Goal: Information Seeking & Learning: Learn about a topic

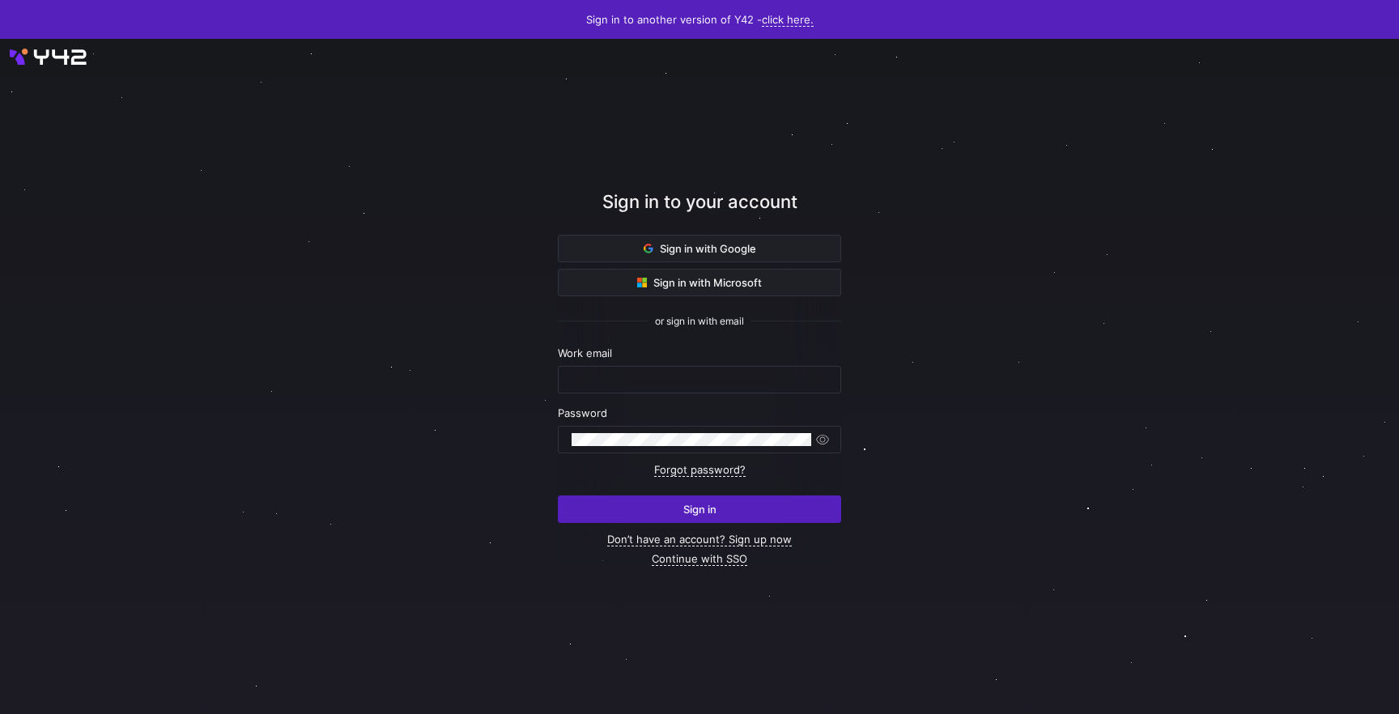
click at [875, 225] on div at bounding box center [699, 377] width 1259 height 608
click at [692, 243] on span "Sign in with Google" at bounding box center [700, 248] width 113 height 13
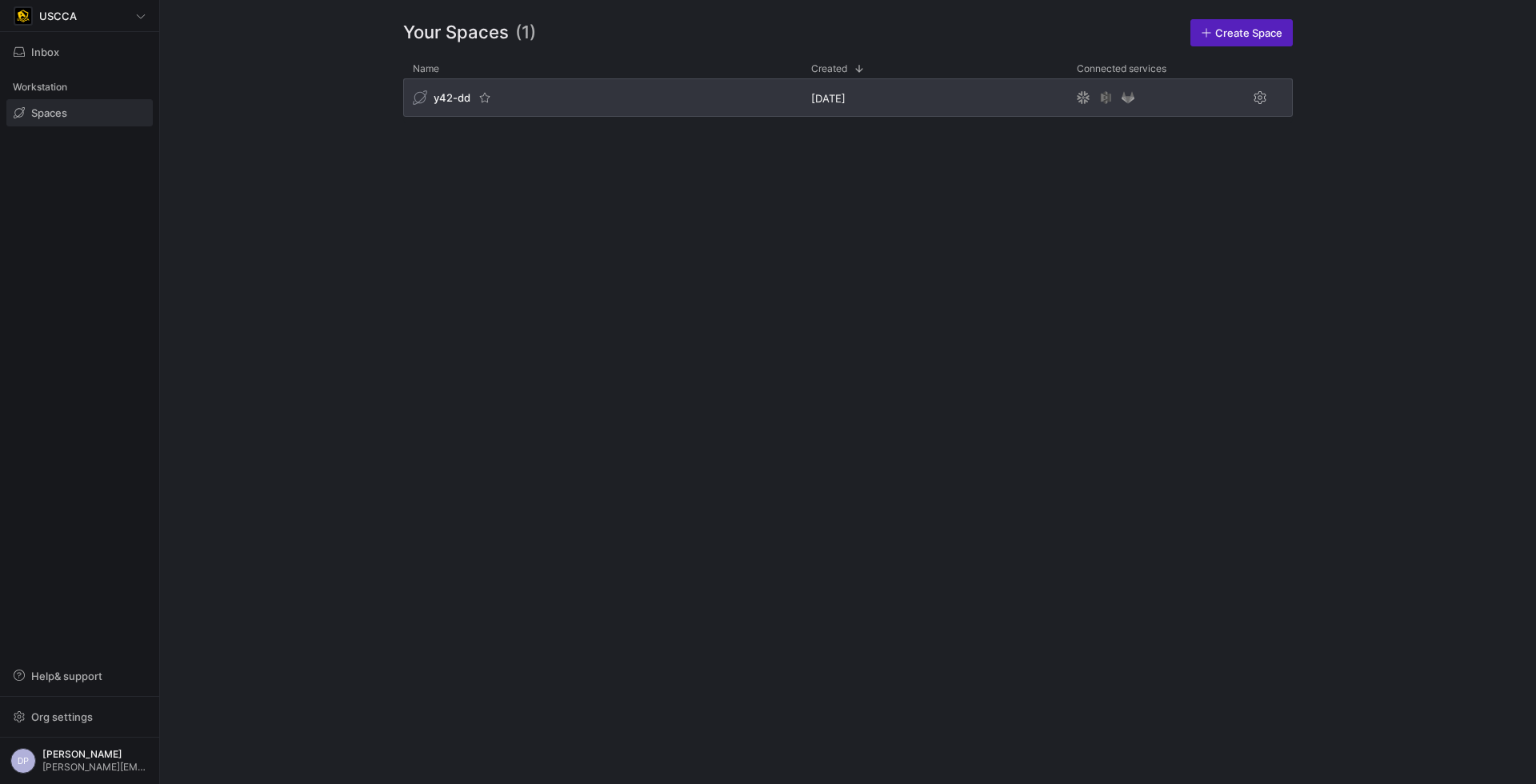
click at [520, 93] on div "y42-dd" at bounding box center [602, 97] width 398 height 39
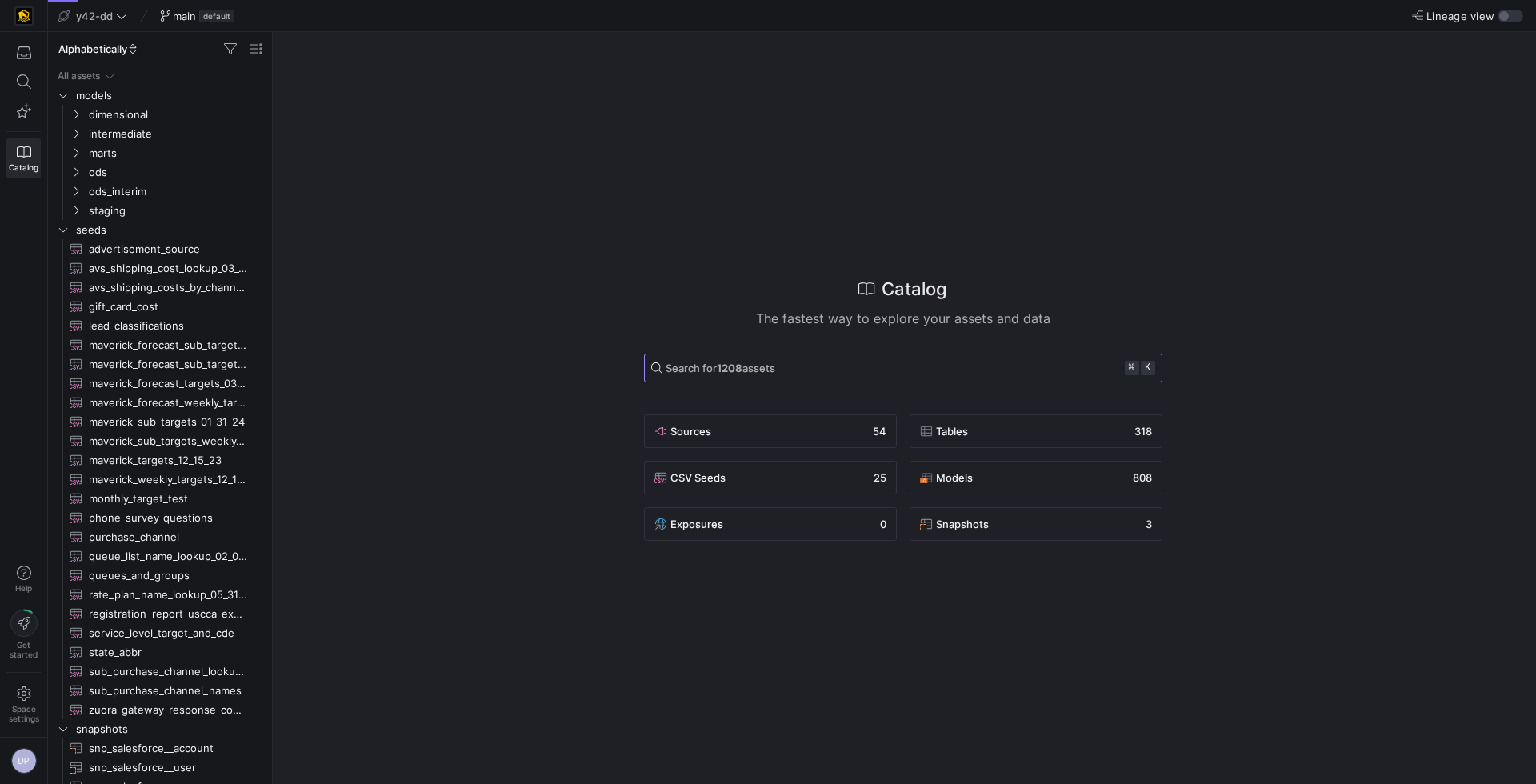
click at [796, 355] on span at bounding box center [903, 368] width 517 height 28
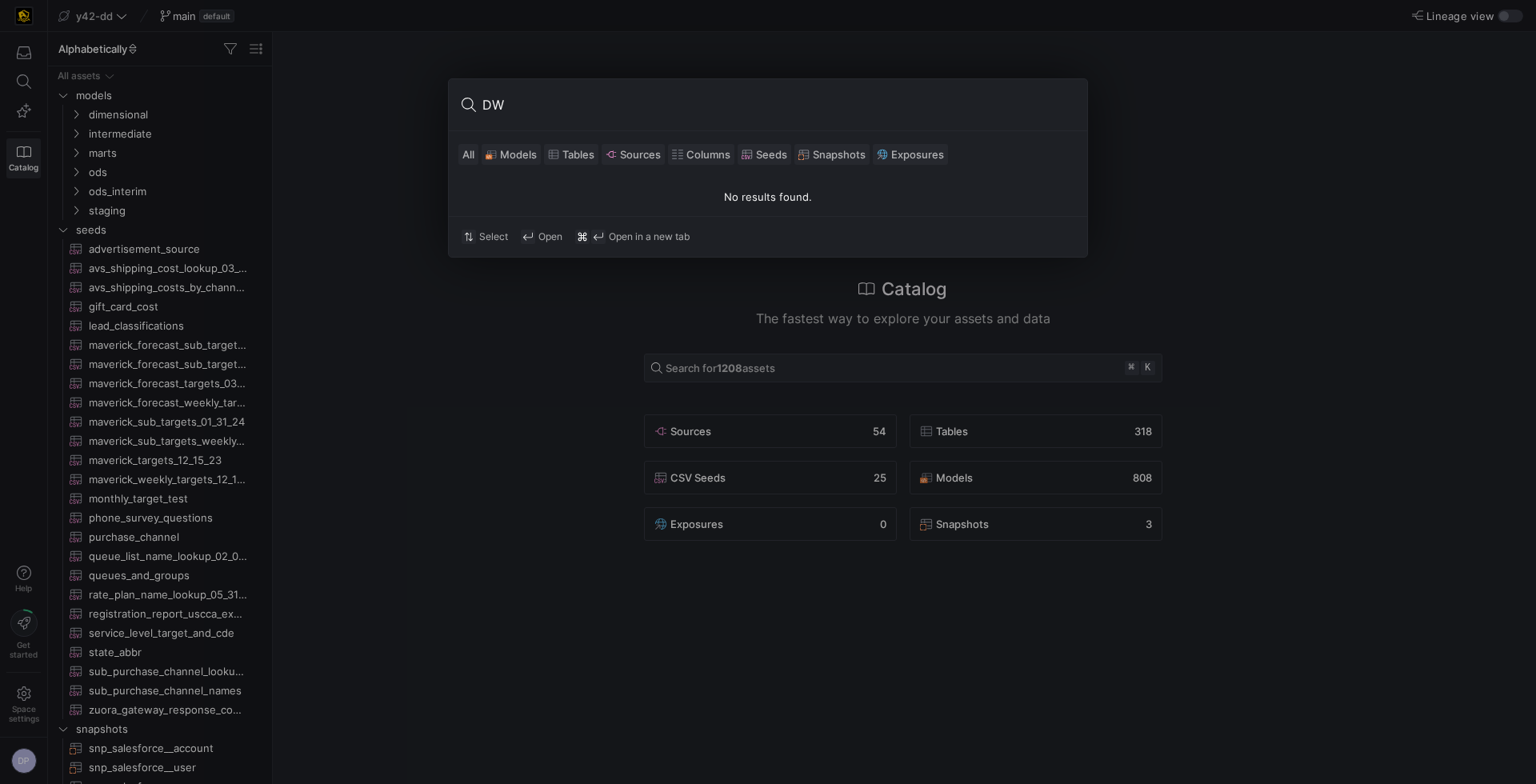
type input "D"
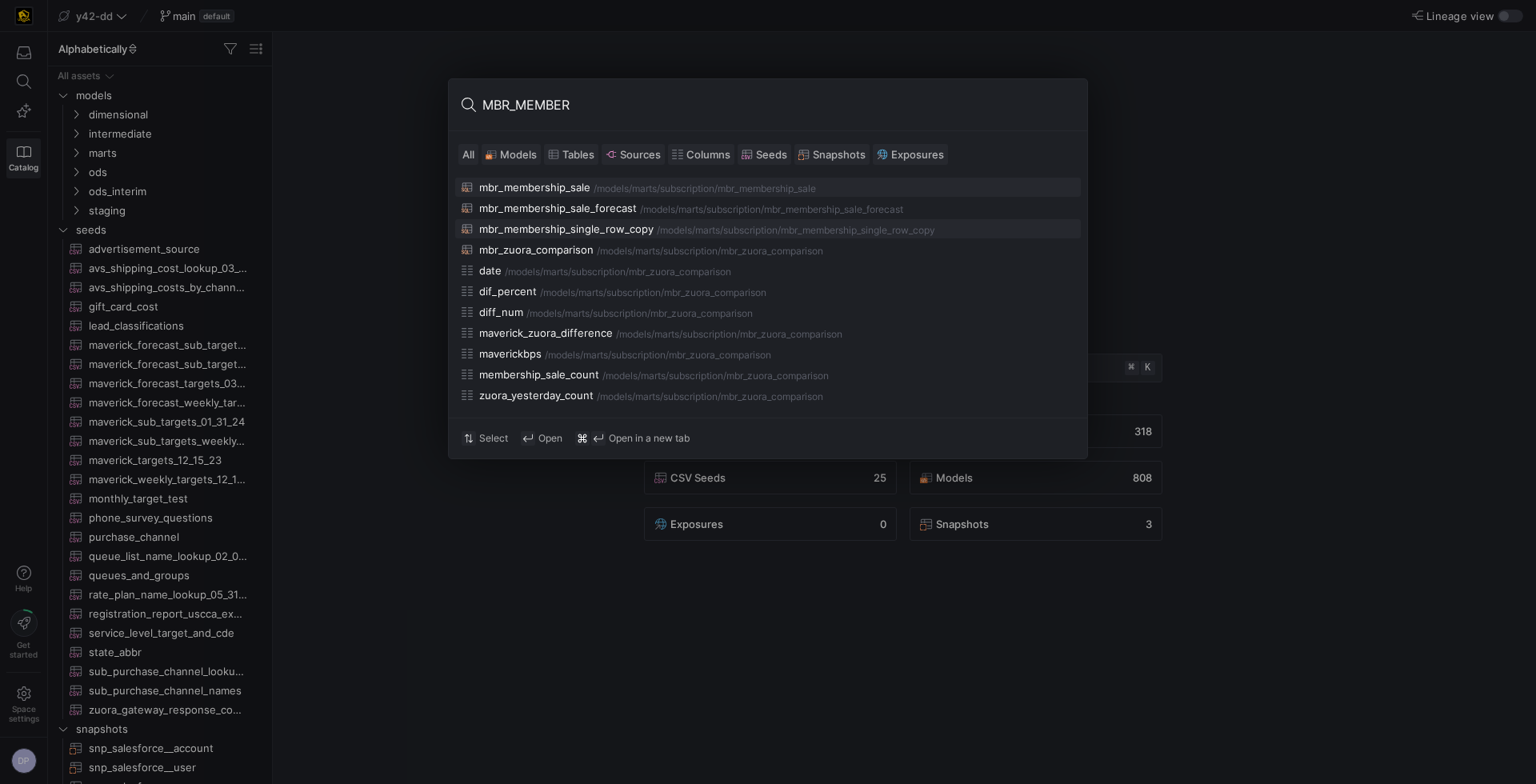
type input "MBR_MEMBER"
click at [604, 230] on div "mbr_membership_single_row_copy" at bounding box center [566, 228] width 175 height 13
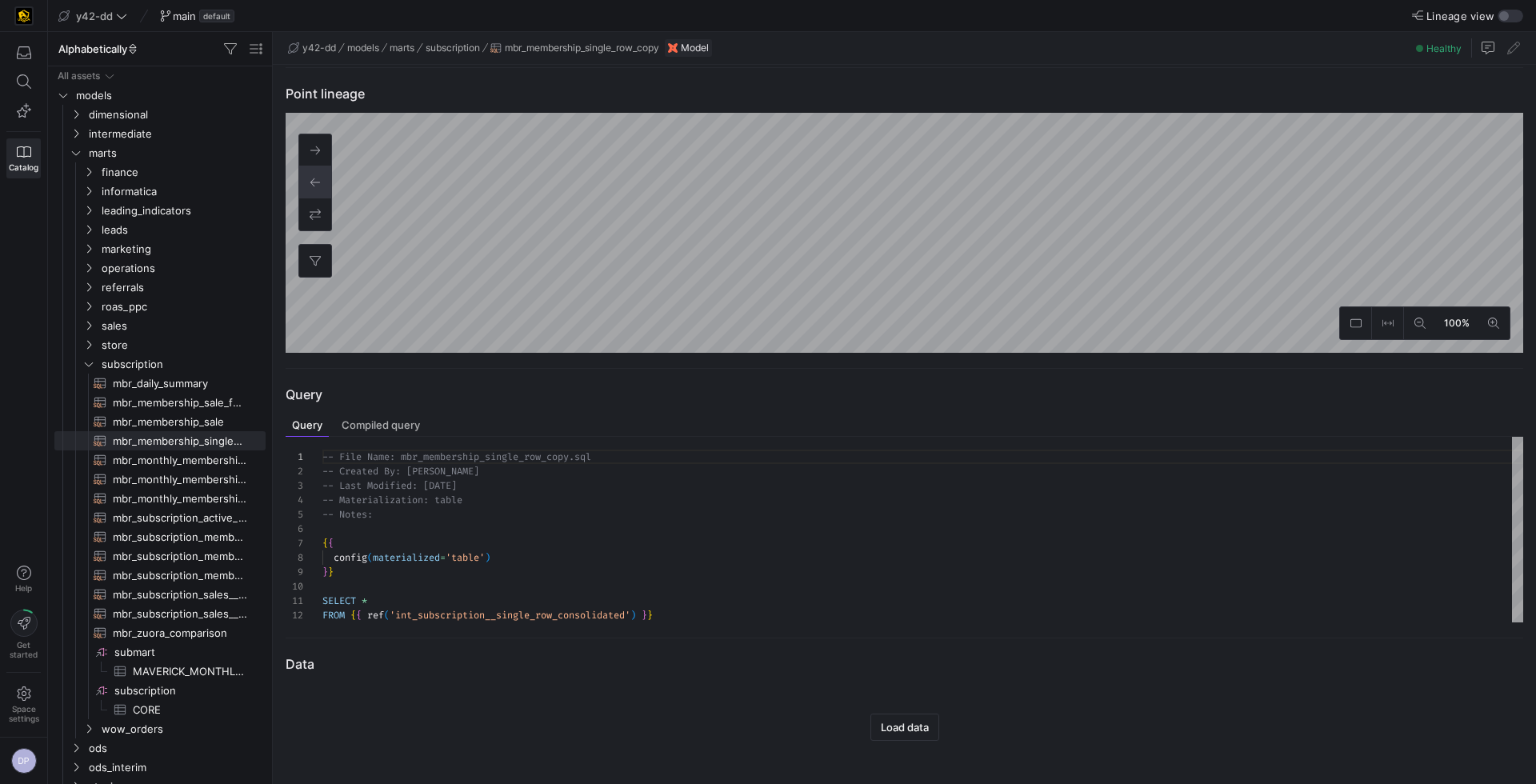
scroll to position [288, 0]
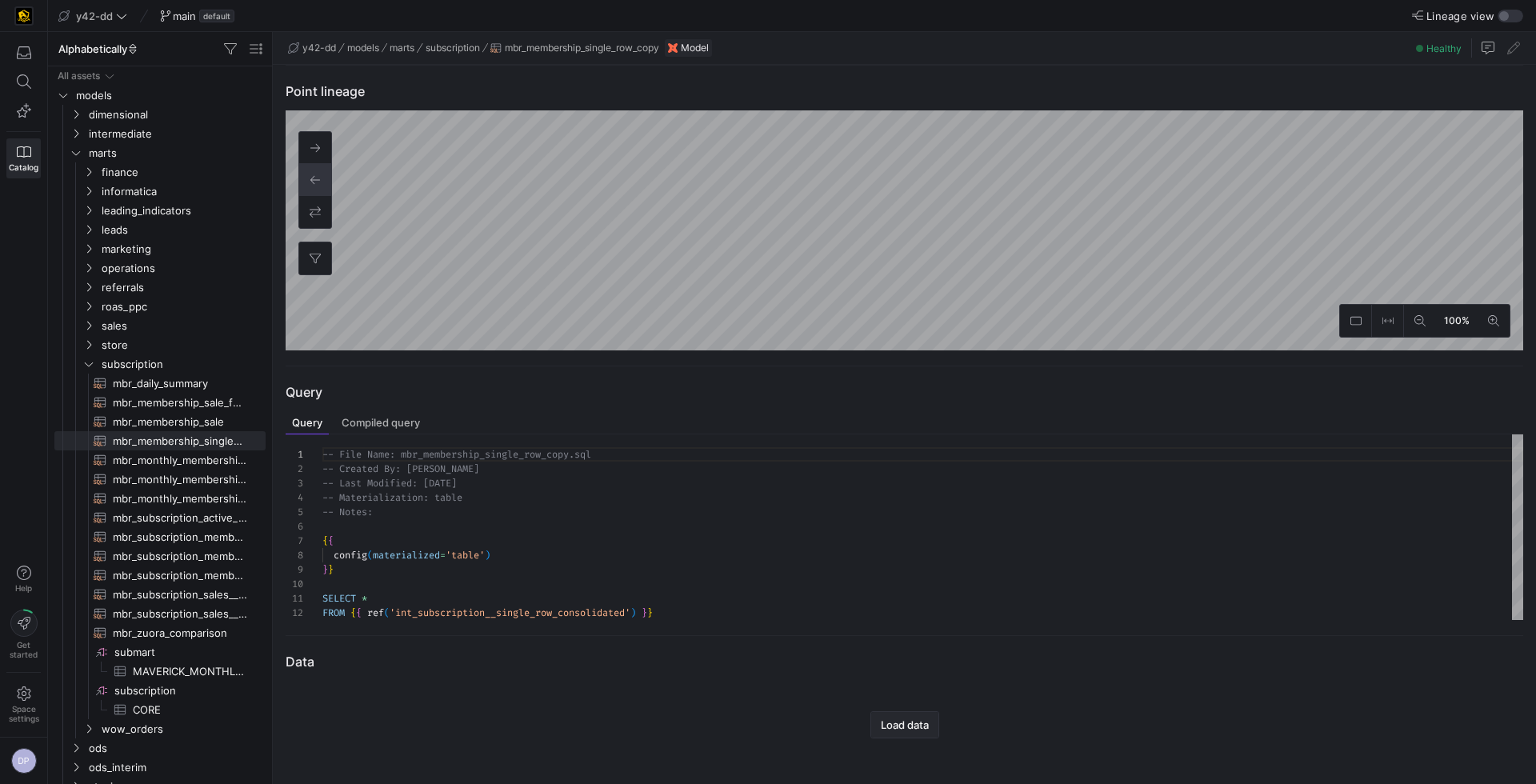
click at [923, 722] on span "Load data" at bounding box center [905, 724] width 48 height 13
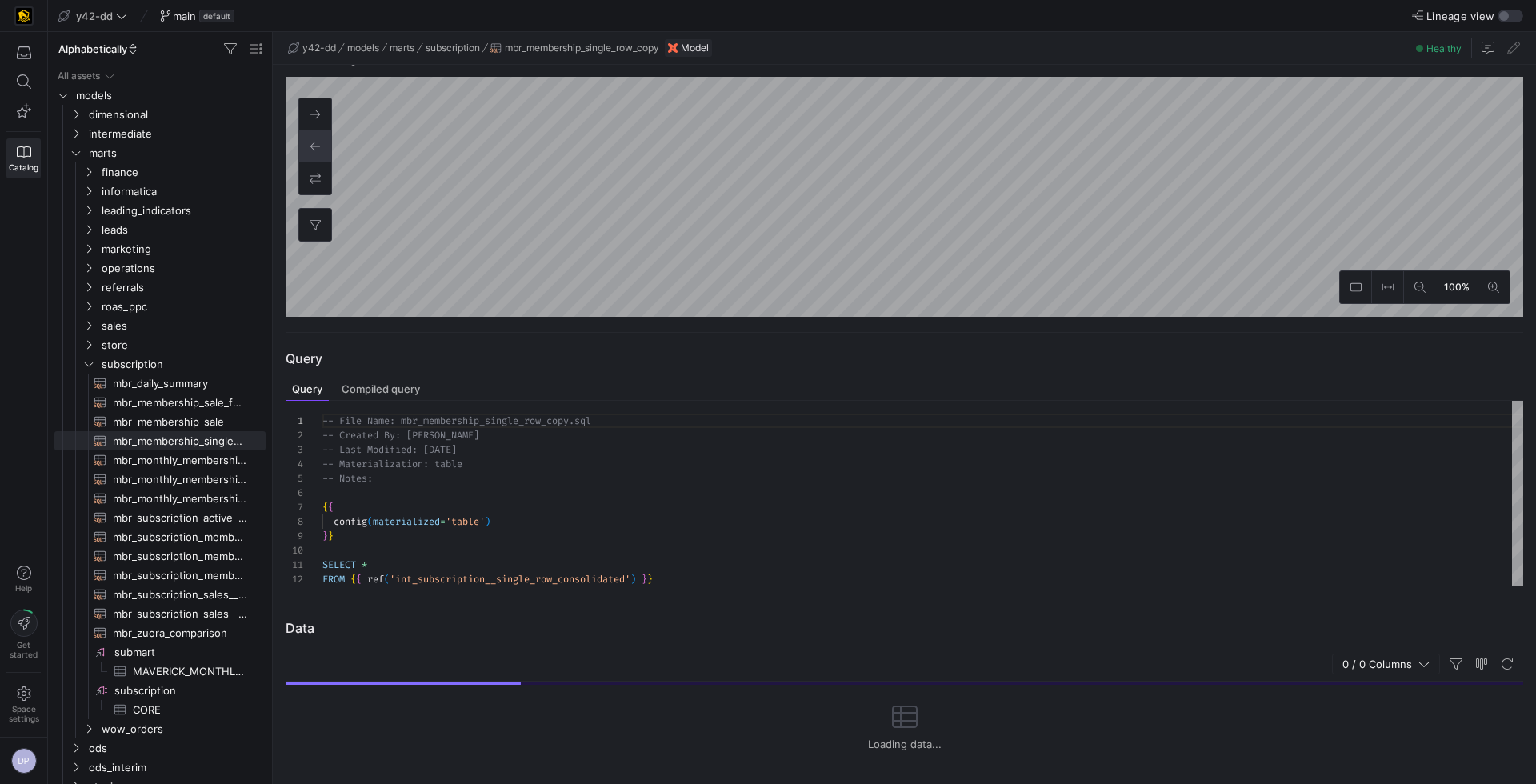
scroll to position [129, 0]
click at [798, 548] on div "-- File Name: mbr_membership_single_row_copy.sql -- Created By: [PERSON_NAME] -…" at bounding box center [922, 494] width 1200 height 186
click at [569, 582] on div "-- File Name: mbr_membership_single_row_copy.sql -- Created By: [PERSON_NAME] -…" at bounding box center [922, 494] width 1200 height 186
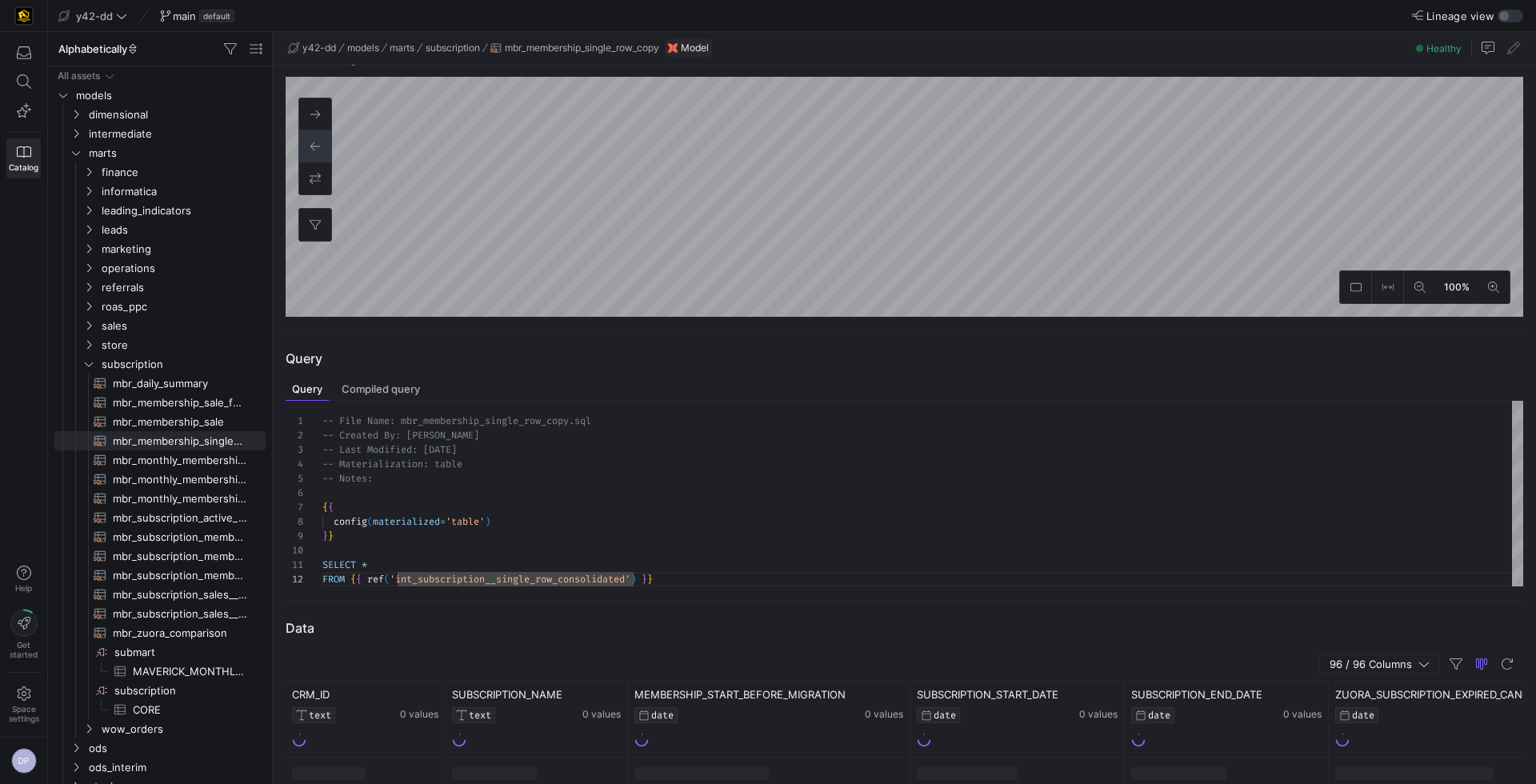
type textarea "-- File Name: mbr_membership_single_row_copy.sql -- Created By: [PERSON_NAME] -…"
click at [746, 509] on div "-- File Name: mbr_membership_single_row_copy.sql -- Created By: [PERSON_NAME] -…" at bounding box center [922, 494] width 1200 height 186
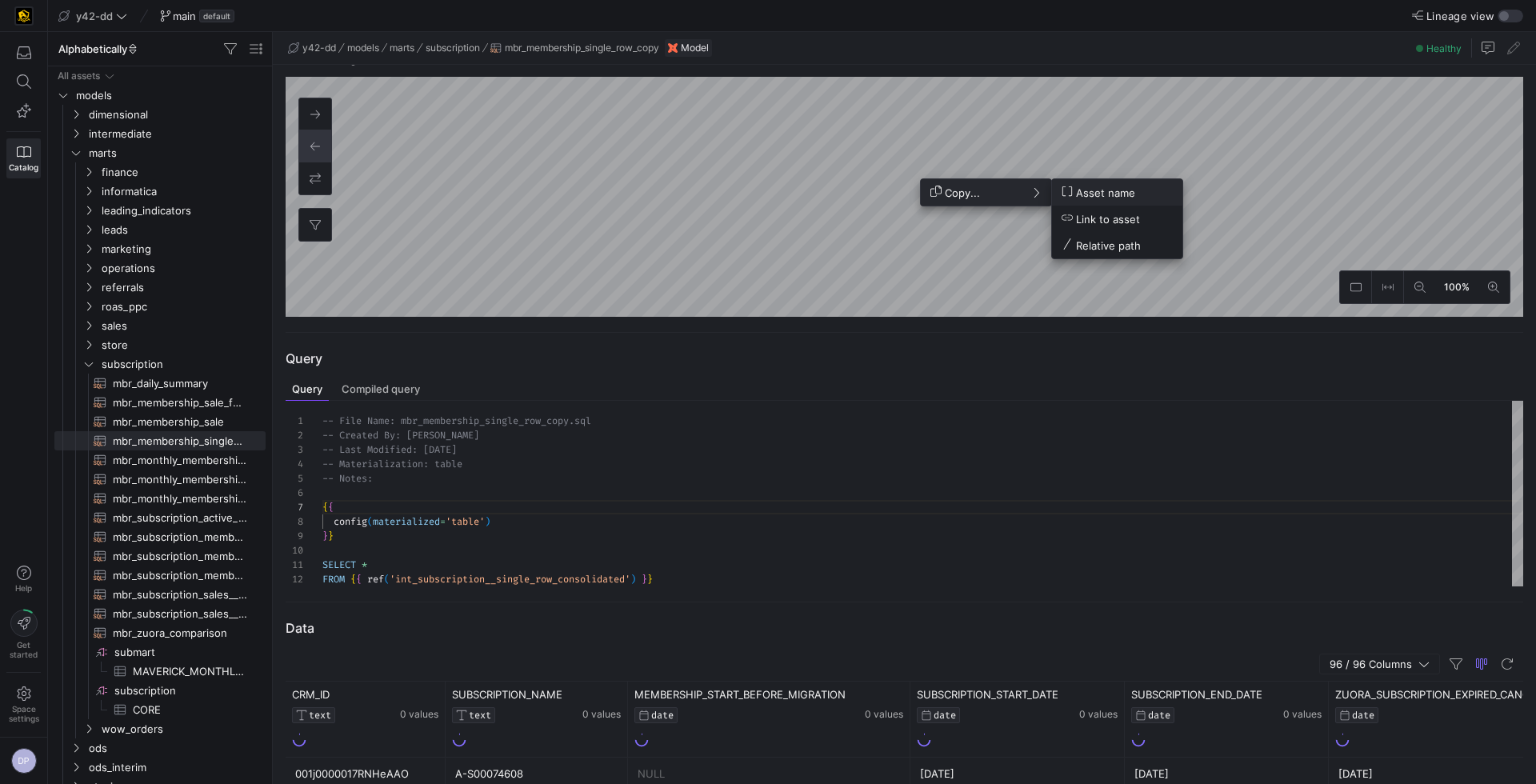
click at [856, 192] on div at bounding box center [768, 392] width 1536 height 784
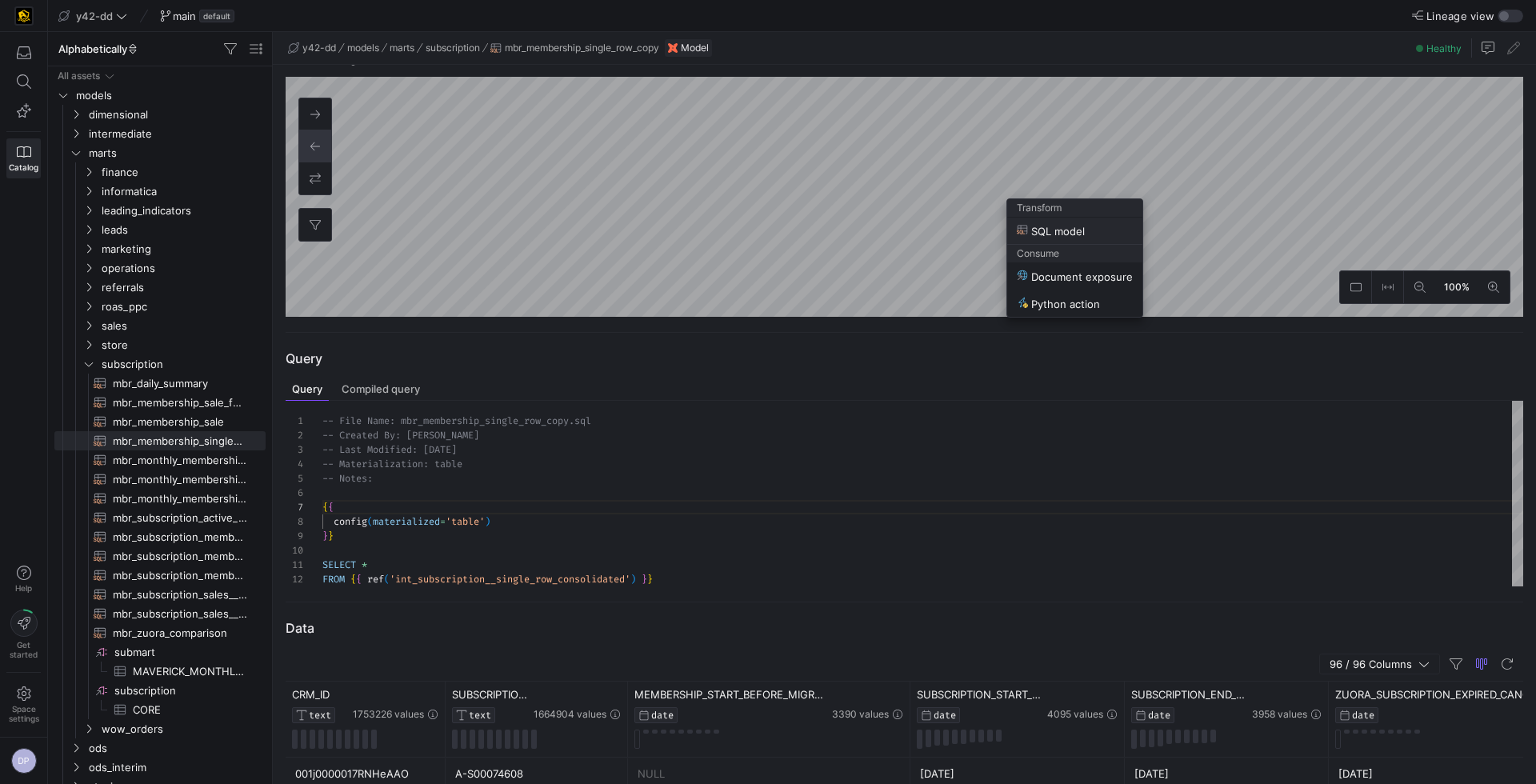
click at [1061, 229] on span "SQL model" at bounding box center [1050, 231] width 68 height 14
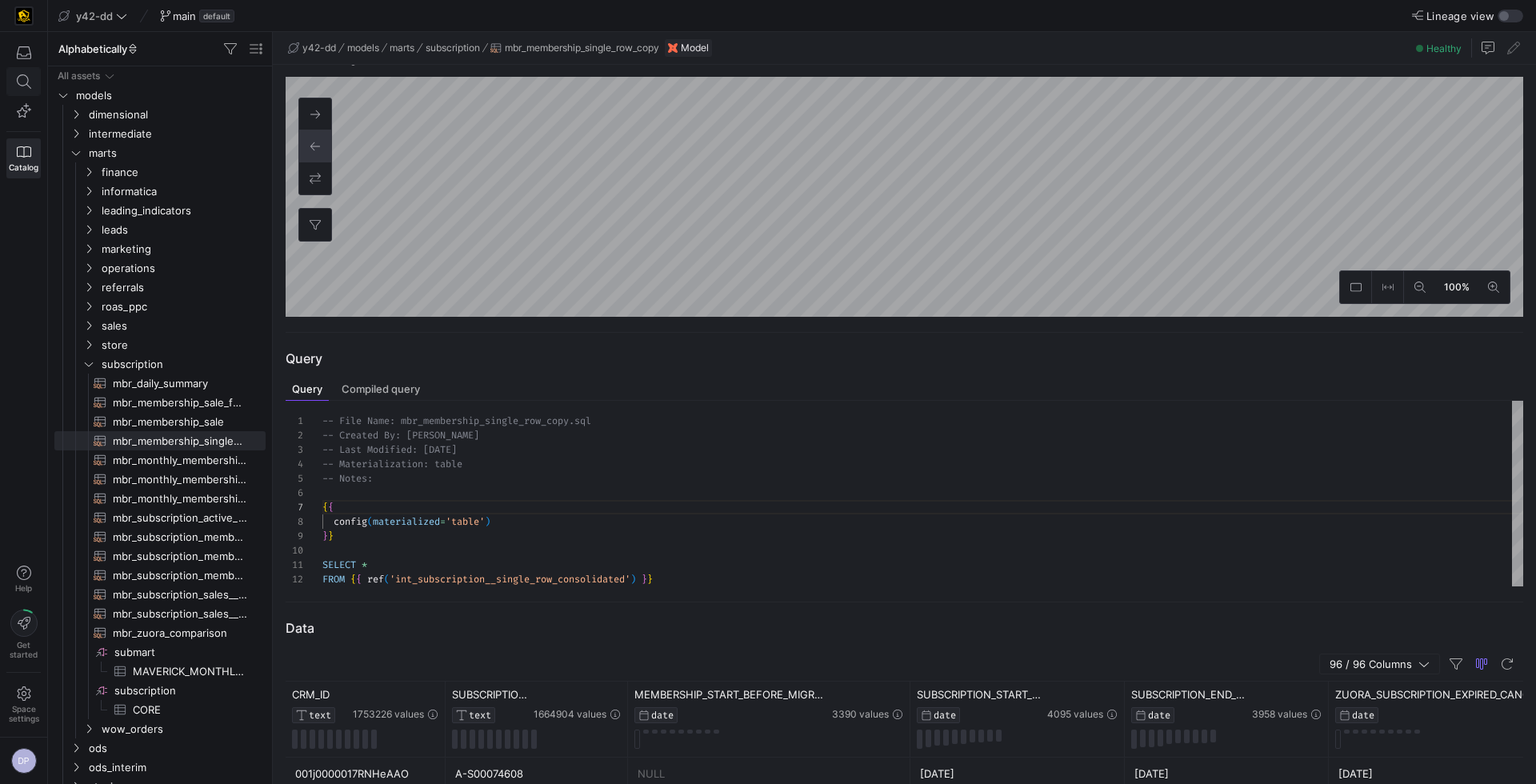
click at [28, 81] on icon at bounding box center [24, 81] width 15 height 15
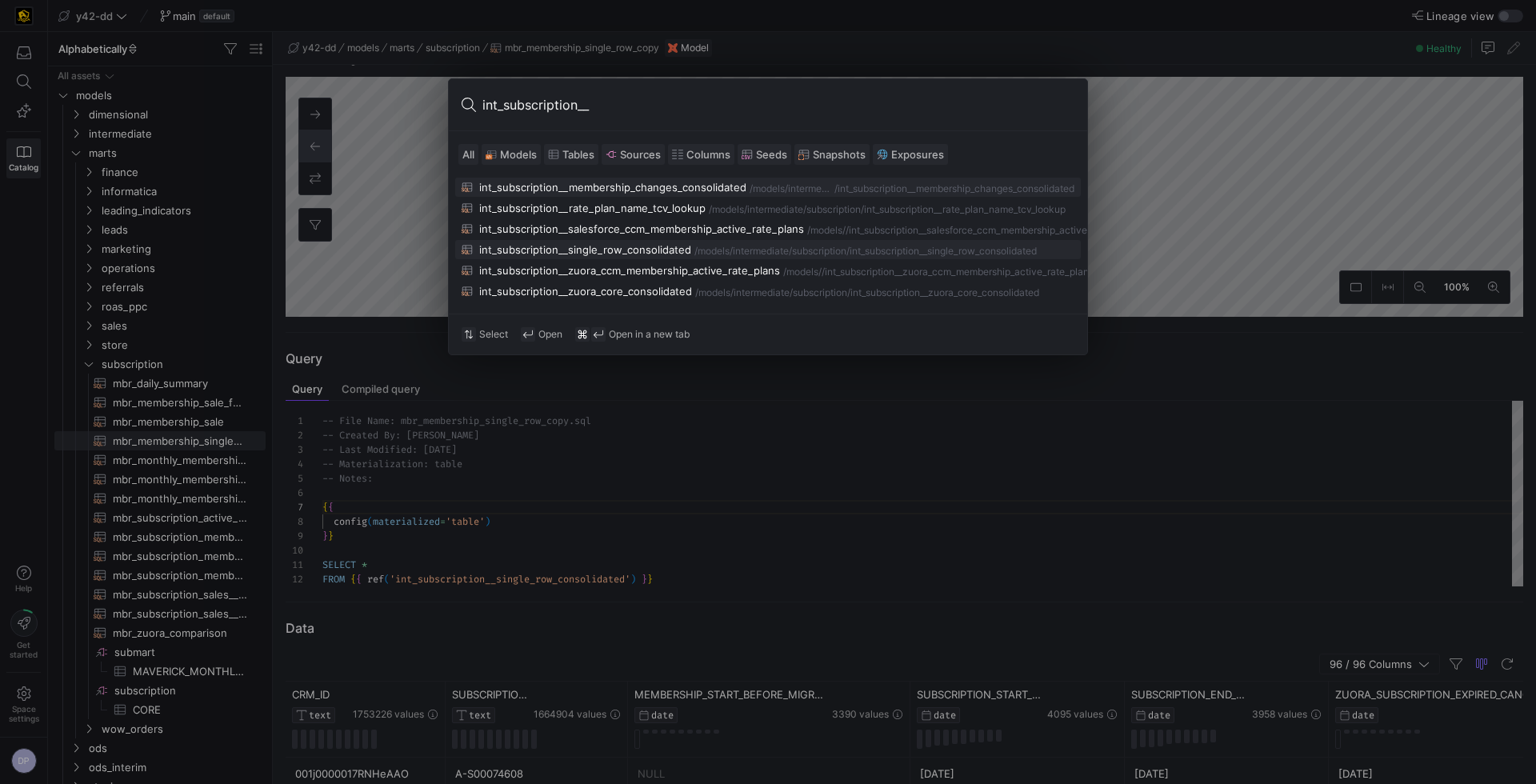
type input "int_subscription__"
click at [605, 251] on div "int_subscription__single_row_consolidated" at bounding box center [585, 249] width 212 height 13
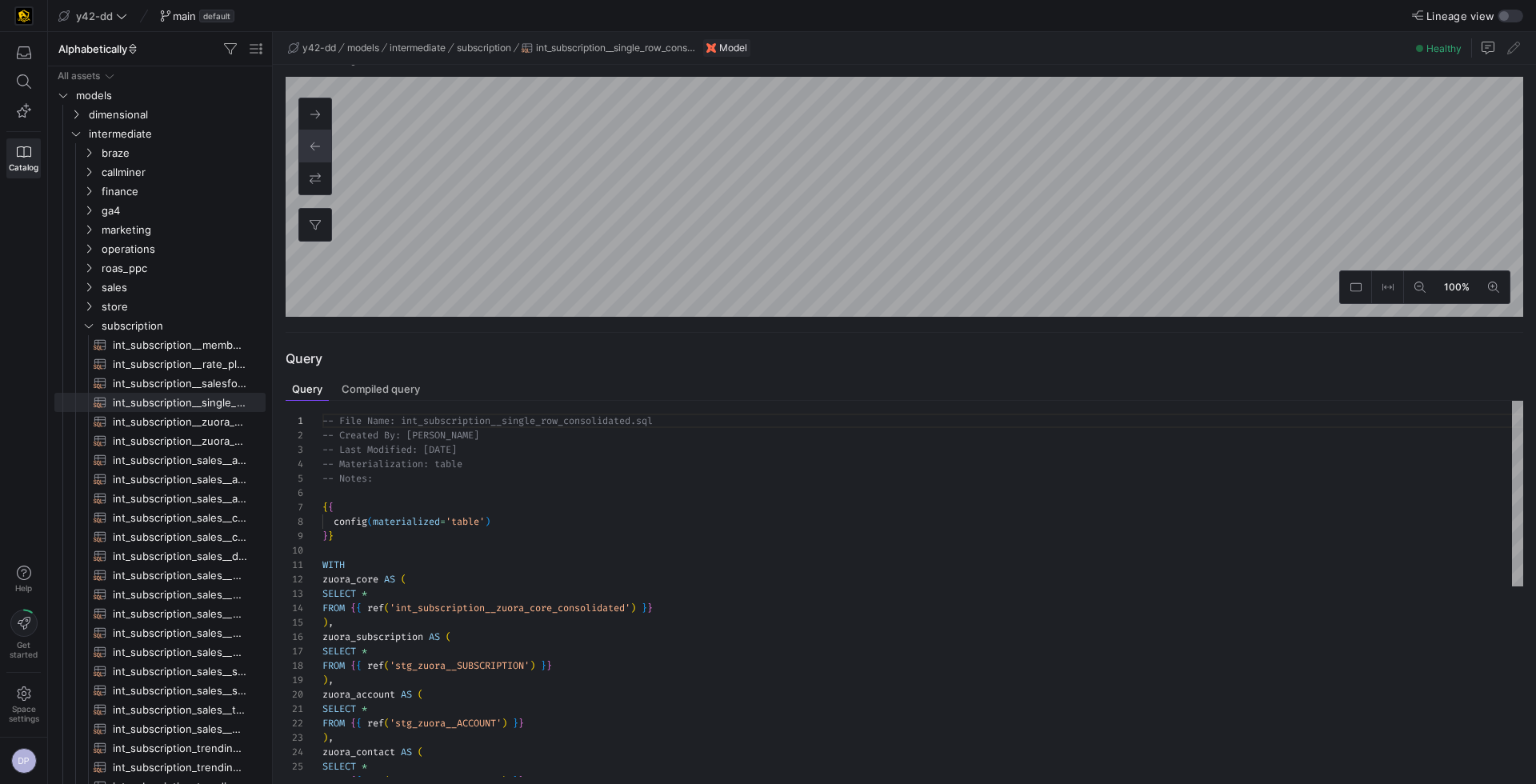
scroll to position [144, 0]
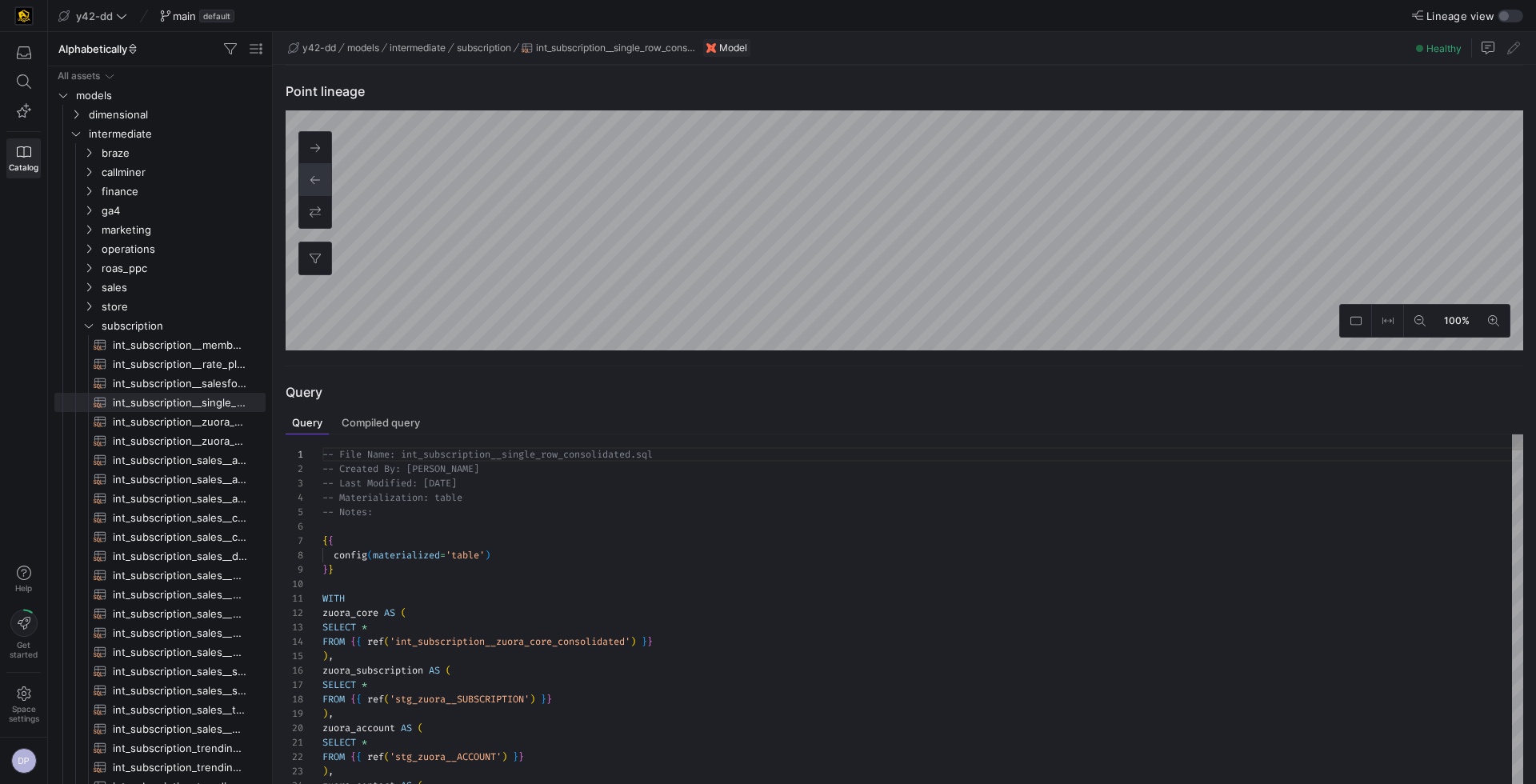
type textarea "WITH zuora_core AS ( SELECT * FROM {{ ref('int_subscription__zuora_core_consoli…"
type textarea "zuora"
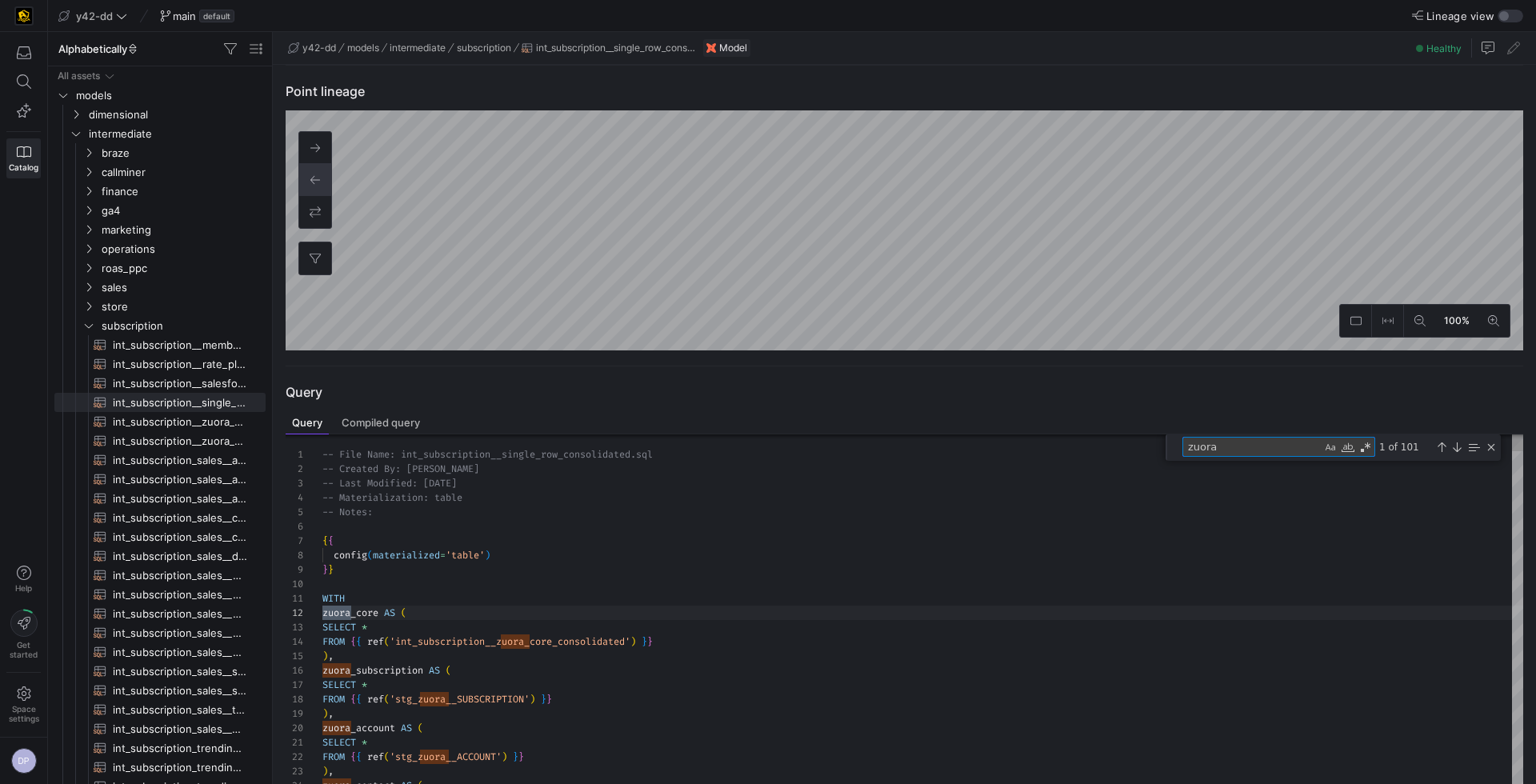
drag, startPoint x: 1246, startPoint y: 443, endPoint x: 1185, endPoint y: 443, distance: 61.0
click at [1185, 443] on textarea "zuora" at bounding box center [1253, 446] width 138 height 19
paste textarea "ZUORA_INVOICE_CANCELLED_DATE"
type textarea "embership_paid) AS total_spouse_membership_paid, SUM(retail_or_shipping_paid) A…"
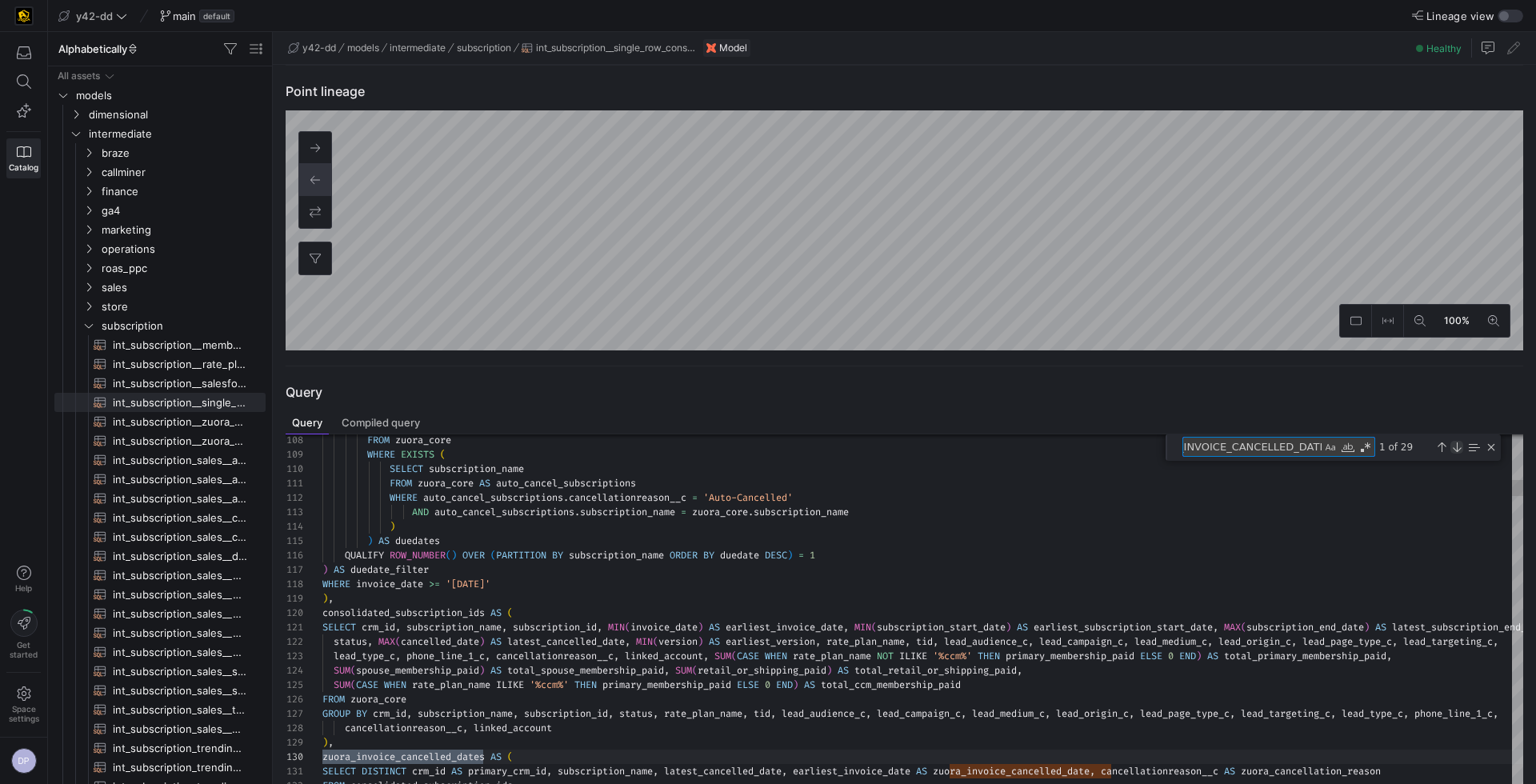
type textarea "ZUORA_INVOICE_CANCELLED_DATE"
click at [1457, 443] on div "Next Match (Enter)" at bounding box center [1456, 446] width 13 height 13
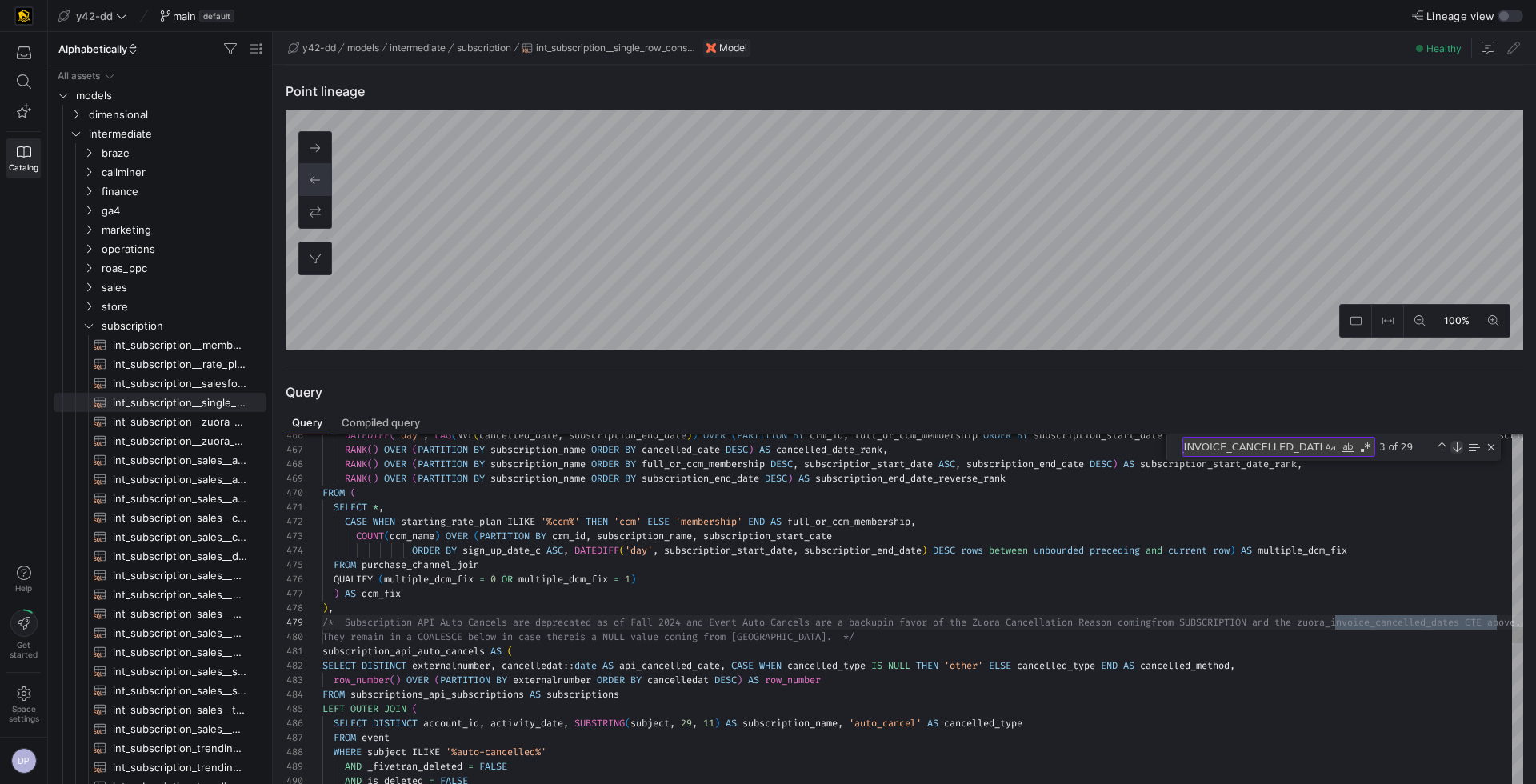
click at [1457, 443] on div "Next Match (Enter)" at bounding box center [1456, 446] width 13 height 13
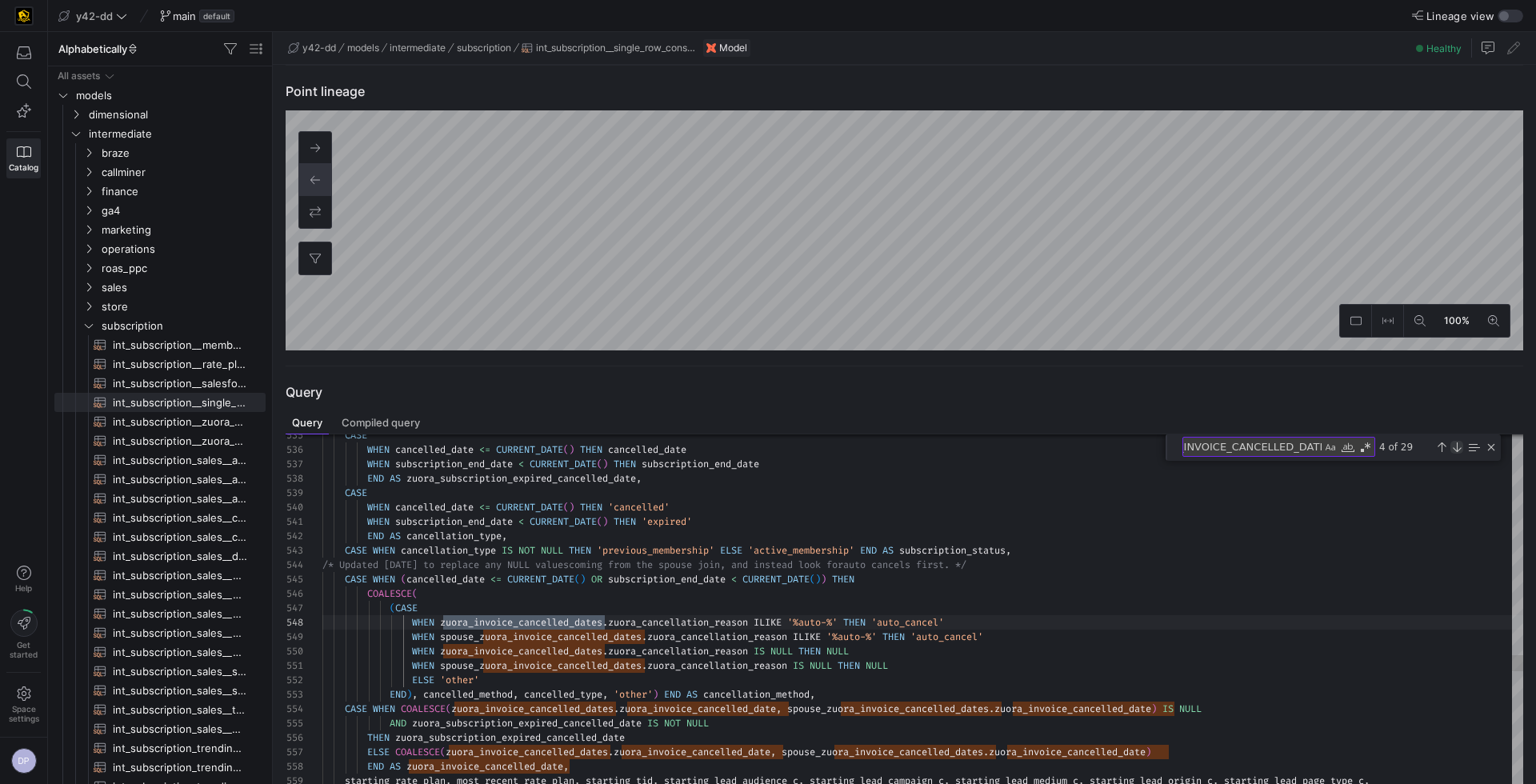
click at [1457, 443] on div "Next Match (Enter)" at bounding box center [1456, 446] width 13 height 13
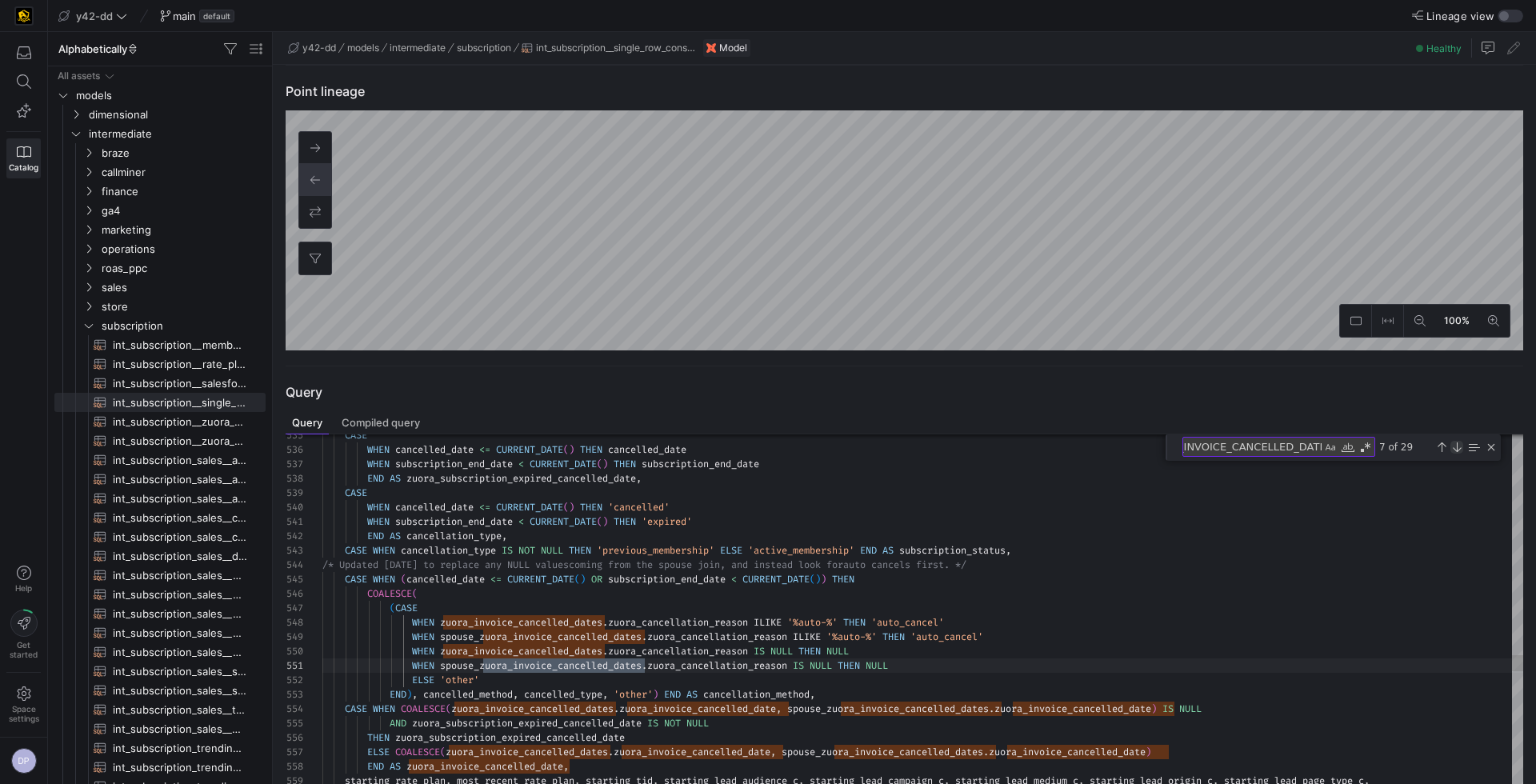
scroll to position [115, 293]
click at [1347, 447] on div "Match Whole Word (⌥⌘W)" at bounding box center [1347, 447] width 16 height 16
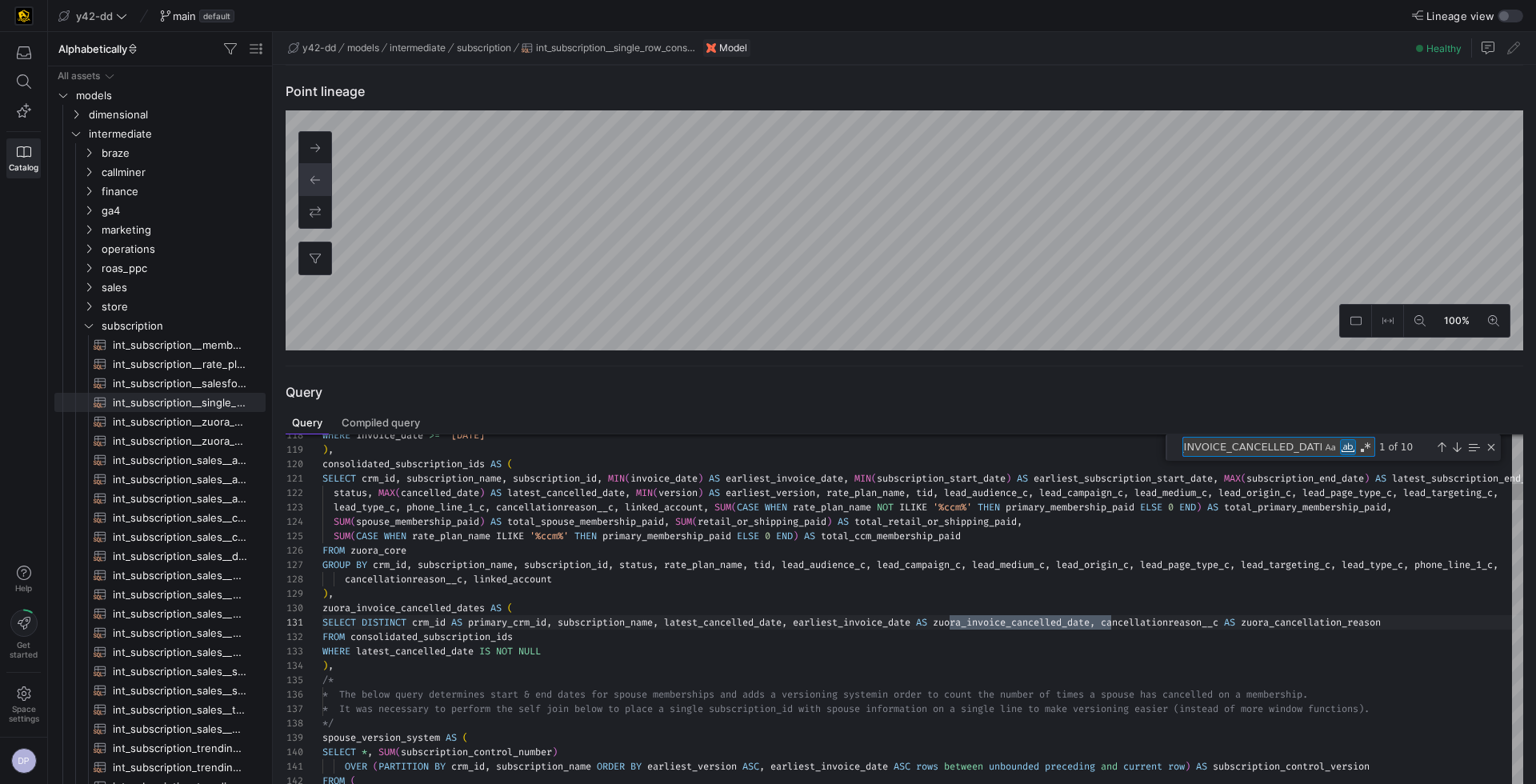
scroll to position [0, 626]
click at [1457, 447] on div "Next Match (Enter)" at bounding box center [1456, 446] width 13 height 13
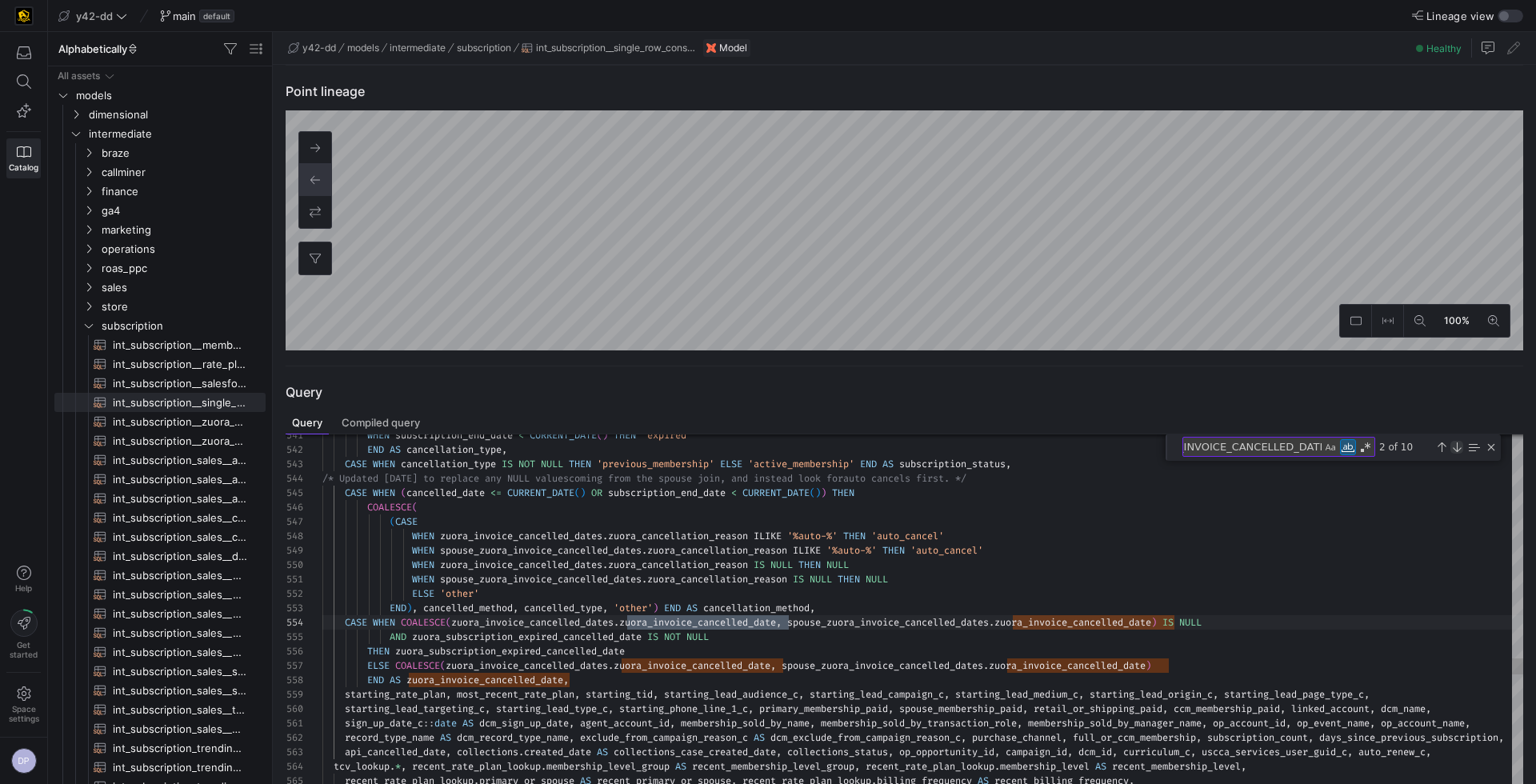
scroll to position [0, 465]
click at [1457, 447] on div "Next Match (Enter)" at bounding box center [1456, 446] width 13 height 13
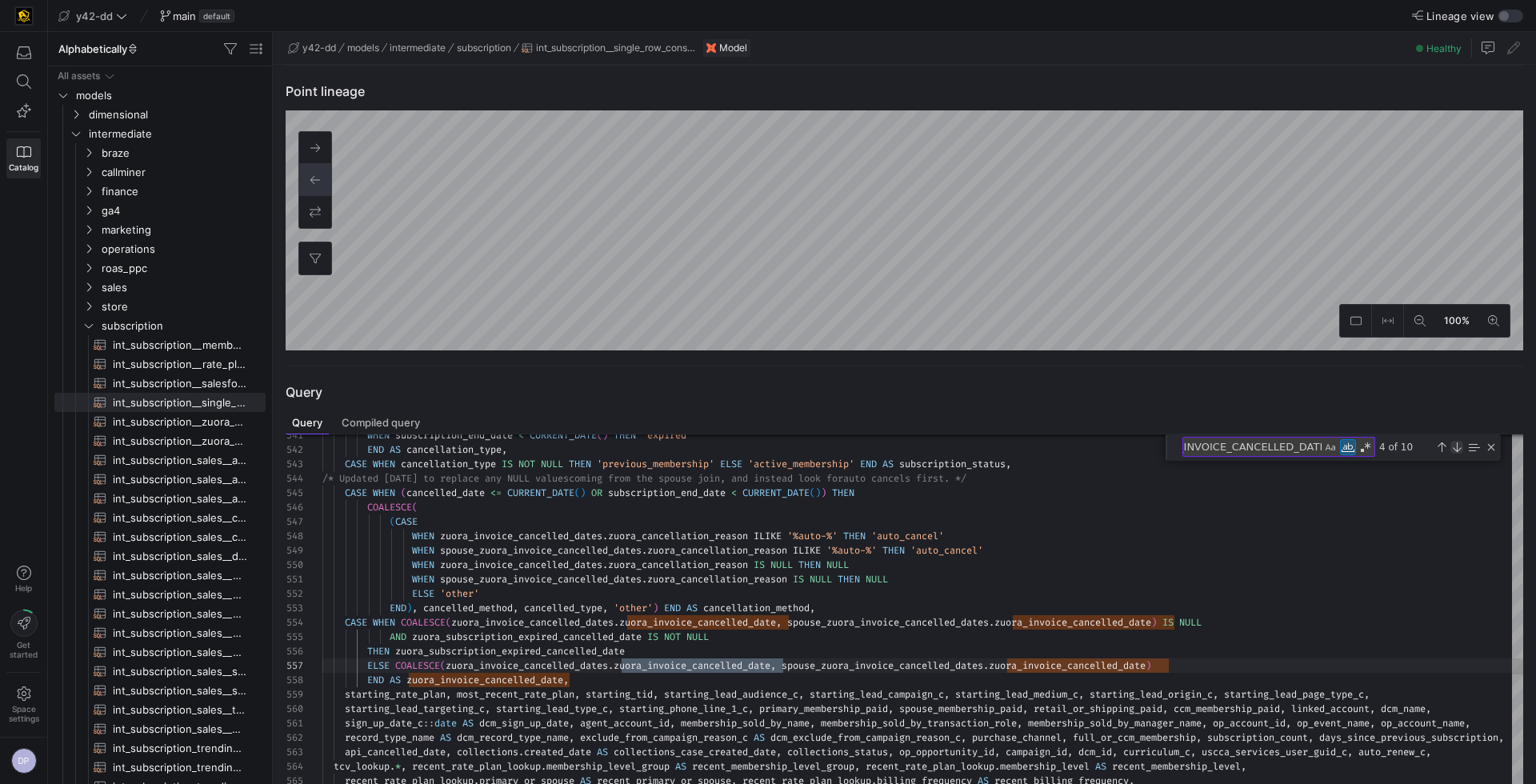
click at [1457, 447] on div "Next Match (Enter)" at bounding box center [1456, 446] width 13 height 13
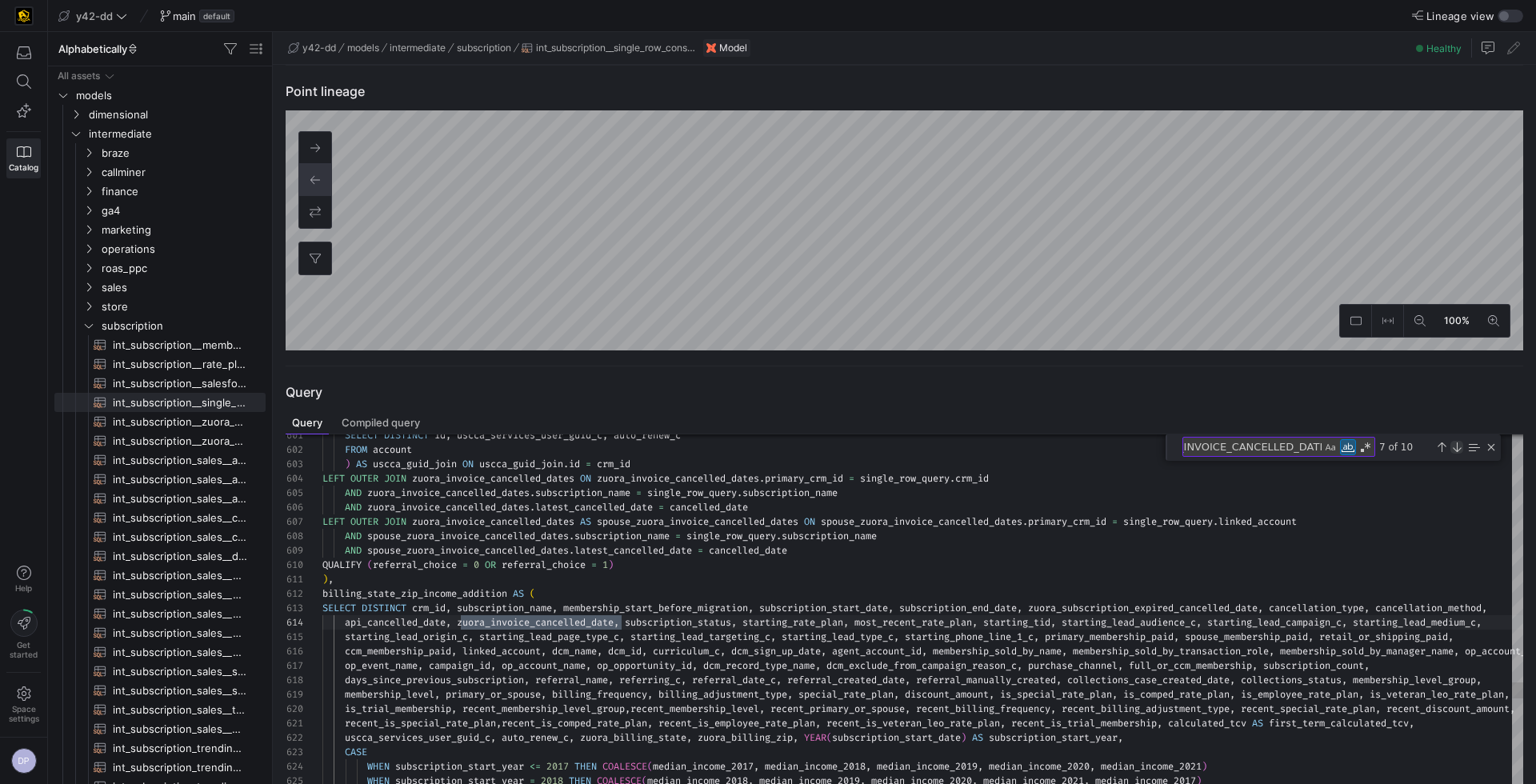
click at [1457, 447] on div "Next Match (Enter)" at bounding box center [1456, 446] width 13 height 13
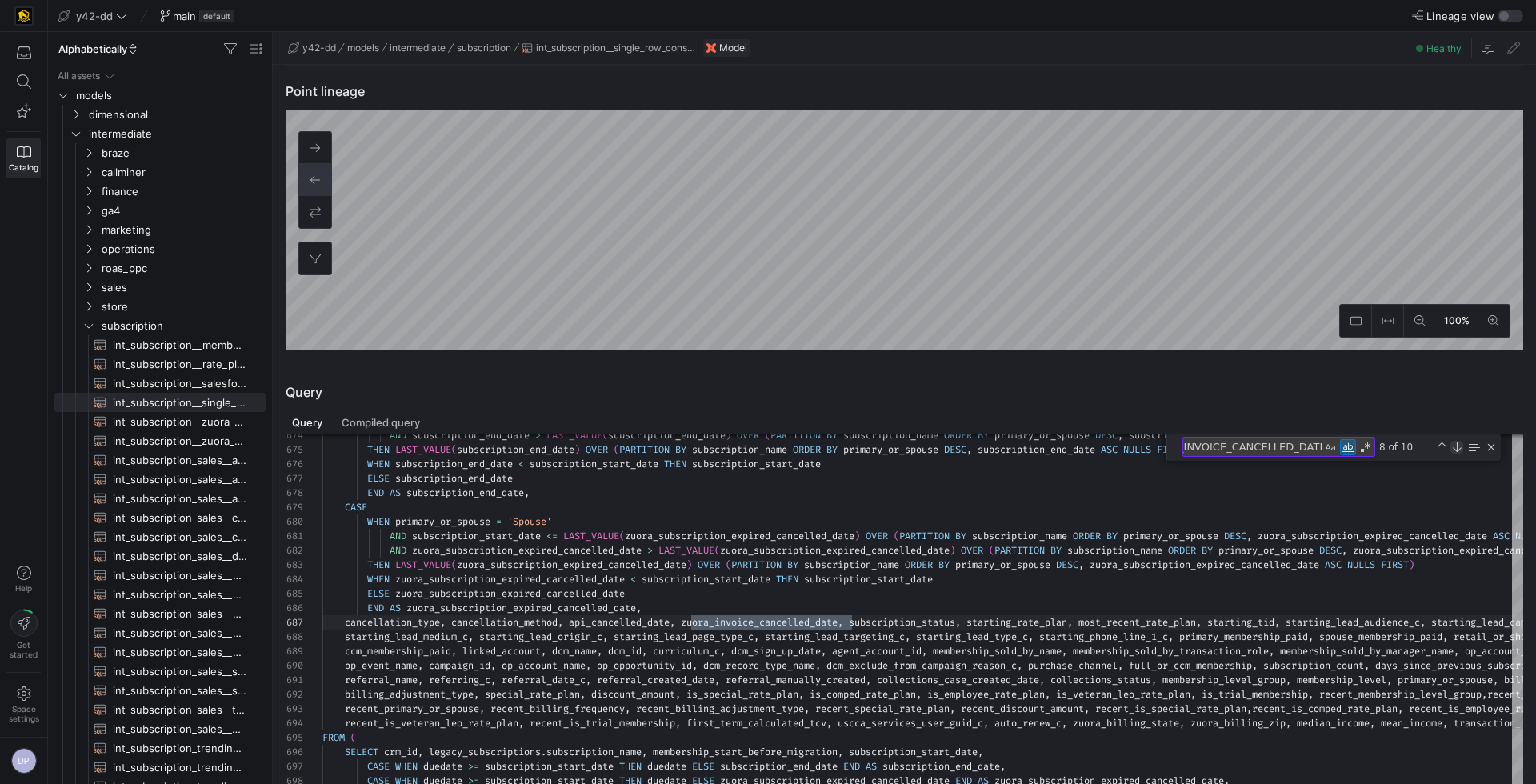
click at [1457, 447] on div "Next Match (Enter)" at bounding box center [1456, 446] width 13 height 13
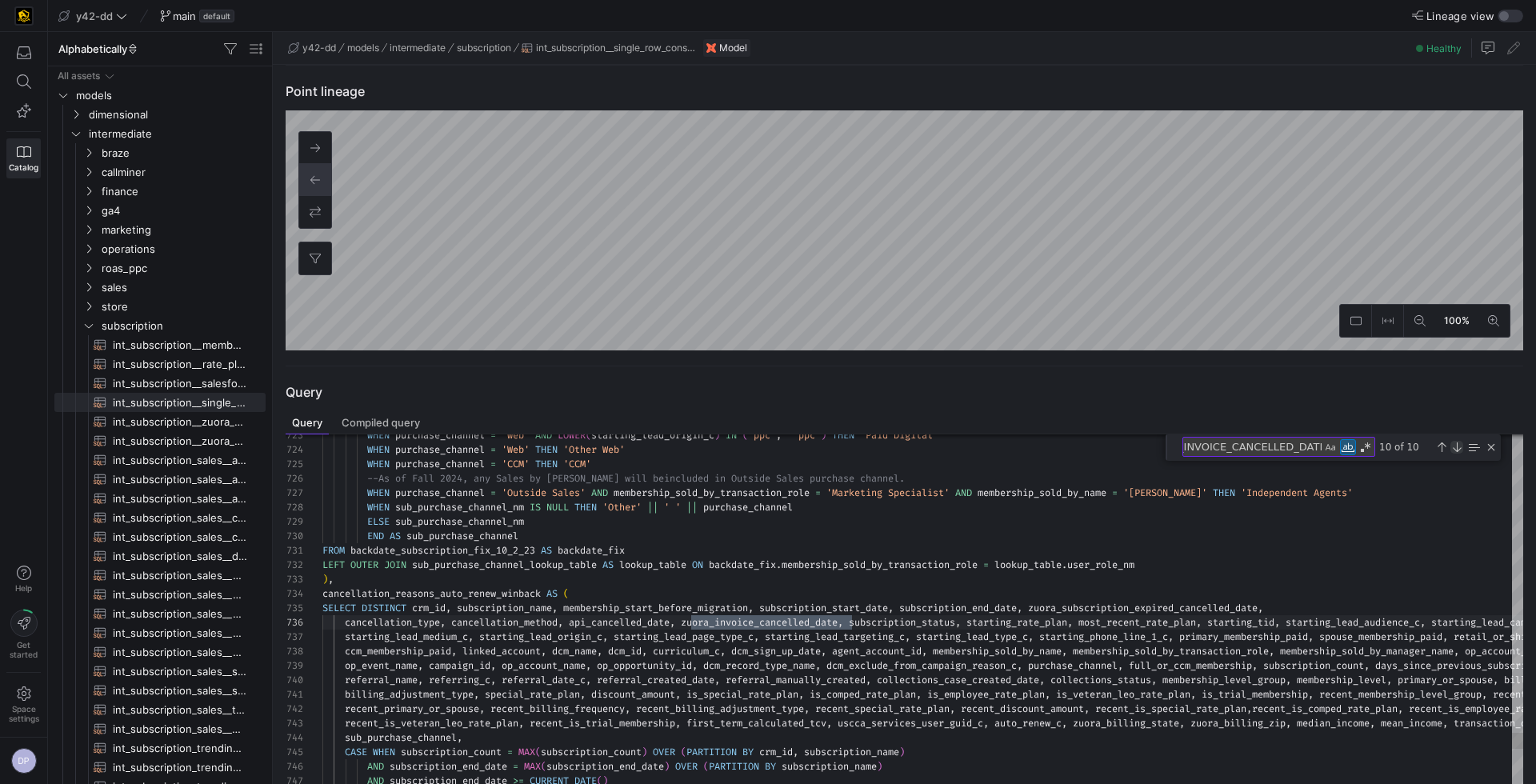
click at [1457, 447] on div "Next Match (Enter)" at bounding box center [1456, 446] width 13 height 13
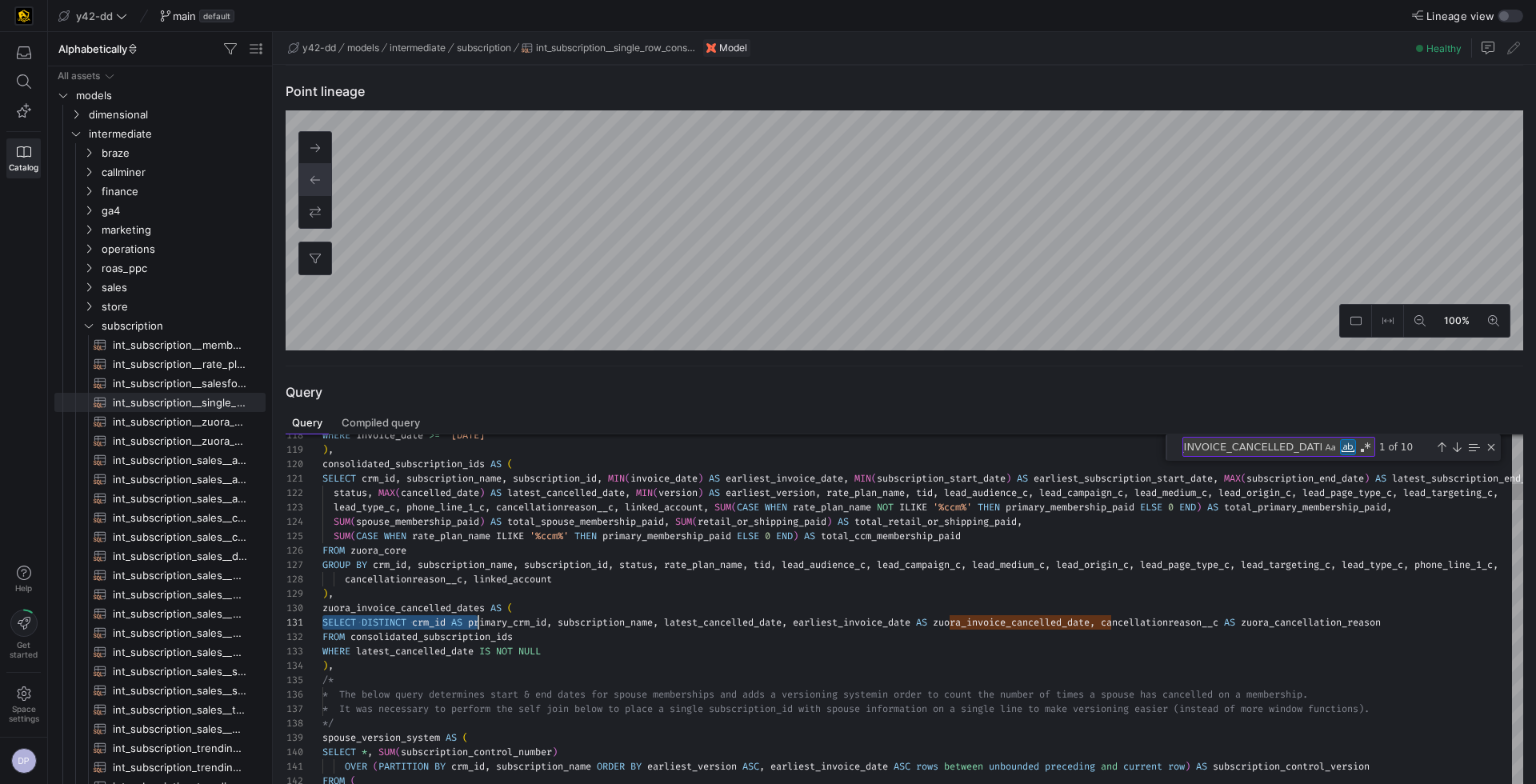
scroll to position [86, 173]
drag, startPoint x: 322, startPoint y: 622, endPoint x: 494, endPoint y: 612, distance: 172.3
drag, startPoint x: 805, startPoint y: 623, endPoint x: 926, endPoint y: 624, distance: 121.0
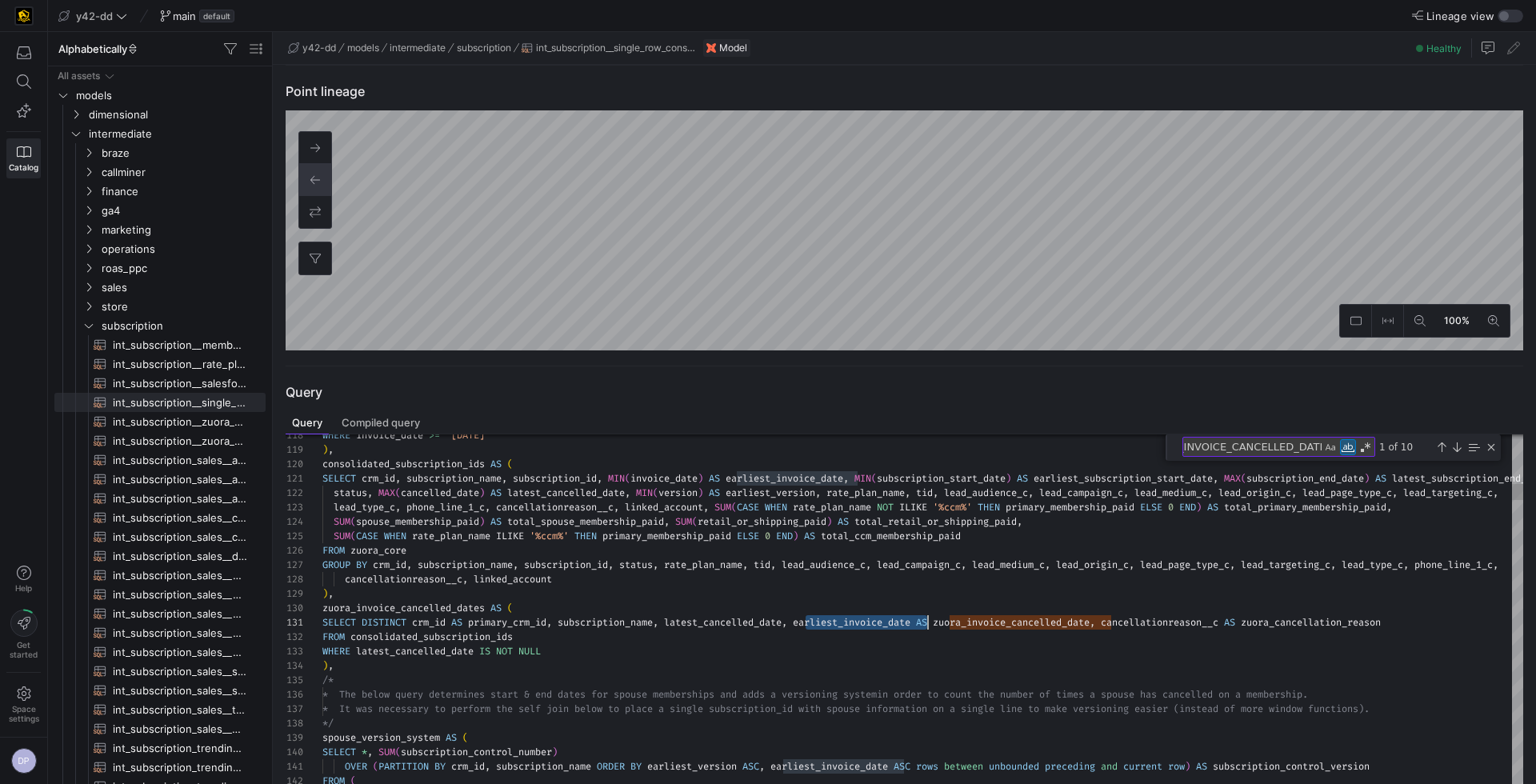
drag, startPoint x: 1183, startPoint y: 447, endPoint x: 1309, endPoint y: 434, distance: 126.7
click at [1309, 434] on div "ZUORA_INVOICE_CANCELLED_DATE ZUORA_INVOICE_CANCELLED_DATE 1 of 10" at bounding box center [1333, 447] width 335 height 27
click at [1196, 444] on textarea "ZUORA_INVOICE_CANCELLED_DATE" at bounding box center [1253, 446] width 138 height 19
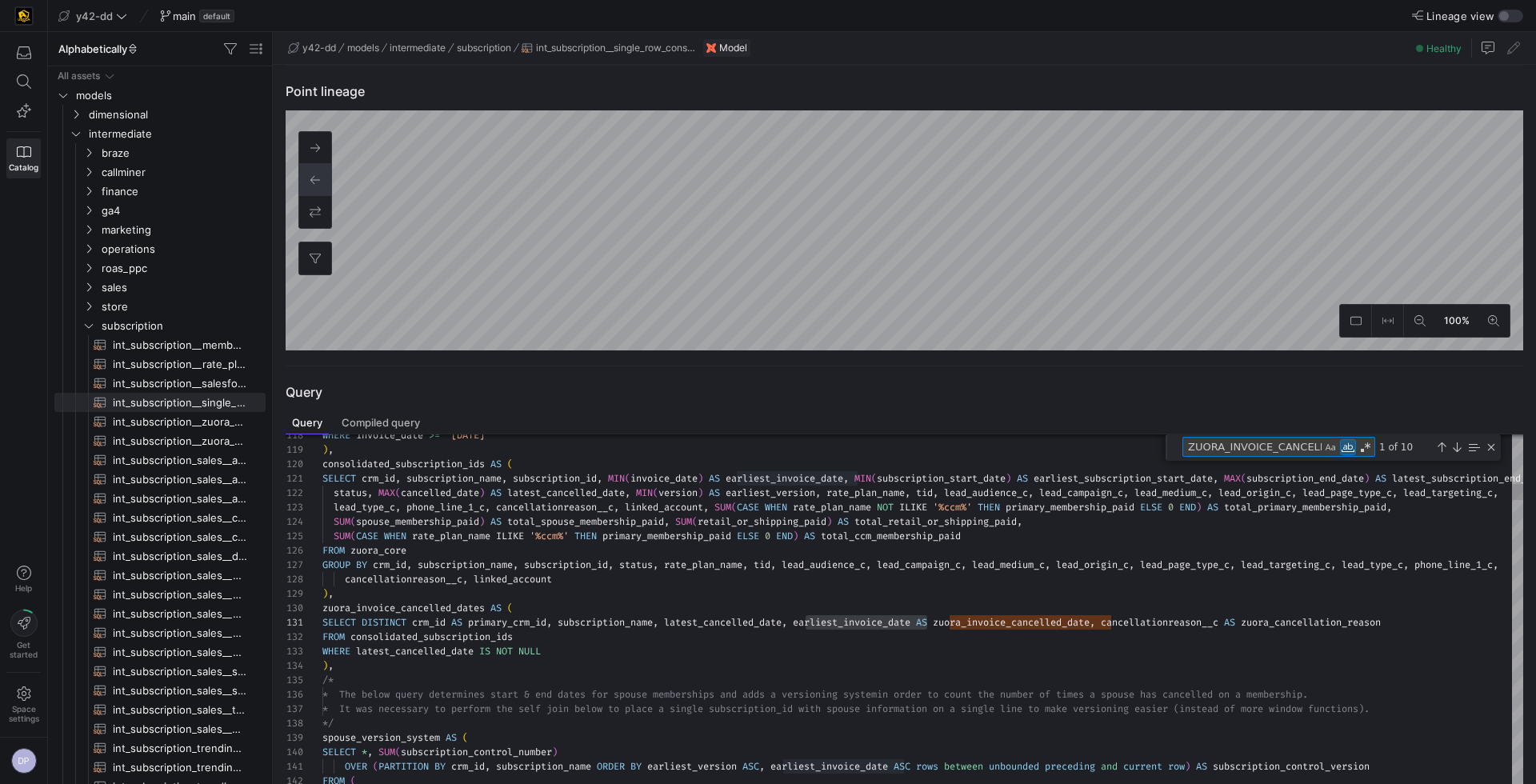
scroll to position [0, 46]
drag, startPoint x: 1187, startPoint y: 444, endPoint x: 1351, endPoint y: 441, distance: 164.0
click at [1351, 441] on div "ZUORA_INVOICE_CANCELLED_DATE ZUORA_INVOICE_CANCELLED_DATE" at bounding box center [1278, 446] width 193 height 20
paste textarea "earliest_invoice_date"
type textarea "OVER (PARTITION BY crm_id, subscription_name ORDER BY earliest_version ASC, ear…"
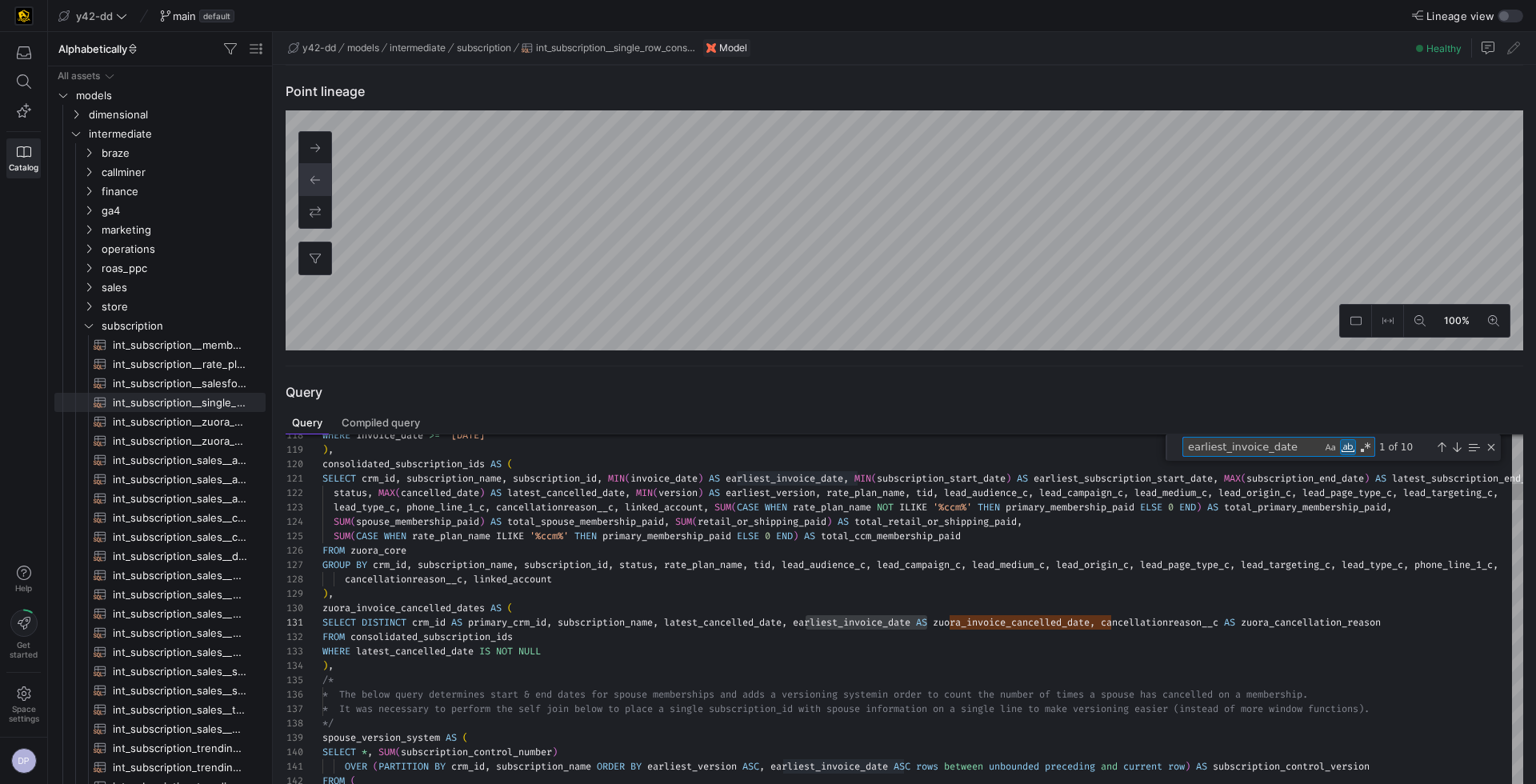
scroll to position [86, 582]
type textarea "earliest_invoice_date"
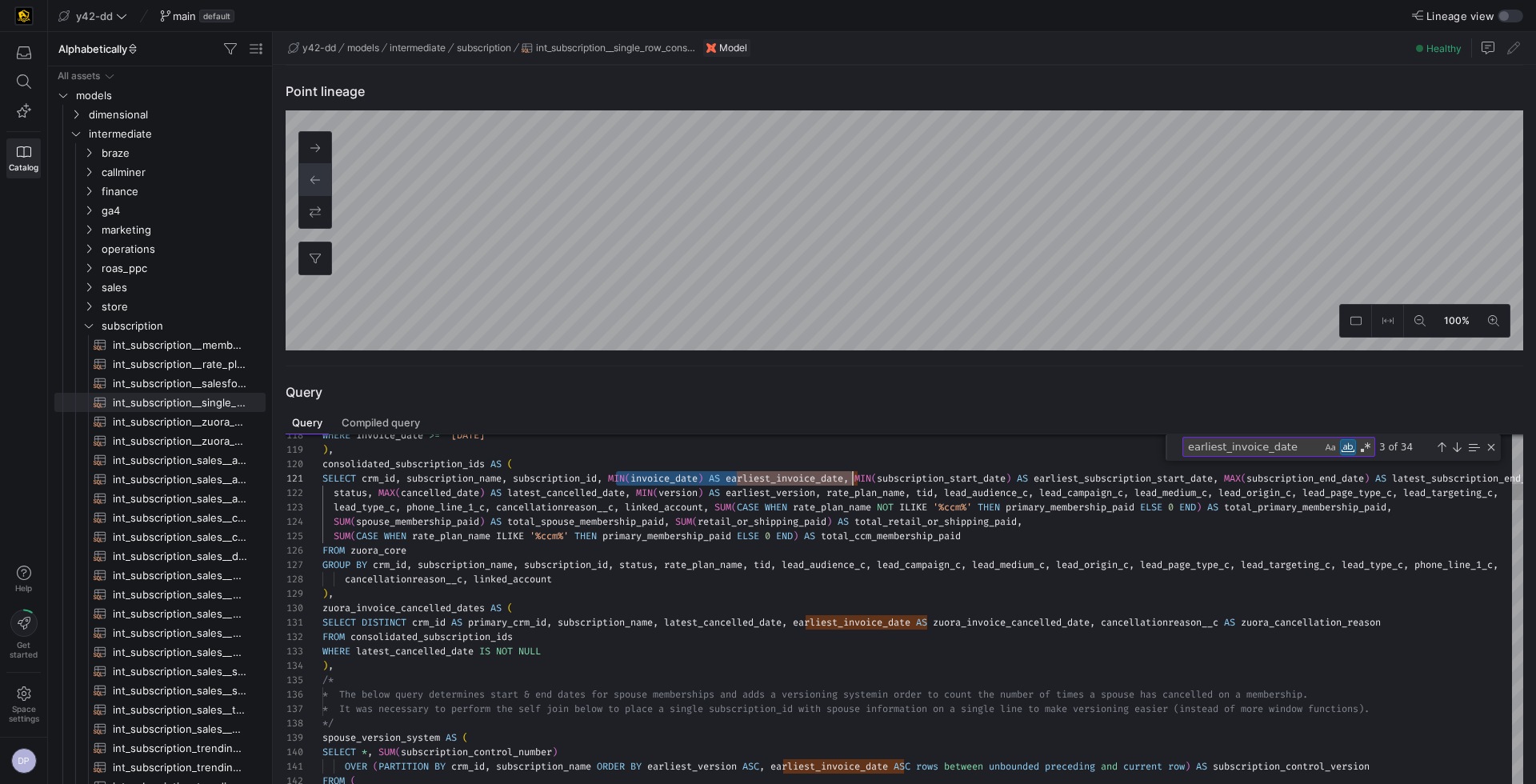
scroll to position [0, 534]
drag, startPoint x: 615, startPoint y: 472, endPoint x: 855, endPoint y: 473, distance: 240.0
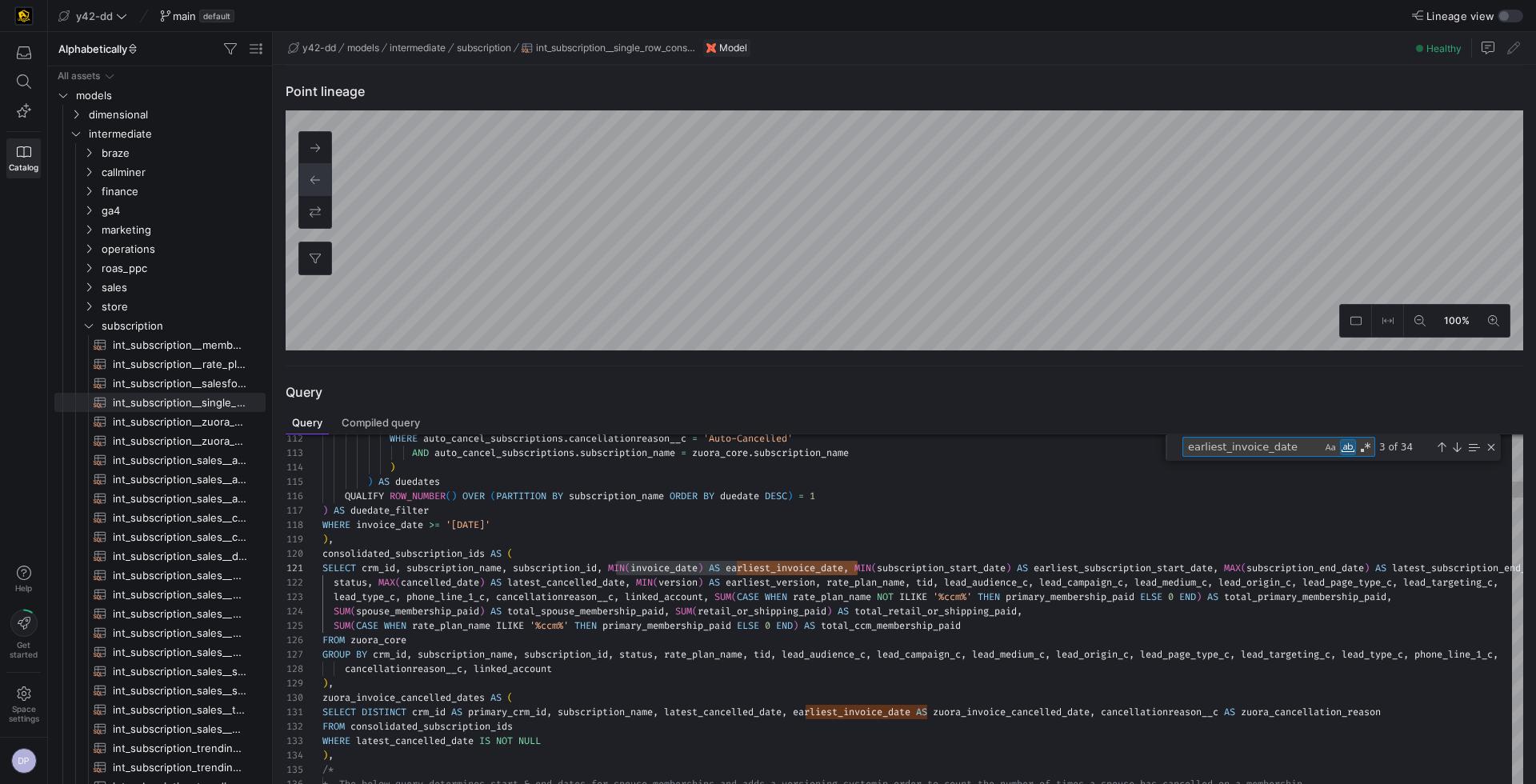
drag, startPoint x: 1292, startPoint y: 447, endPoint x: 1178, endPoint y: 447, distance: 114.0
click at [1178, 447] on div "earliest_invoice_date earliest_invoice_date 3 of 34" at bounding box center [1333, 447] width 335 height 27
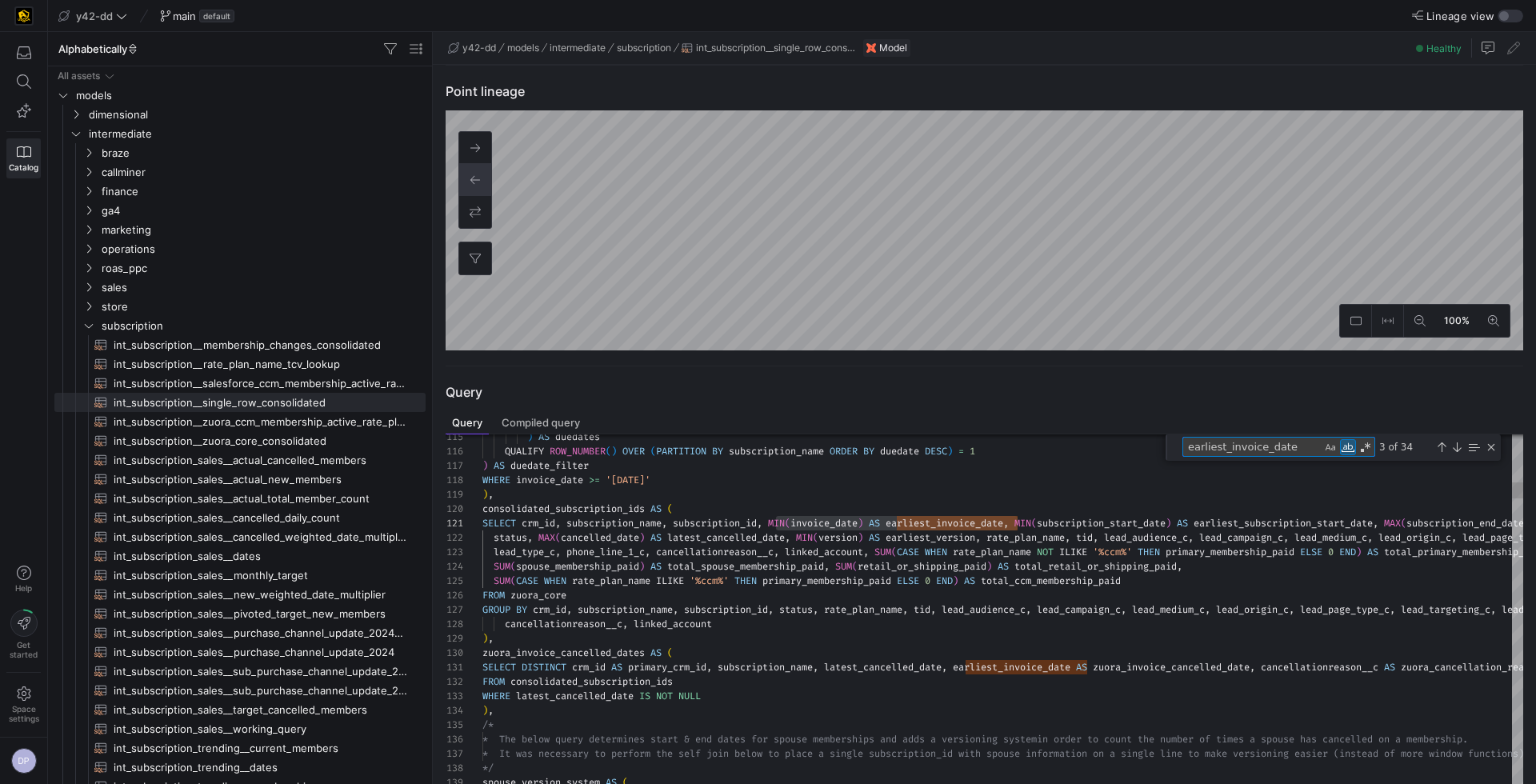
drag, startPoint x: 271, startPoint y: 443, endPoint x: 532, endPoint y: 447, distance: 261.0
click at [532, 447] on as-split "Alphabetically Drag here to set row groups Drag here to set column labels Group…" at bounding box center [792, 407] width 1488 height 751
click at [298, 444] on span "Copy" at bounding box center [331, 438] width 90 height 23
click at [495, 437] on span "Asset name" at bounding box center [466, 439] width 97 height 23
click at [1295, 442] on textarea "earliest_invoice_date" at bounding box center [1253, 446] width 138 height 19
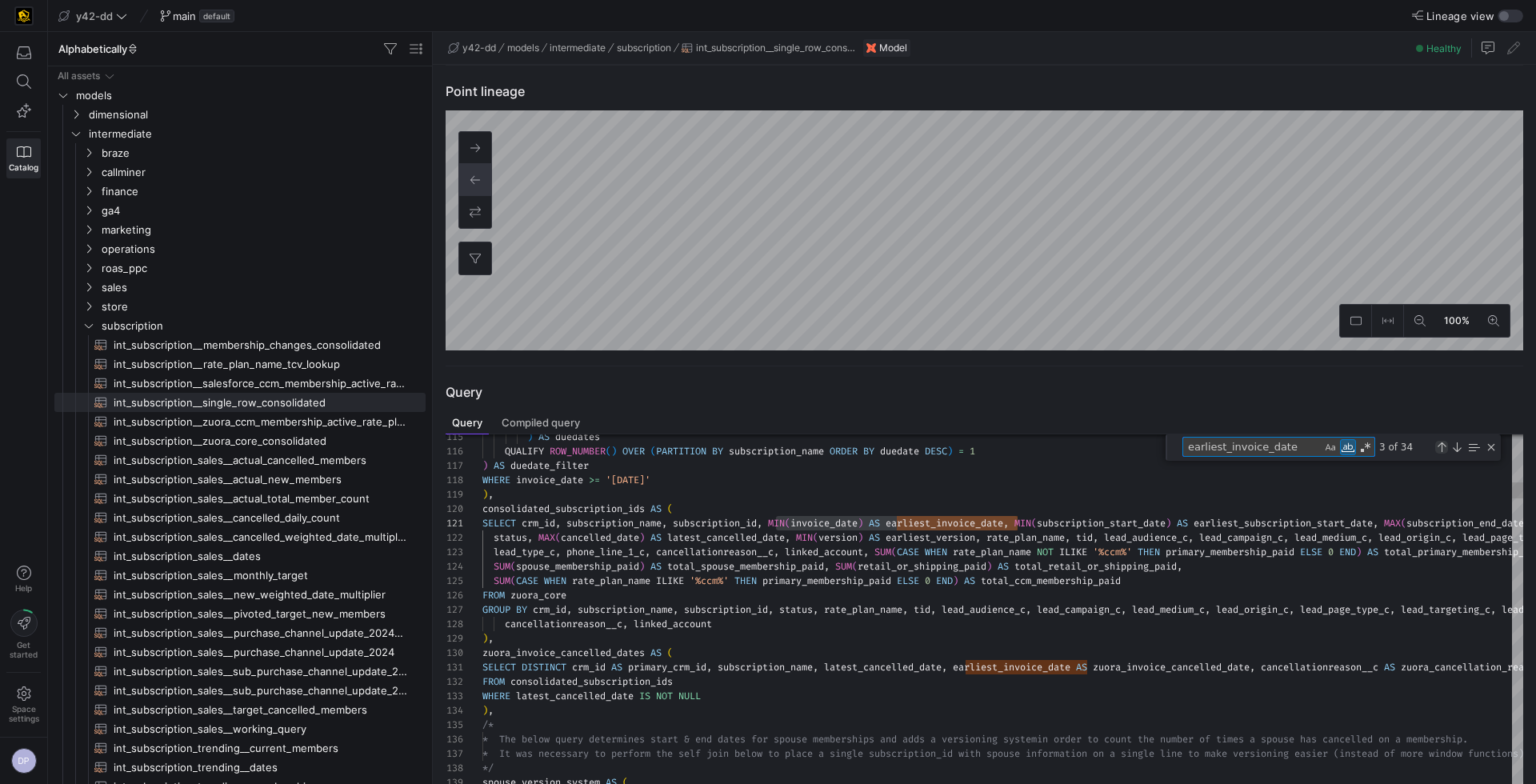
click at [1444, 443] on div "Previous Match (⇧Enter)" at bounding box center [1441, 446] width 13 height 13
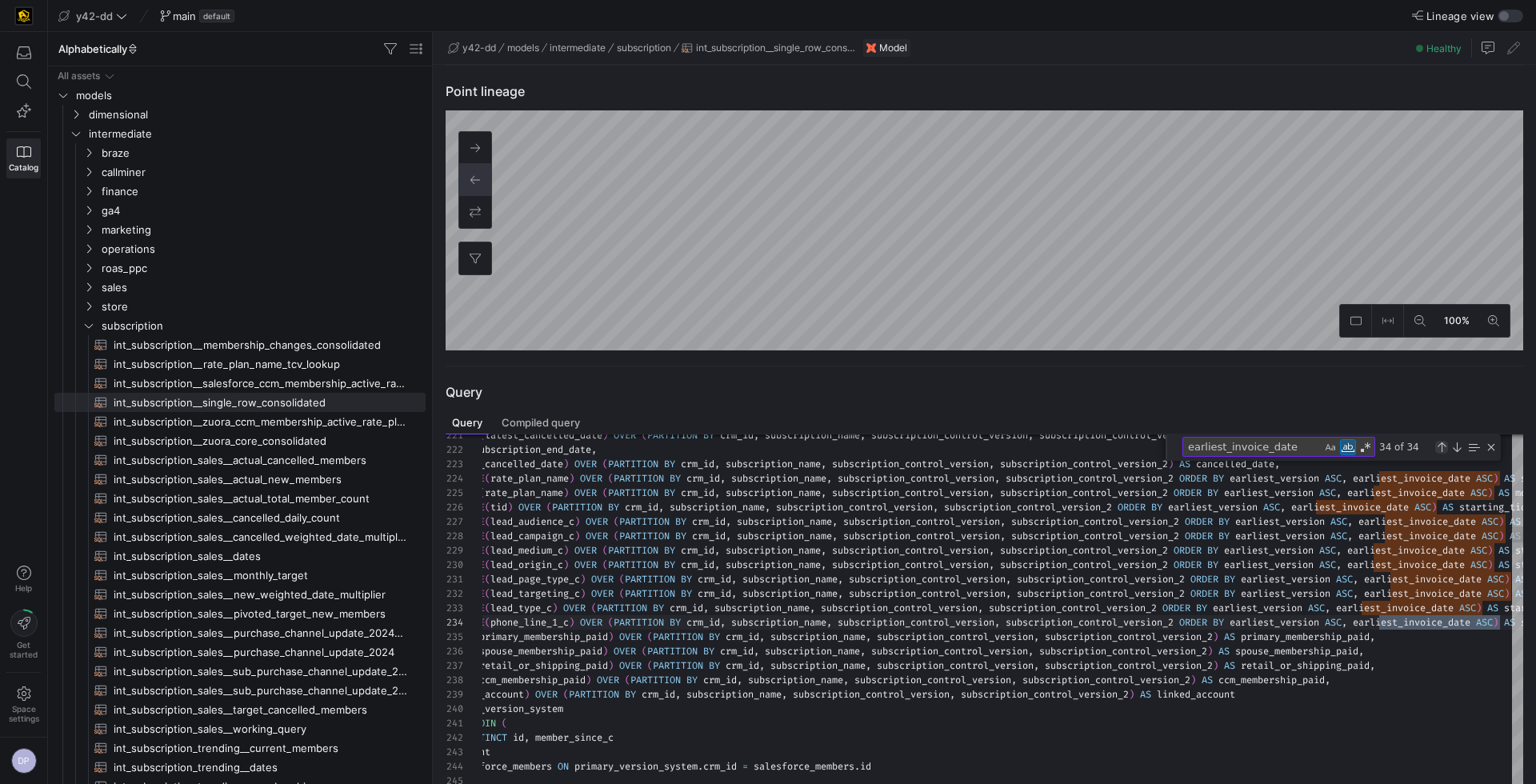
scroll to position [72, 1088]
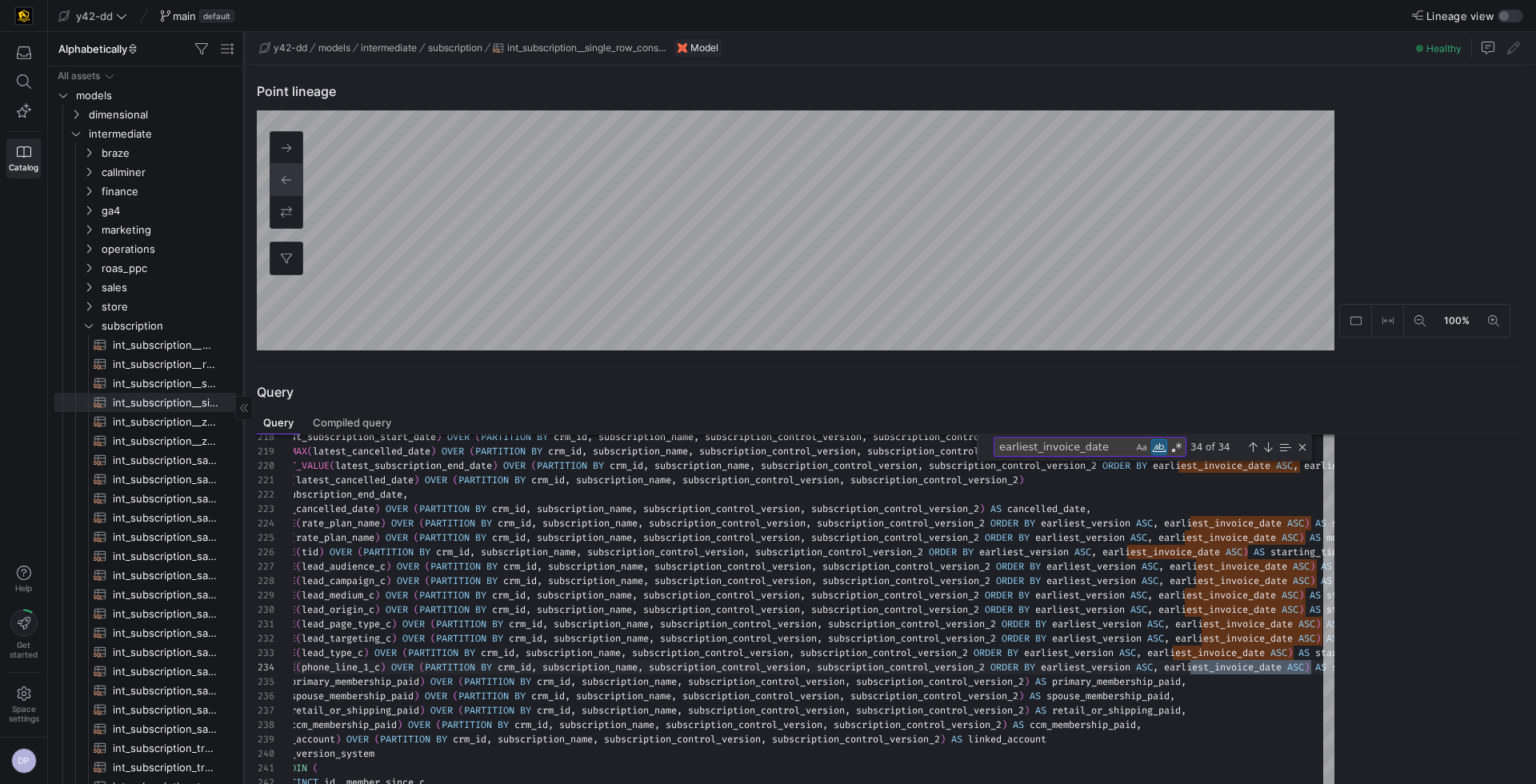
drag, startPoint x: 431, startPoint y: 388, endPoint x: 241, endPoint y: 397, distance: 190.2
click at [243, 397] on div at bounding box center [243, 407] width 1 height 751
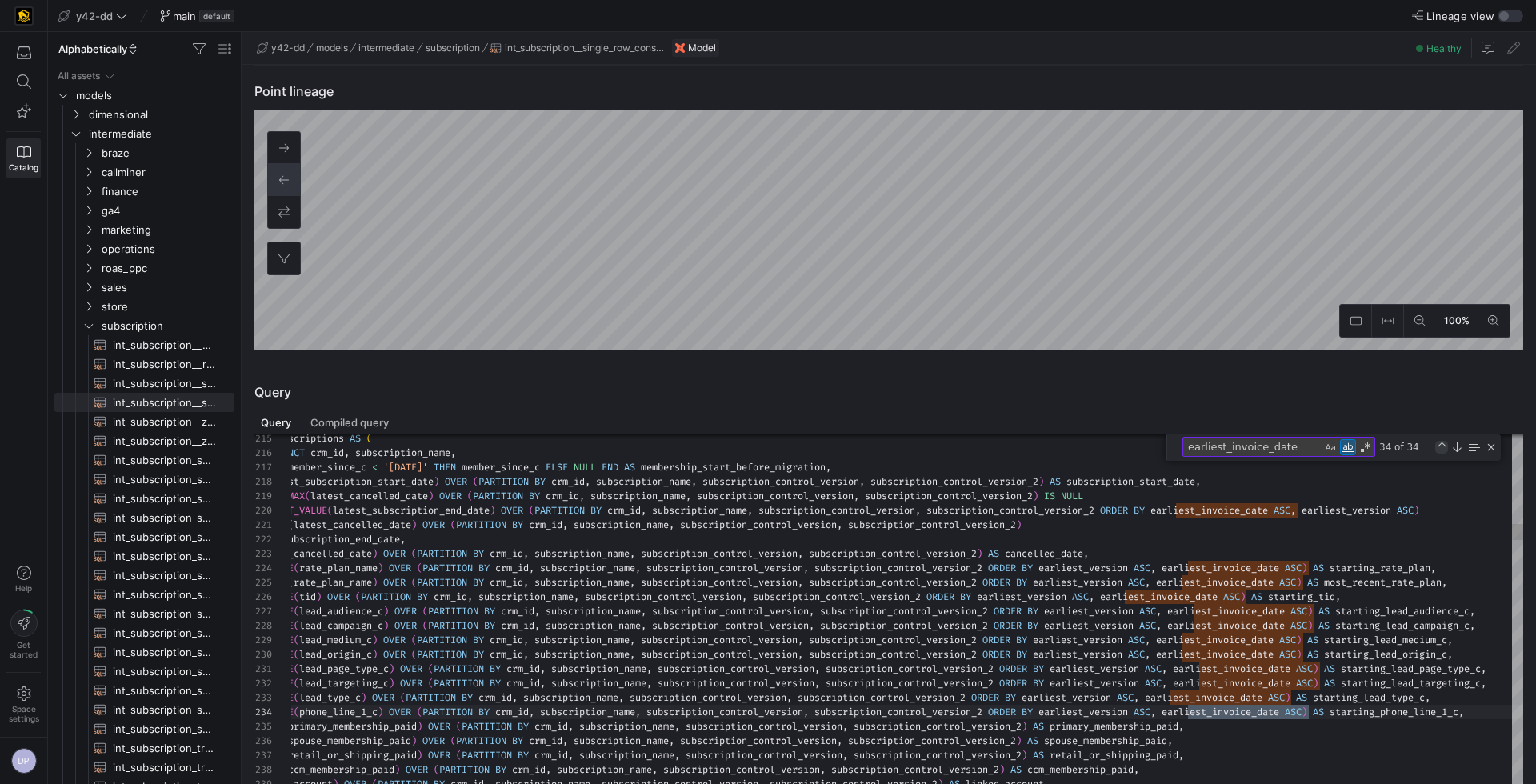
click at [1444, 440] on div "Previous Match (⇧Enter)" at bounding box center [1441, 446] width 13 height 13
click at [1452, 444] on div "Next Match (Enter)" at bounding box center [1456, 446] width 13 height 13
click at [1455, 445] on div "Next Match (Enter)" at bounding box center [1456, 446] width 13 height 13
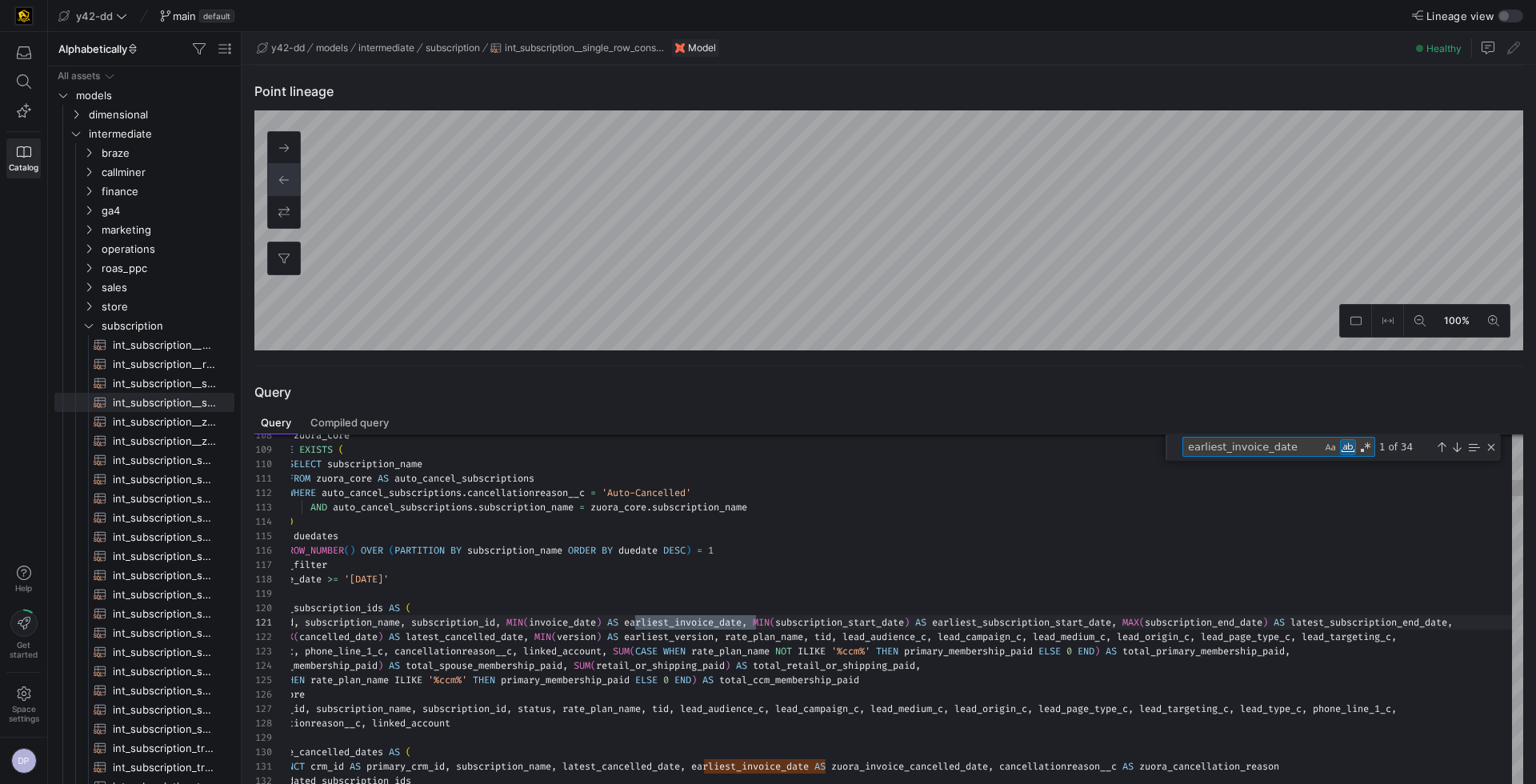
drag, startPoint x: 1230, startPoint y: 448, endPoint x: 1179, endPoint y: 448, distance: 51.0
click at [1179, 448] on div "earliest_invoice_date earliest_invoice_date 1 of 34" at bounding box center [1333, 447] width 335 height 27
type textarea "ON (CONCAT(cancellation_reasons.subscription_name_c,'-',cancellation_reasons.pr…"
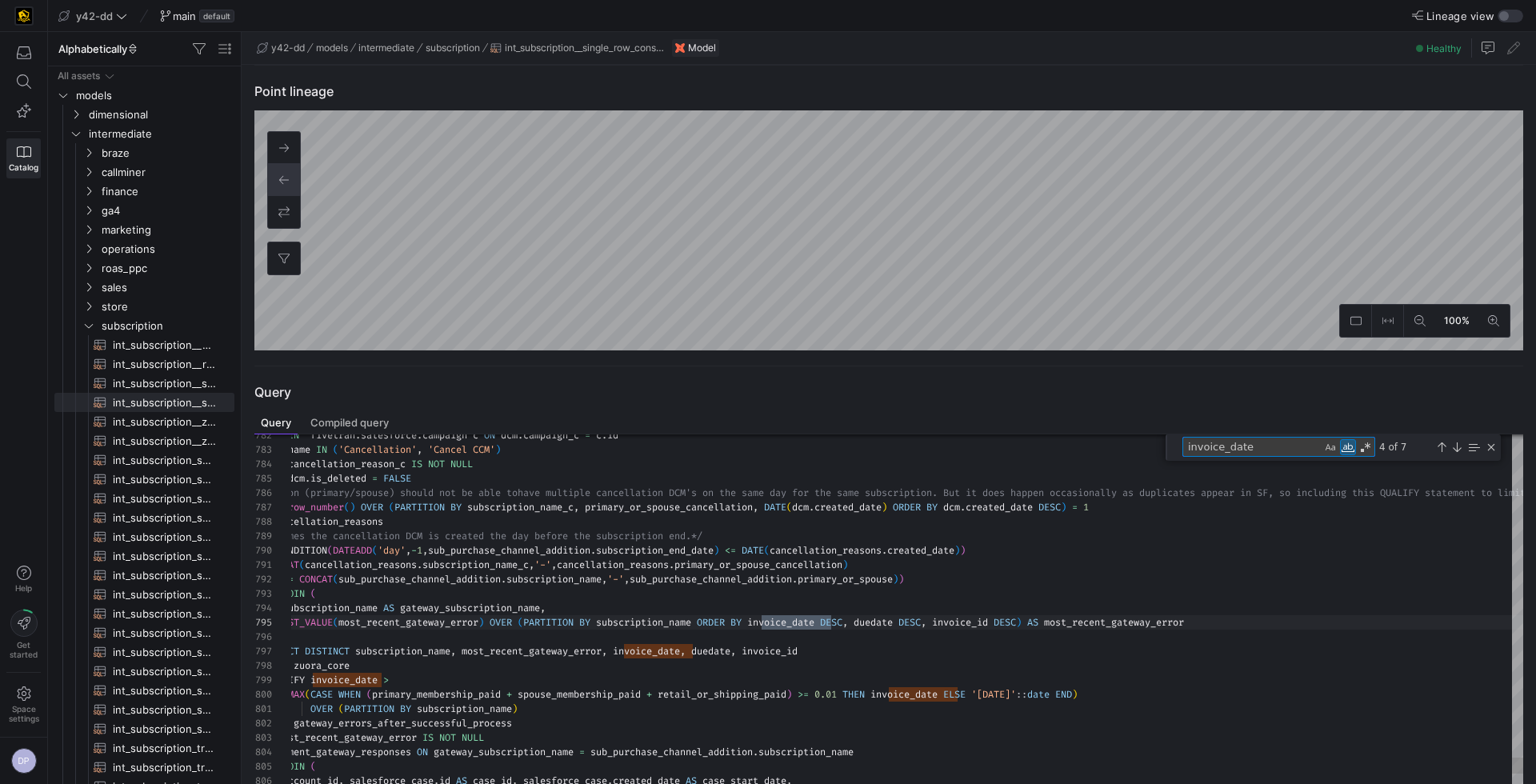
scroll to position [144, 609]
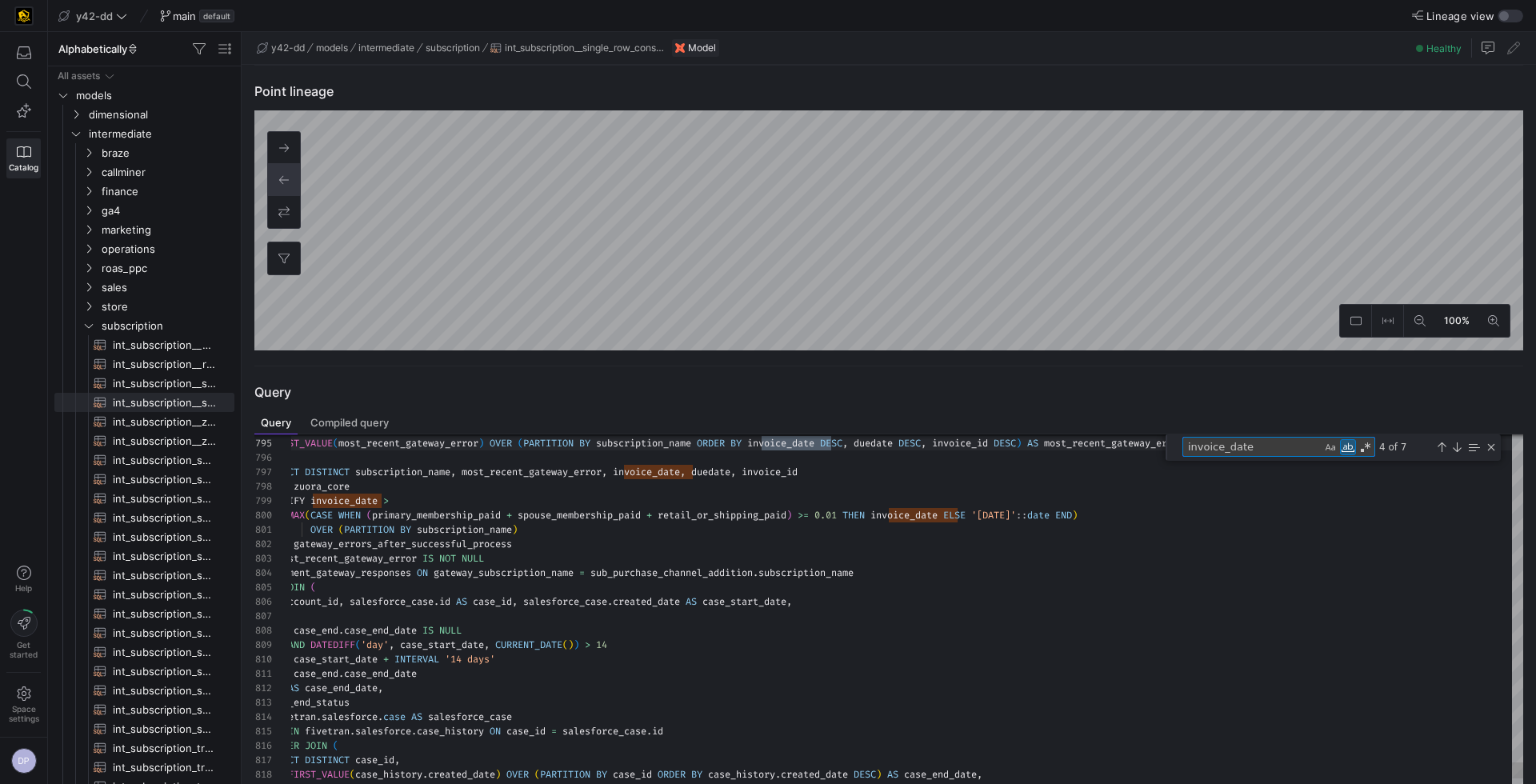
type textarea "invoice_date"
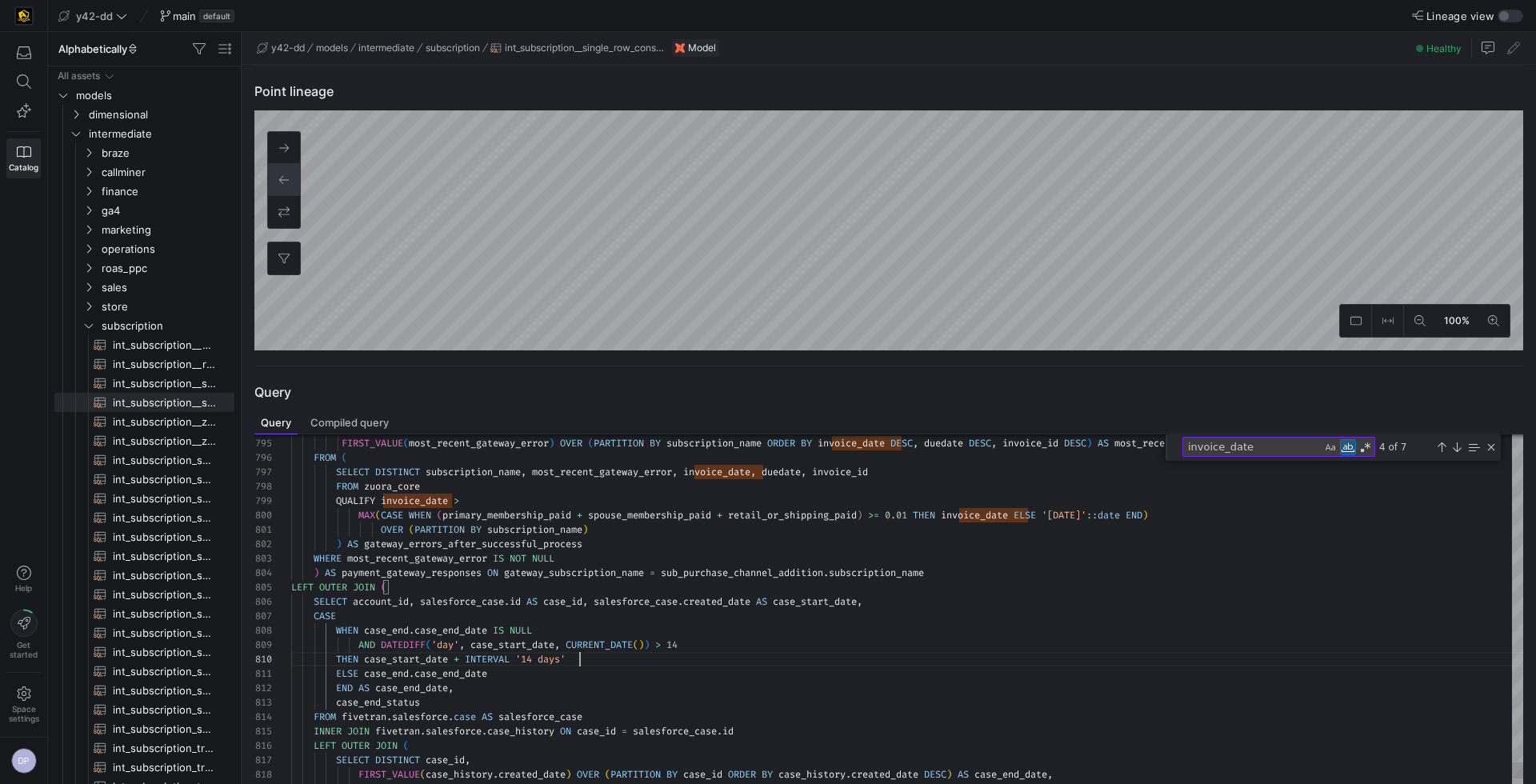
scroll to position [14, 246]
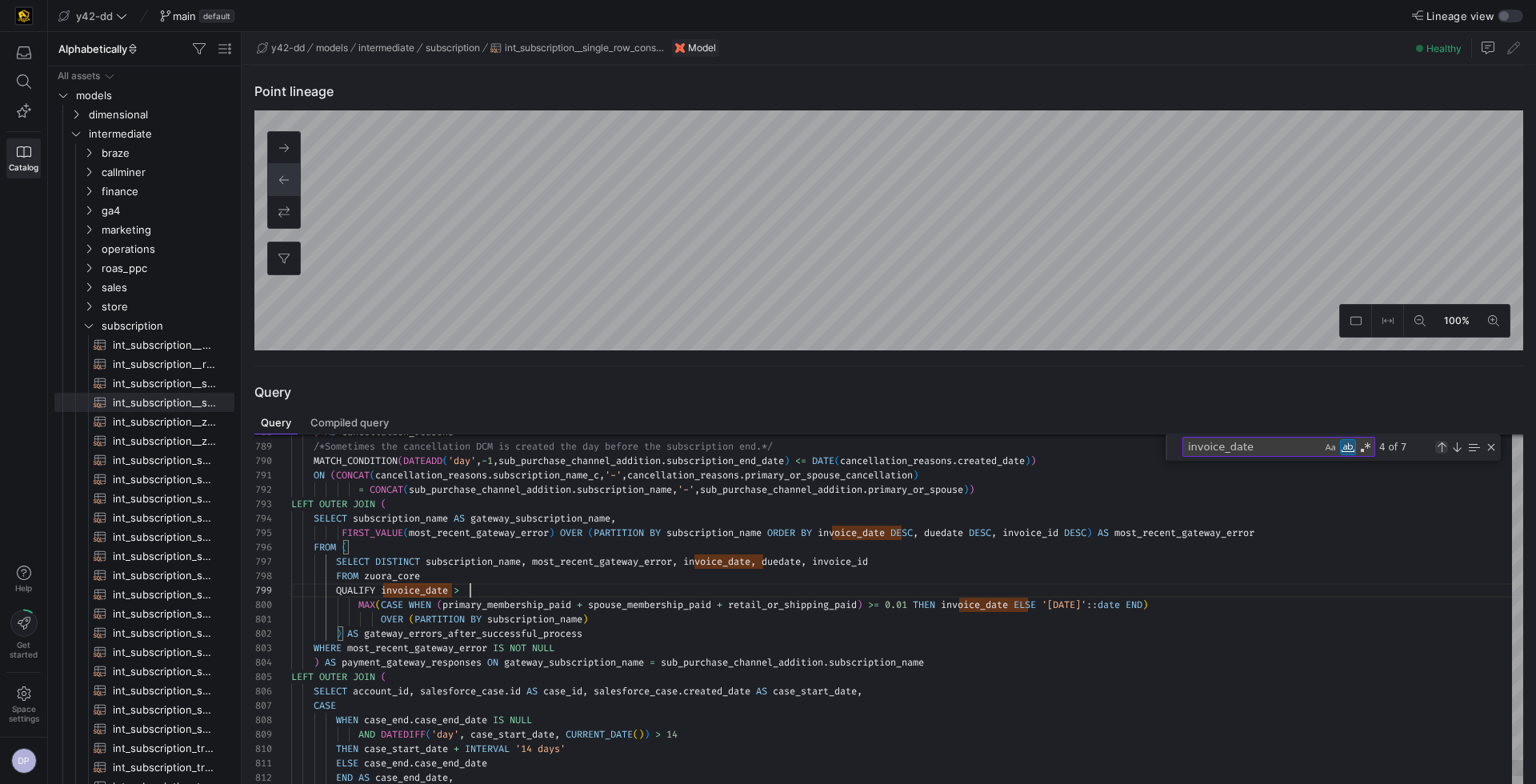
click at [1440, 441] on div "Previous Match (⇧Enter)" at bounding box center [1441, 446] width 13 height 13
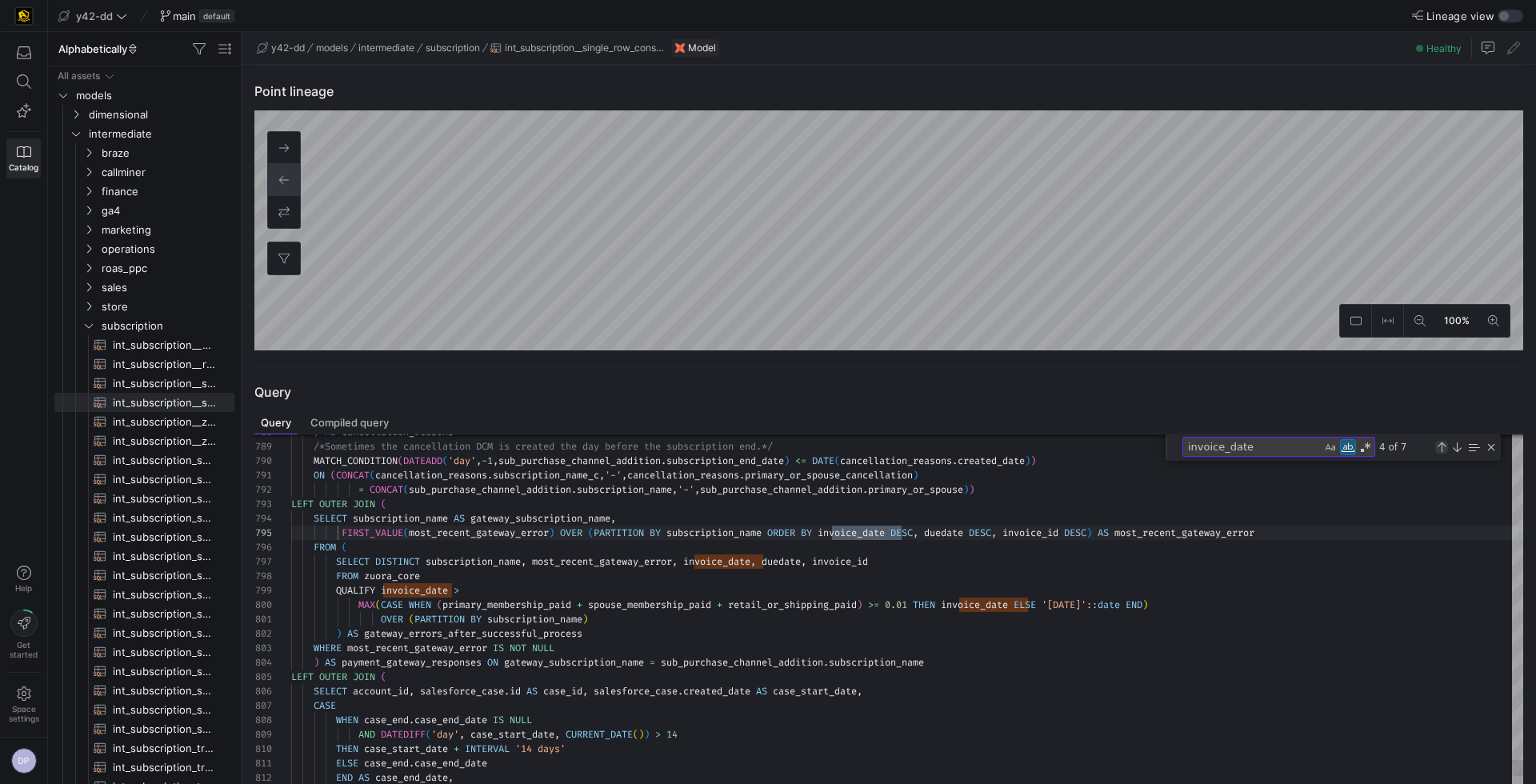
scroll to position [0, 385]
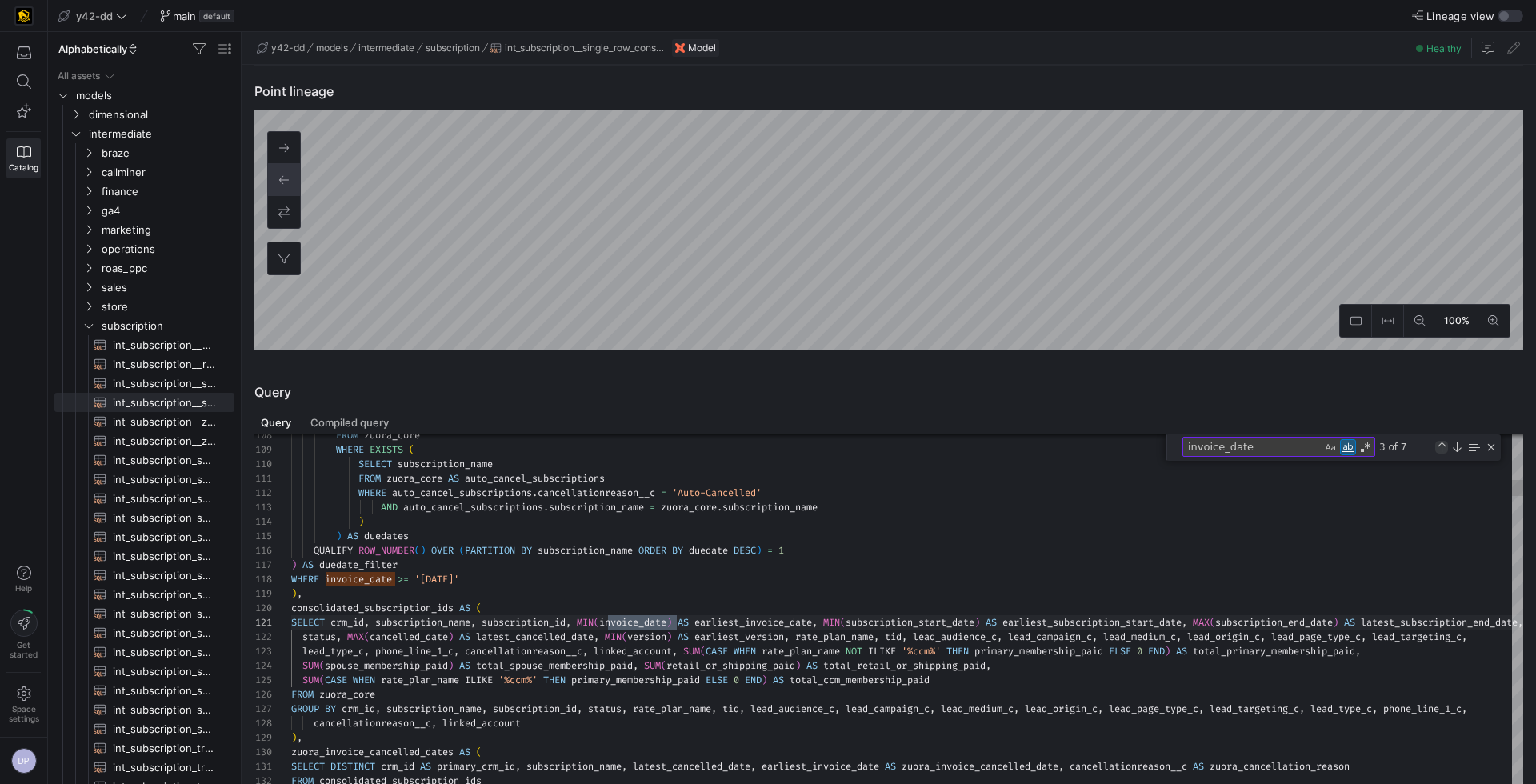
click at [1440, 441] on div "Previous Match (⇧Enter)" at bounding box center [1441, 446] width 13 height 13
type textarea "ing the existing logic. */ zuora_autocancel_duedate_10_23 AS ( SELECT DISTINCT …"
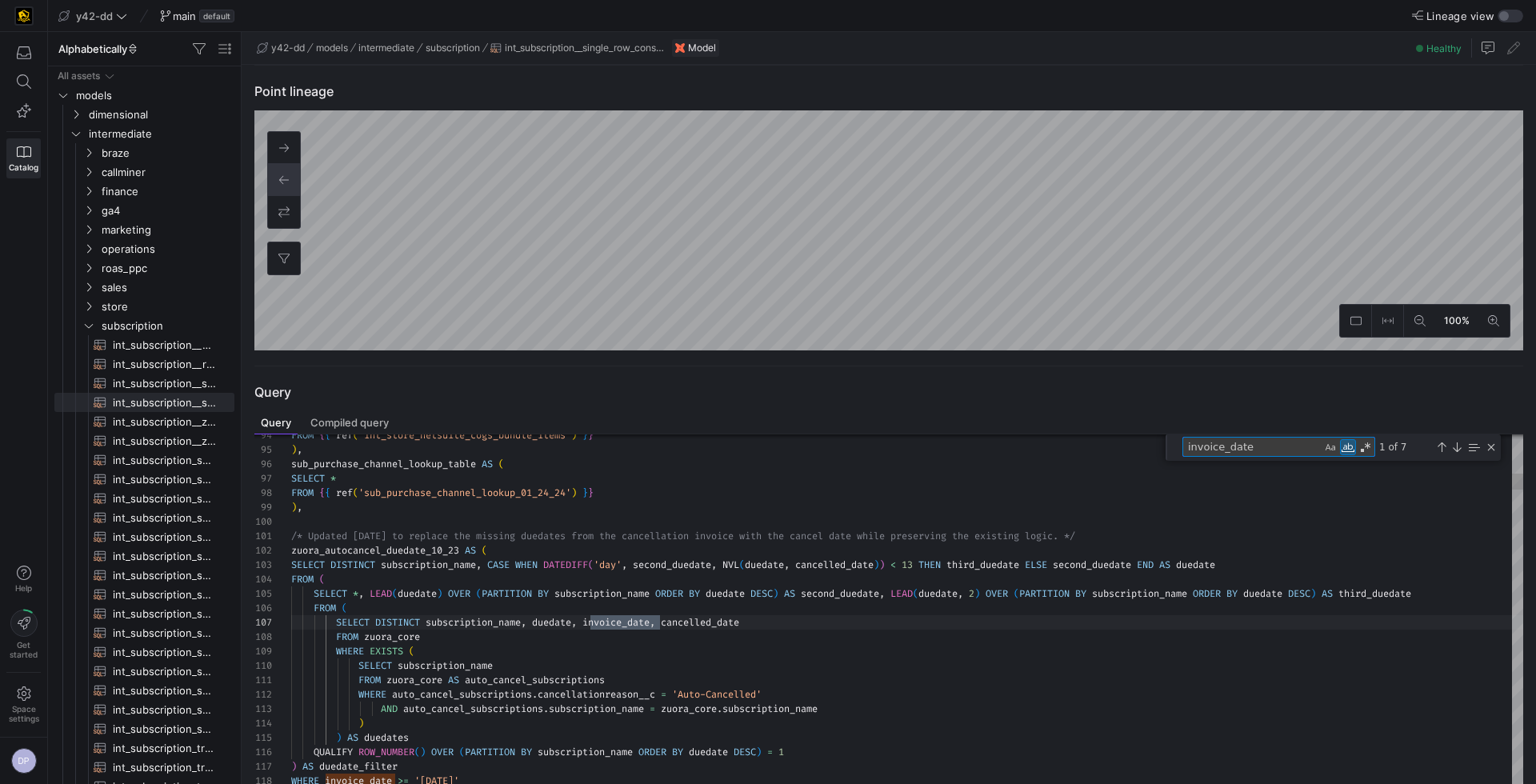
drag, startPoint x: 1256, startPoint y: 448, endPoint x: 1143, endPoint y: 447, distance: 113.0
click at [1143, 447] on div "108 109 110 111 112 113 114 115 116 117 118 119 120 94 95 96 97 98 99 100 101 1…" at bounding box center [888, 622] width 1268 height 376
type textarea "zuora"
type textarea "ership, COUNT(dcm_name) OVER (PARTITION BY crm_id, subscription_name, subscript…"
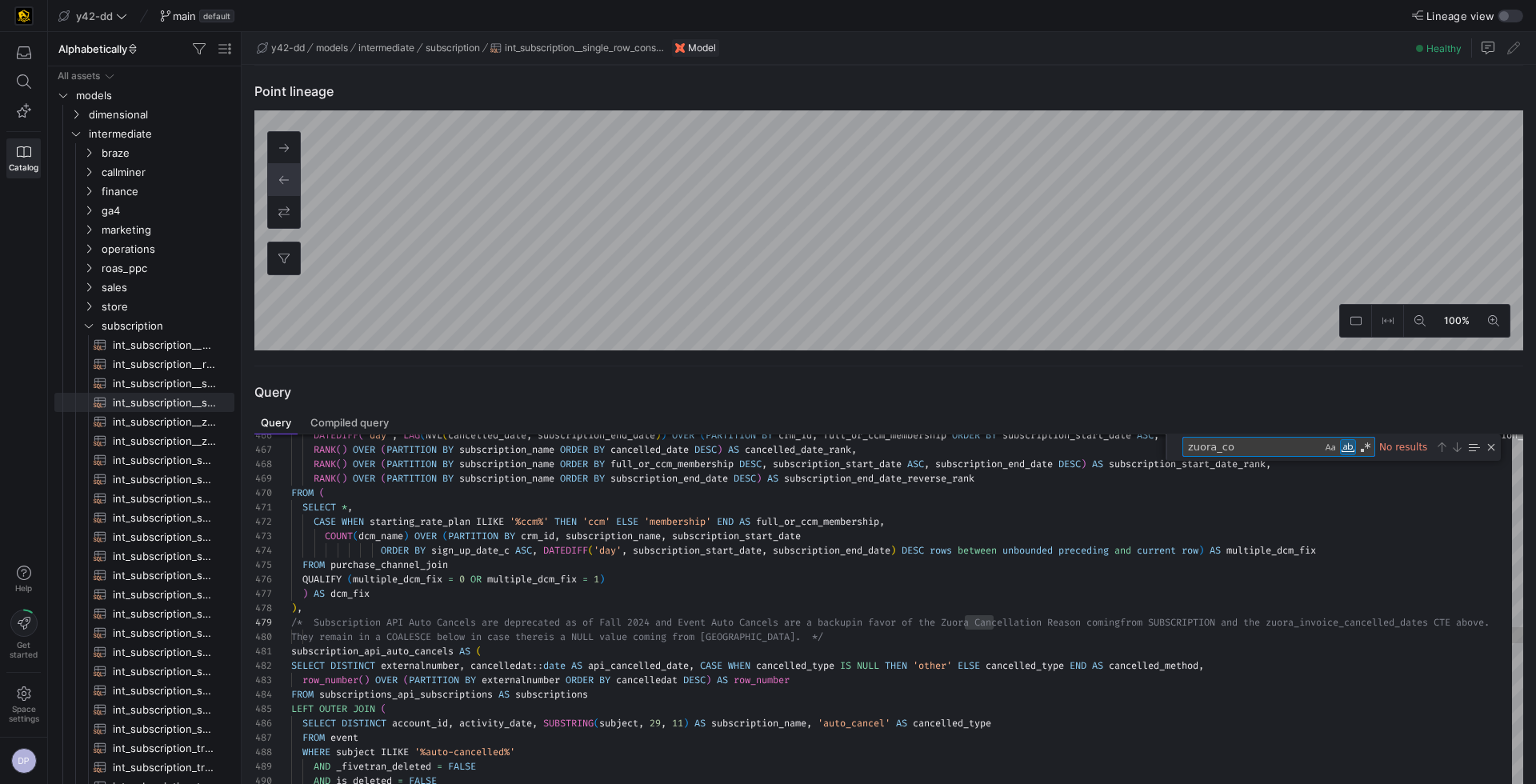
type textarea "zuora_cor"
type textarea "WITH zuora_core AS ( SELECT * FROM {{ ref('int_subscription__zuora_core_consoli…"
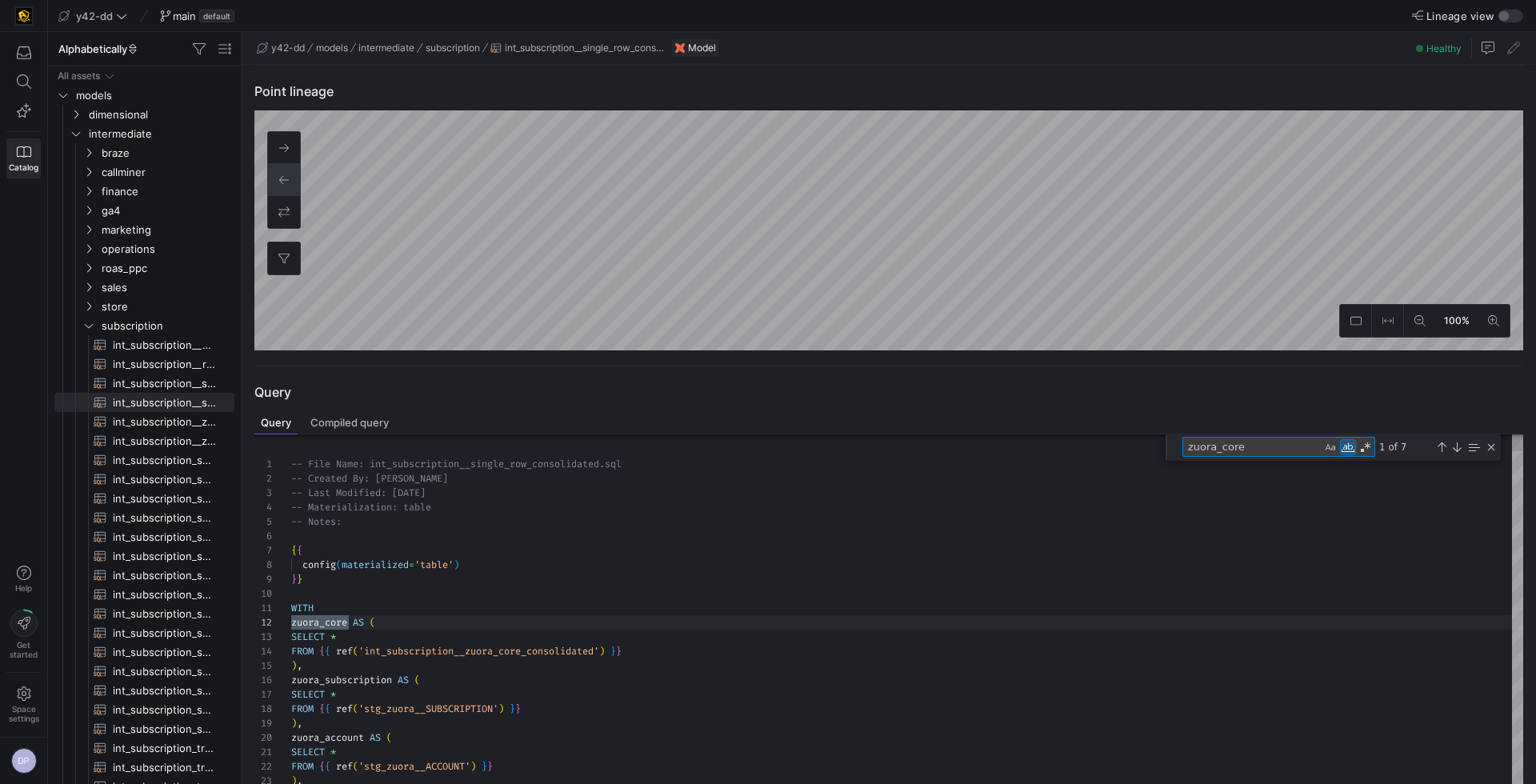
type textarea "zuora_core"
click at [577, 654] on div at bounding box center [768, 392] width 1536 height 784
click at [367, 650] on div at bounding box center [768, 392] width 1536 height 784
click at [540, 652] on div at bounding box center [768, 392] width 1536 height 784
click at [607, 653] on div at bounding box center [768, 392] width 1536 height 784
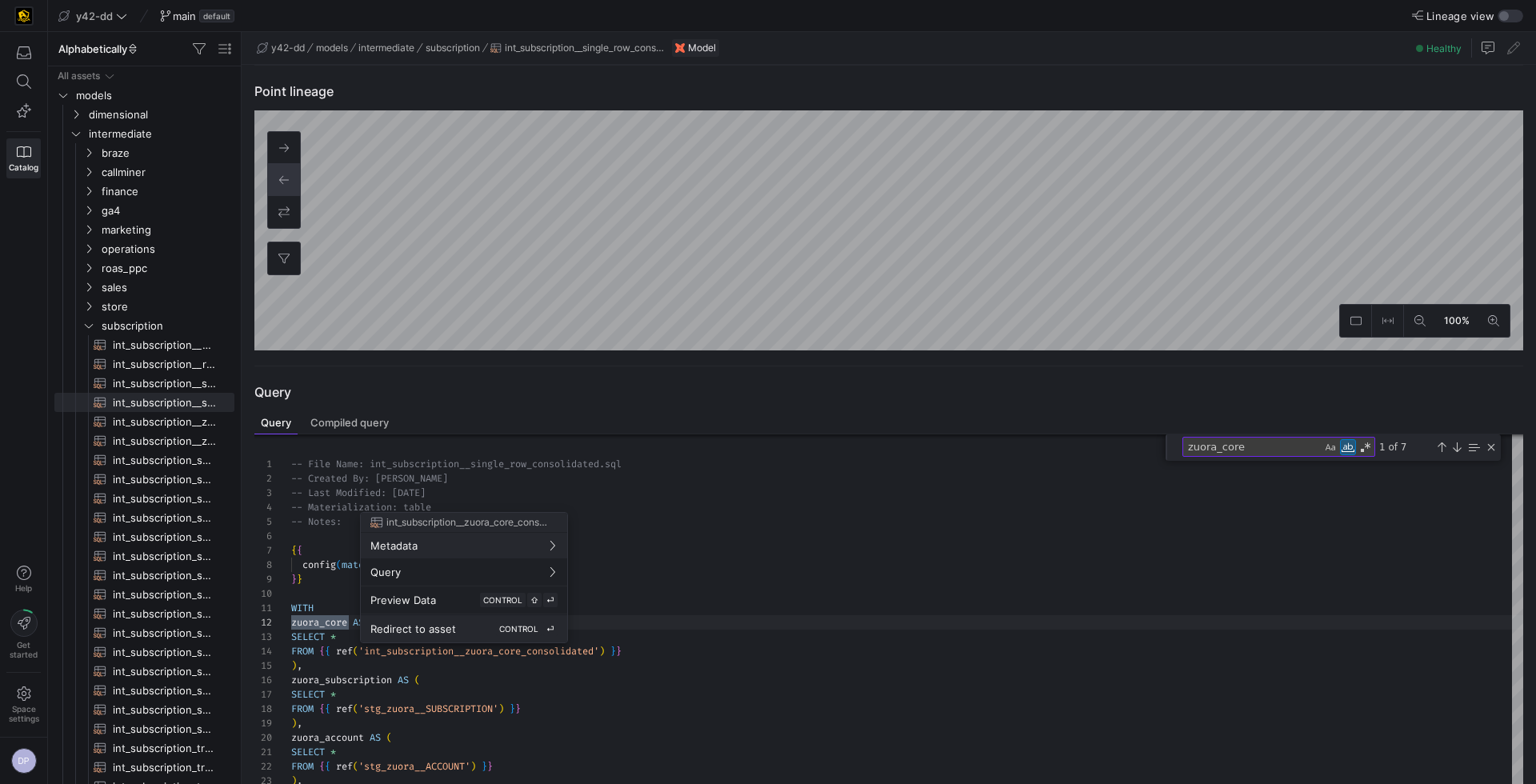
click at [464, 625] on div "Redirect to asset CONTROL ⏎" at bounding box center [463, 628] width 187 height 15
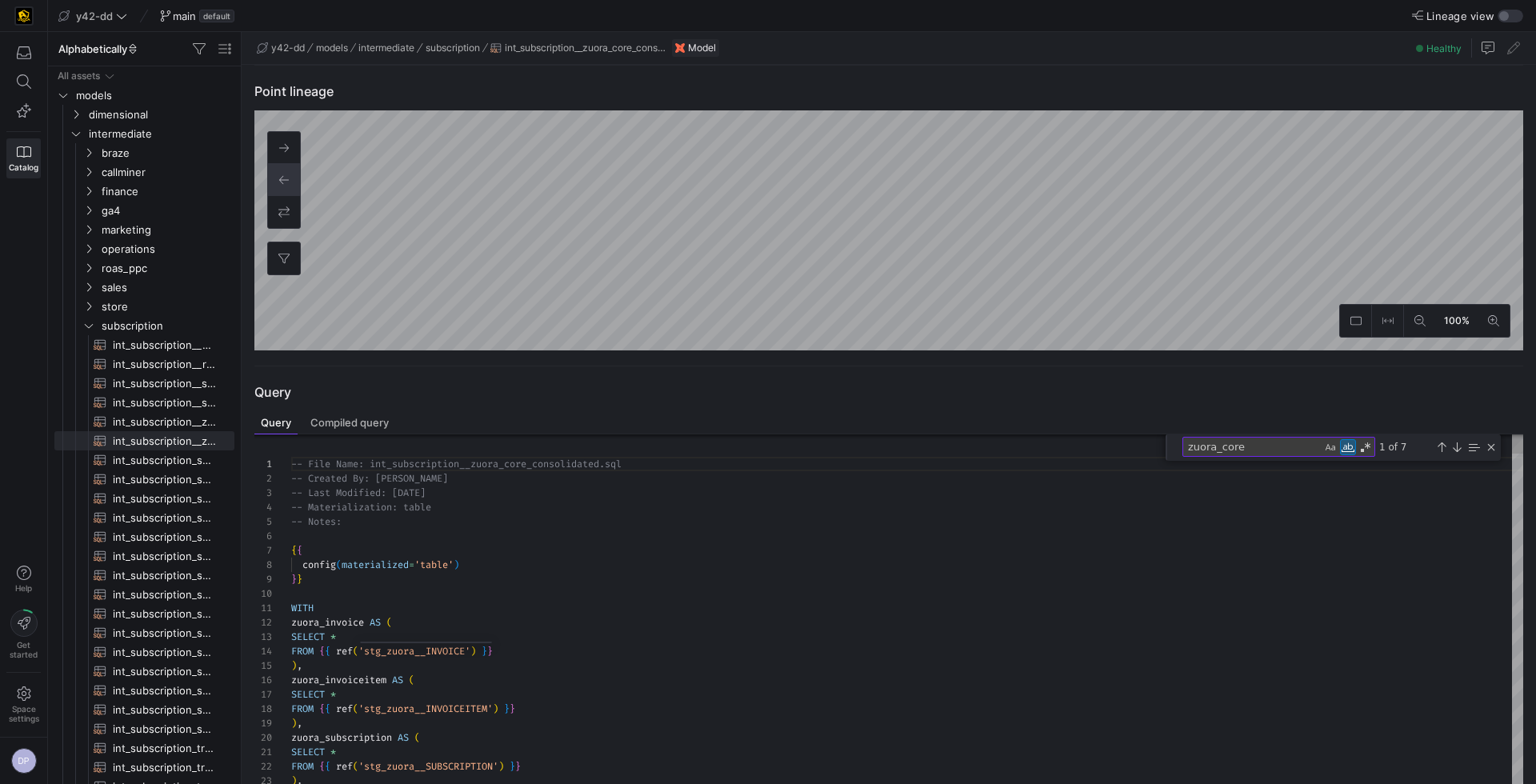
scroll to position [144, 0]
click at [1283, 443] on textarea "zuora_core" at bounding box center [1253, 446] width 138 height 19
drag, startPoint x: 1277, startPoint y: 442, endPoint x: 1147, endPoint y: 441, distance: 130.0
click at [1147, 440] on div "1 2 3 4 5 6 7 8 9 10 11 12 13 14 15 16 17 18 19 20 21 22 23 24 25 -- File Name:…" at bounding box center [888, 622] width 1268 height 376
type textarea "can be tied directly to a tangible invoice, and avoids the multiple useless tra…"
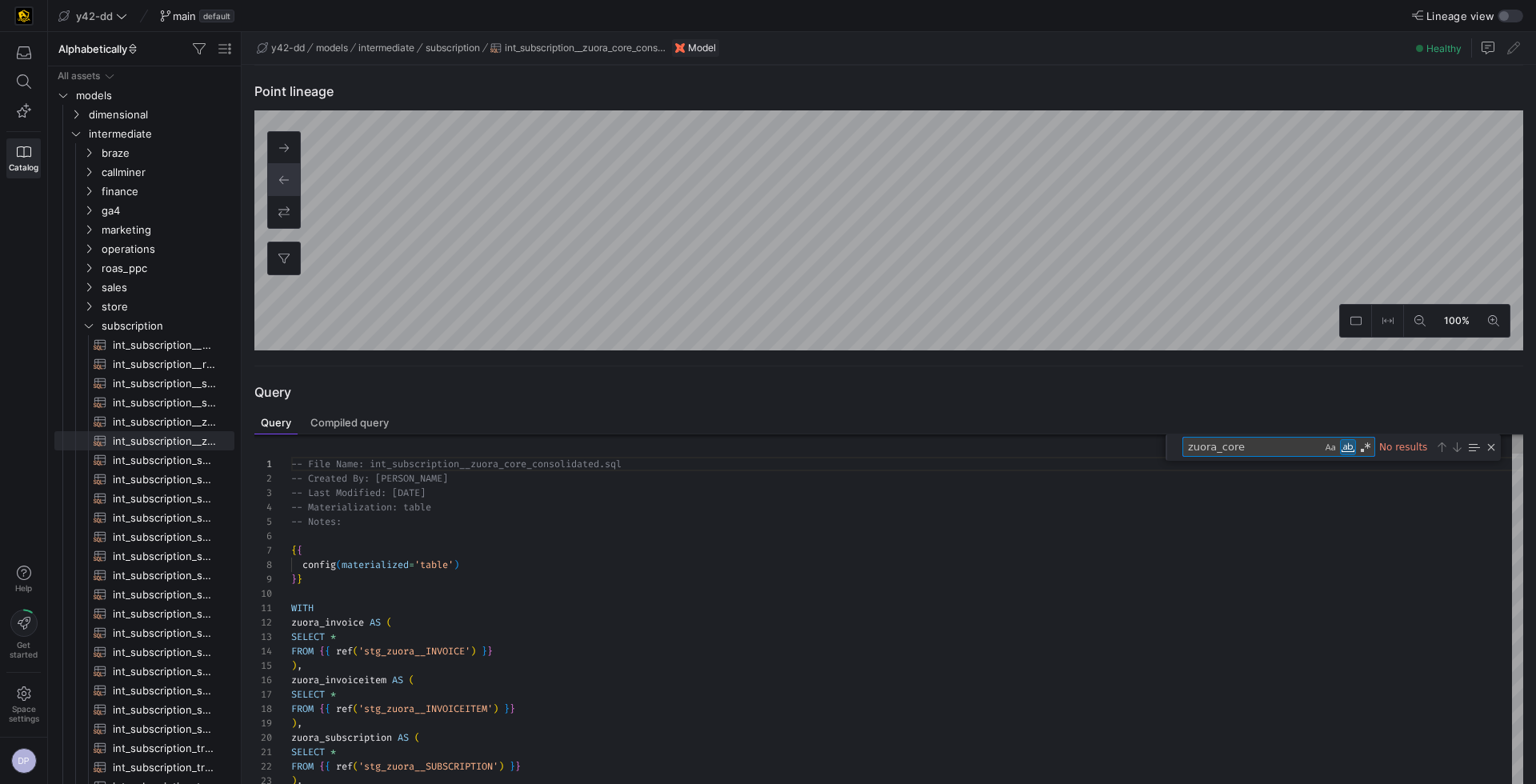
type textarea "i"
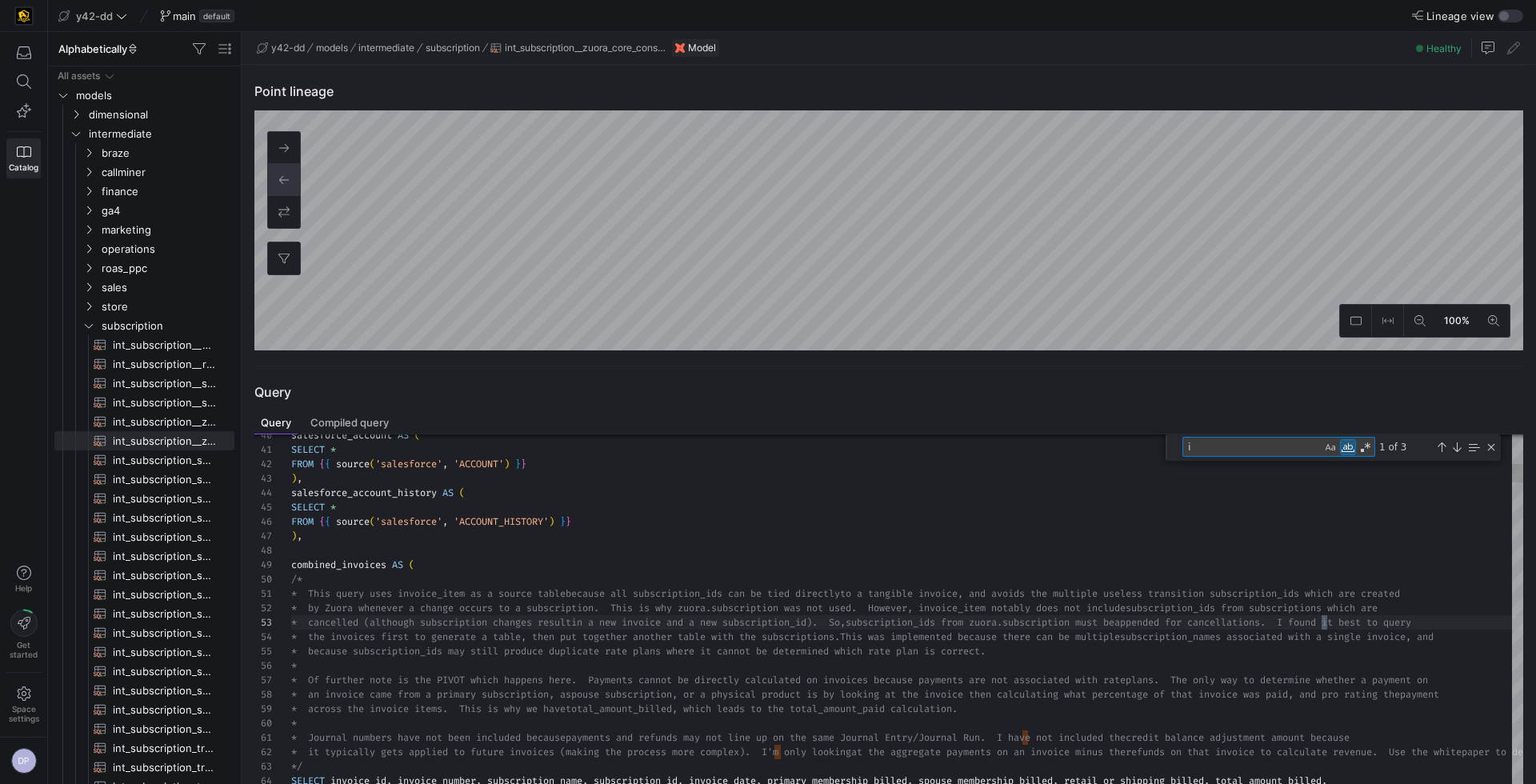
type textarea "* This query uses invoice_item as a source table because all subscription_ids c…"
type textarea "invoic"
type textarea "* This query uses invoice_item as a source table because all subscription_ids c…"
type textarea "invoice_dat"
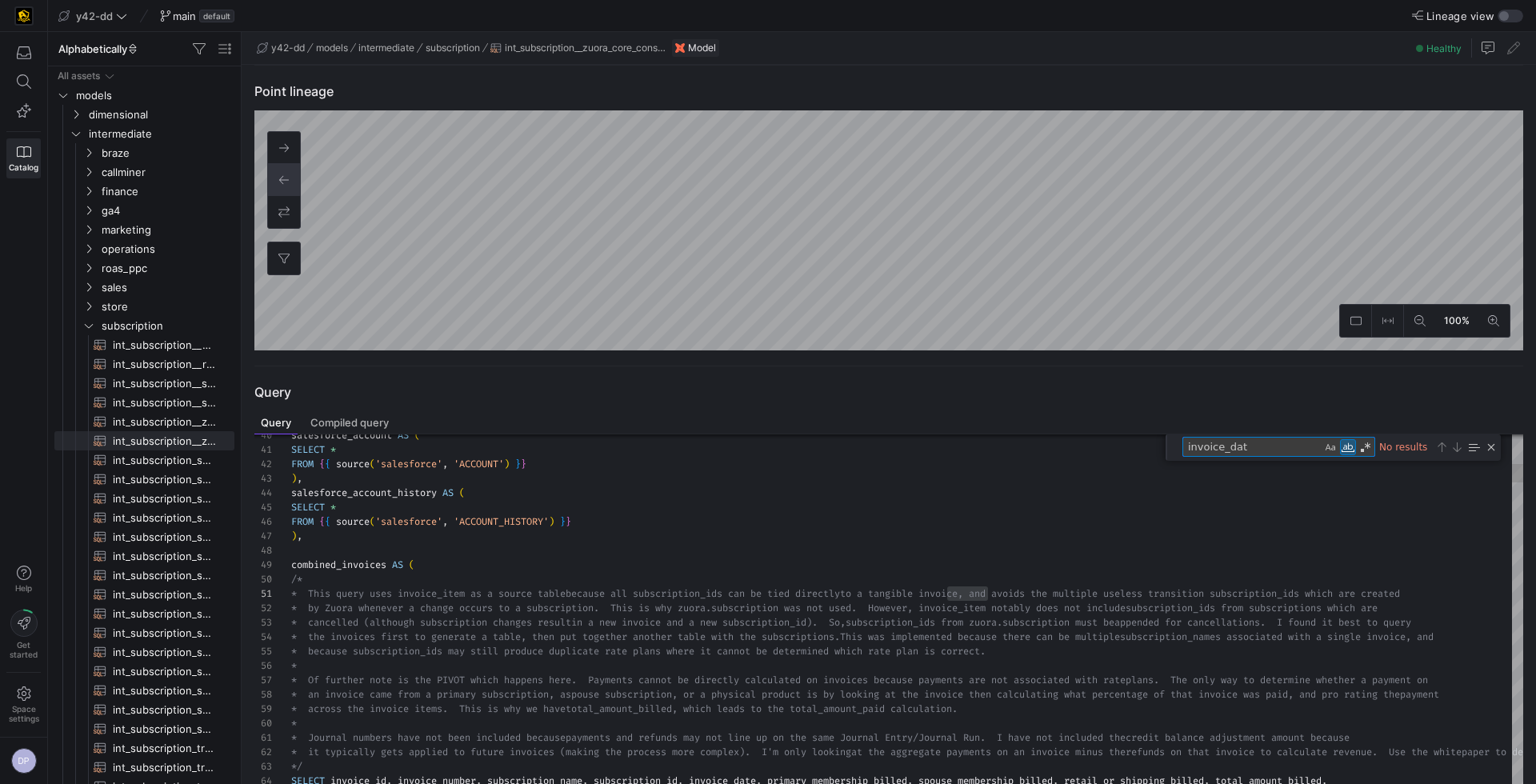
type textarea "payments and refunds may not line up on the same Journal Entry/Journal Run. I h…"
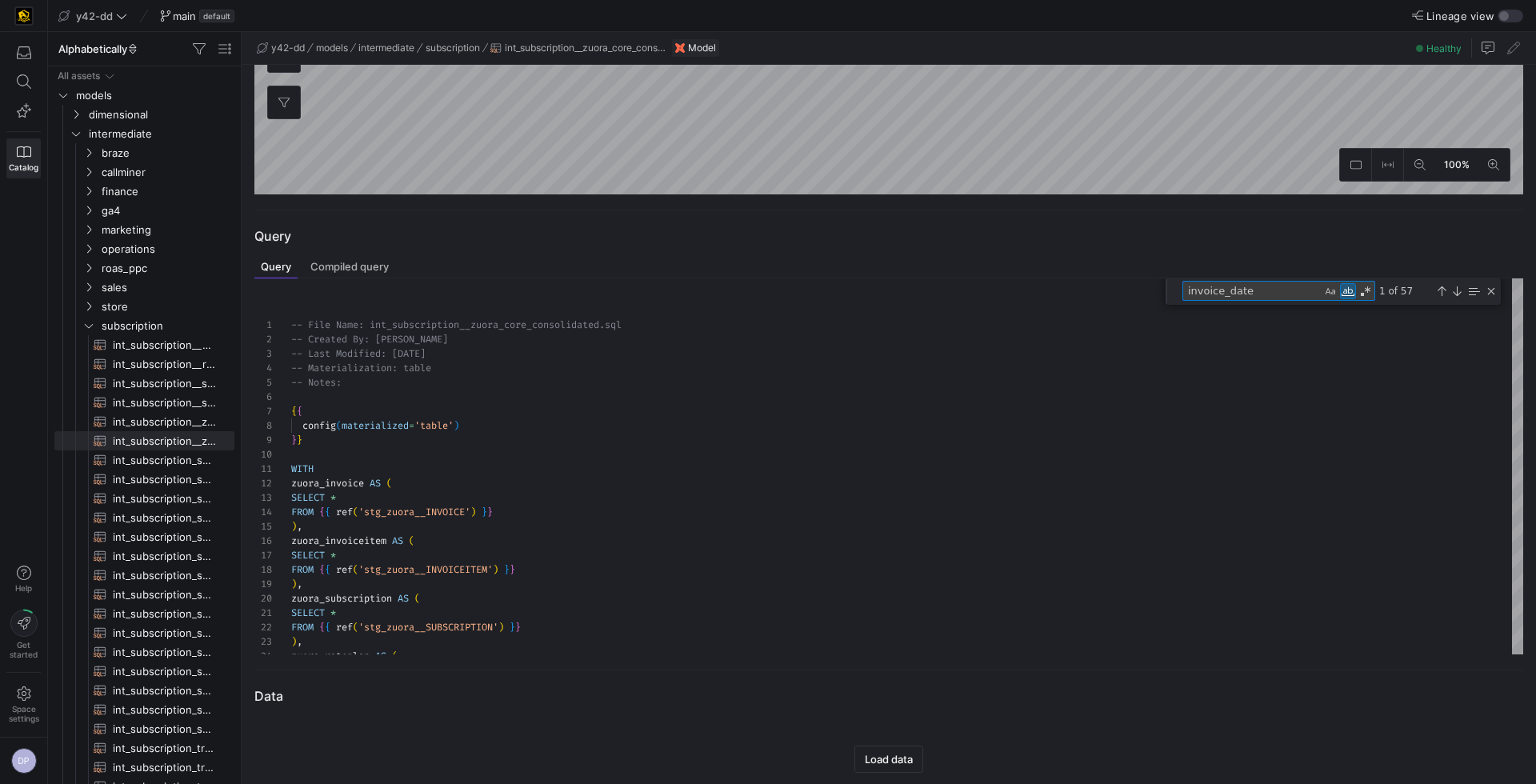
scroll to position [445, 0]
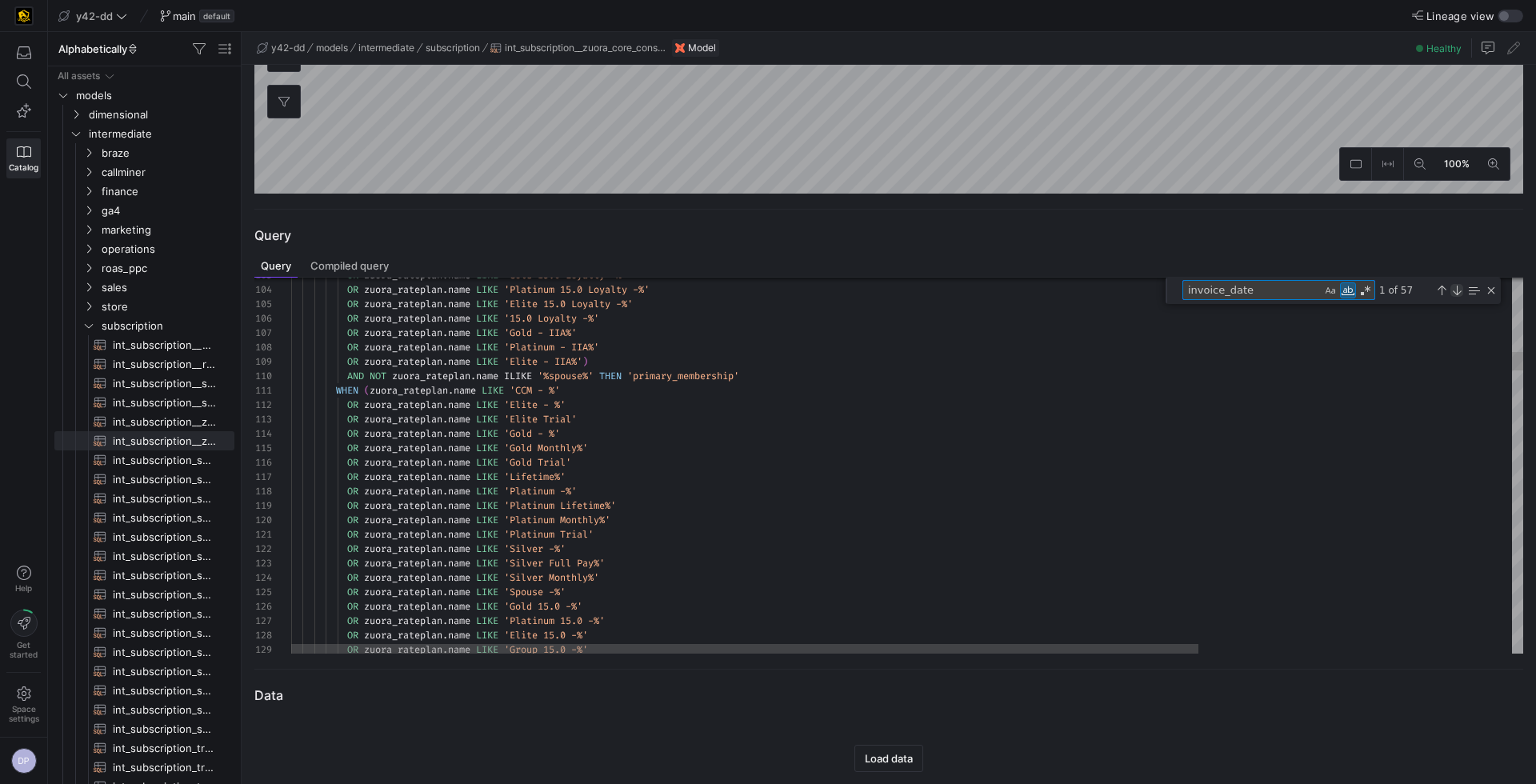
type textarea "invoice_date"
click at [1457, 289] on div "Next Match (Enter)" at bounding box center [1456, 289] width 13 height 13
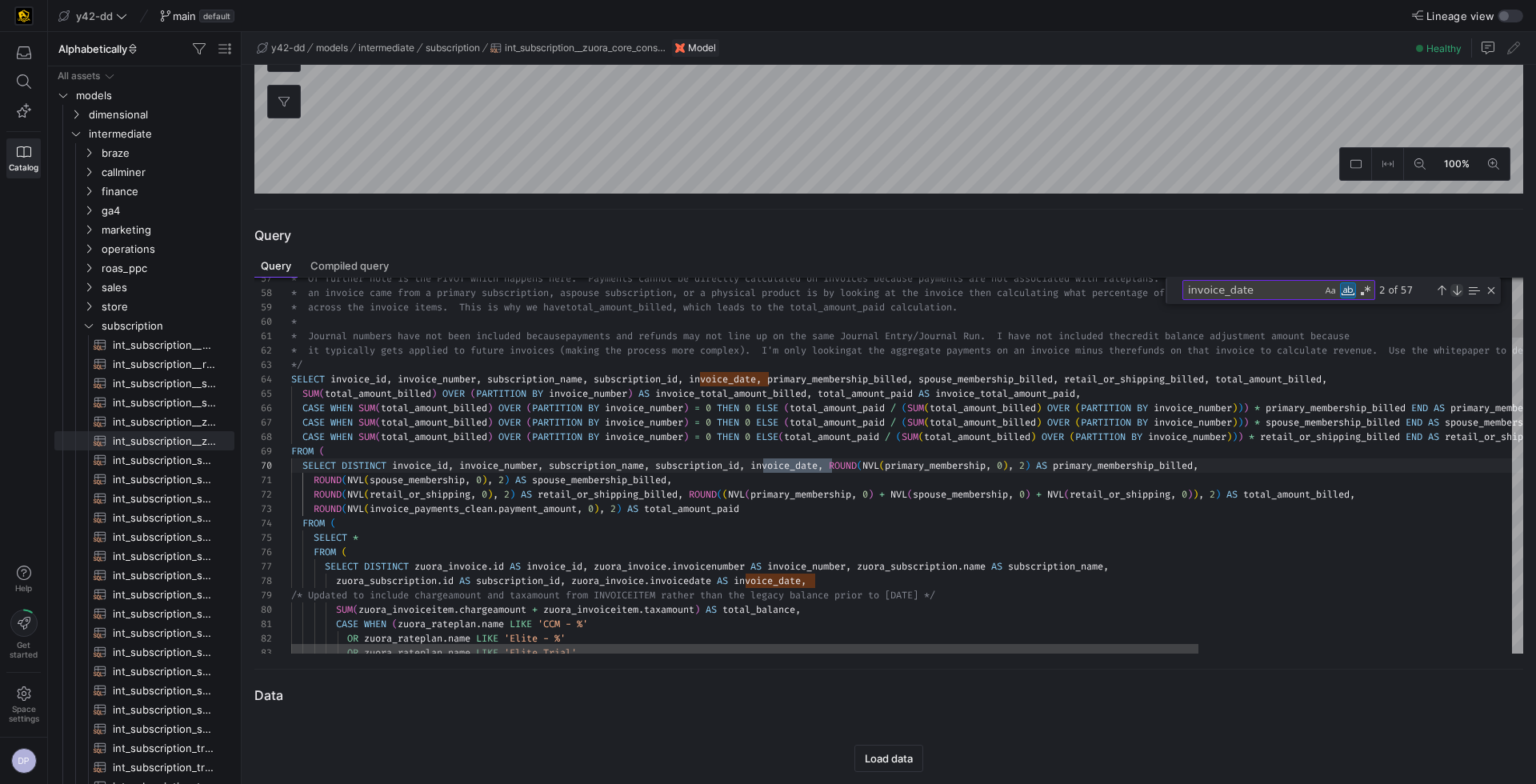
scroll to position [57, 540]
click at [1457, 289] on div "Next Match (Enter)" at bounding box center [1456, 289] width 13 height 13
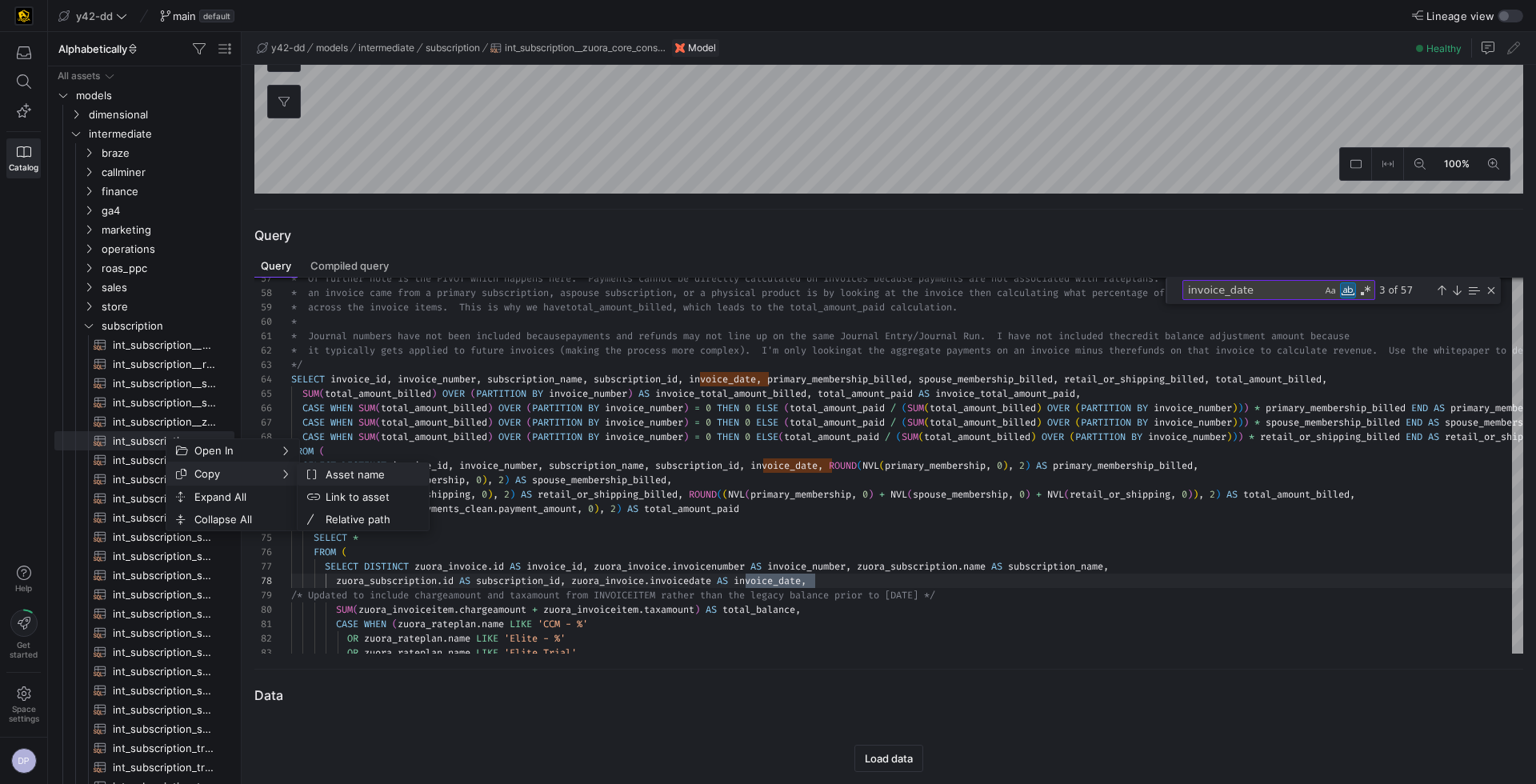
click at [354, 477] on span "Asset name" at bounding box center [367, 474] width 97 height 23
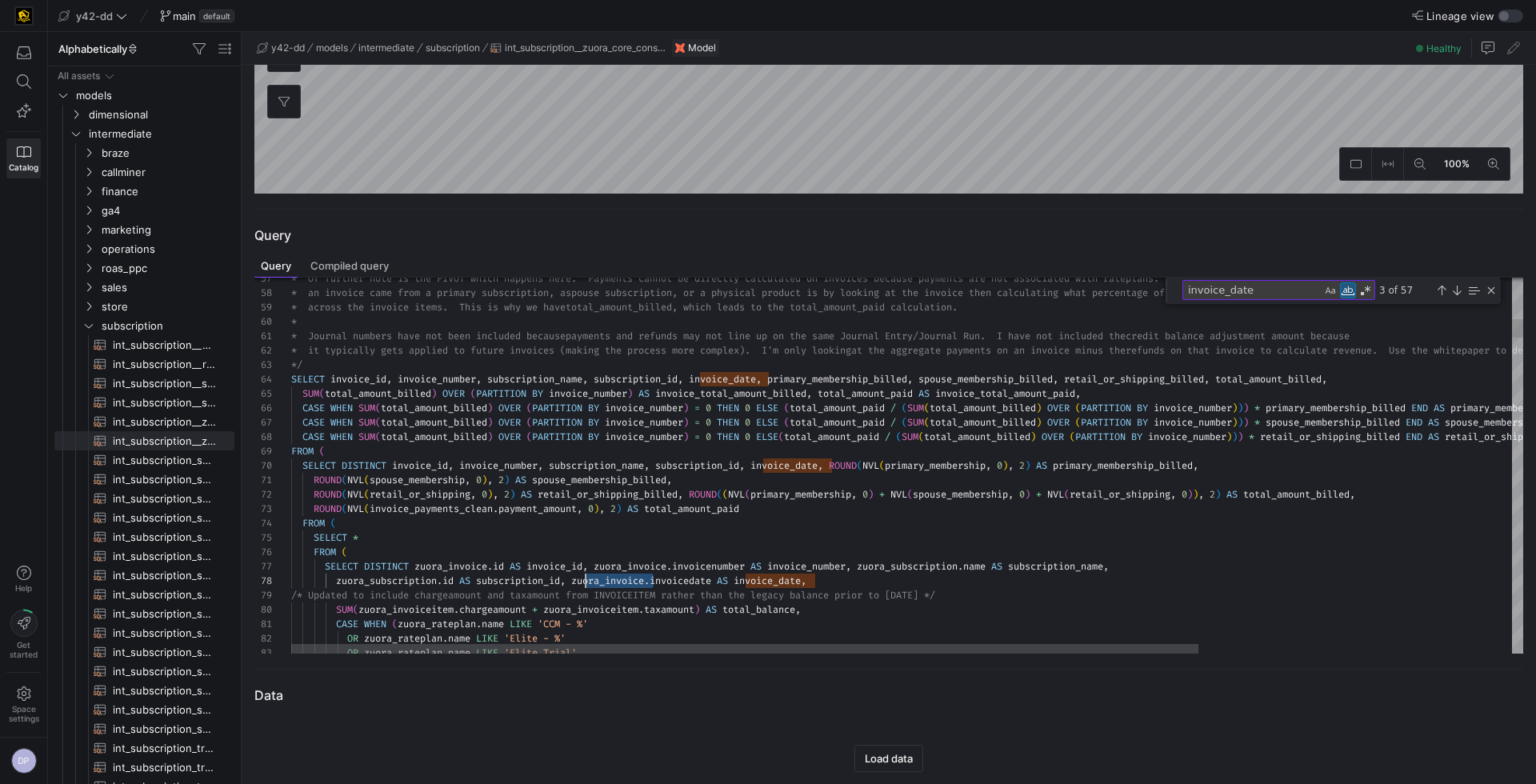
type textarea "ip_billed, ROUND(NVL(retail_or_shipping, 0), 2) AS retail_or_shipping_billed, R…"
drag, startPoint x: 654, startPoint y: 582, endPoint x: 581, endPoint y: 581, distance: 73.0
drag, startPoint x: 1304, startPoint y: 288, endPoint x: 1183, endPoint y: 291, distance: 121.0
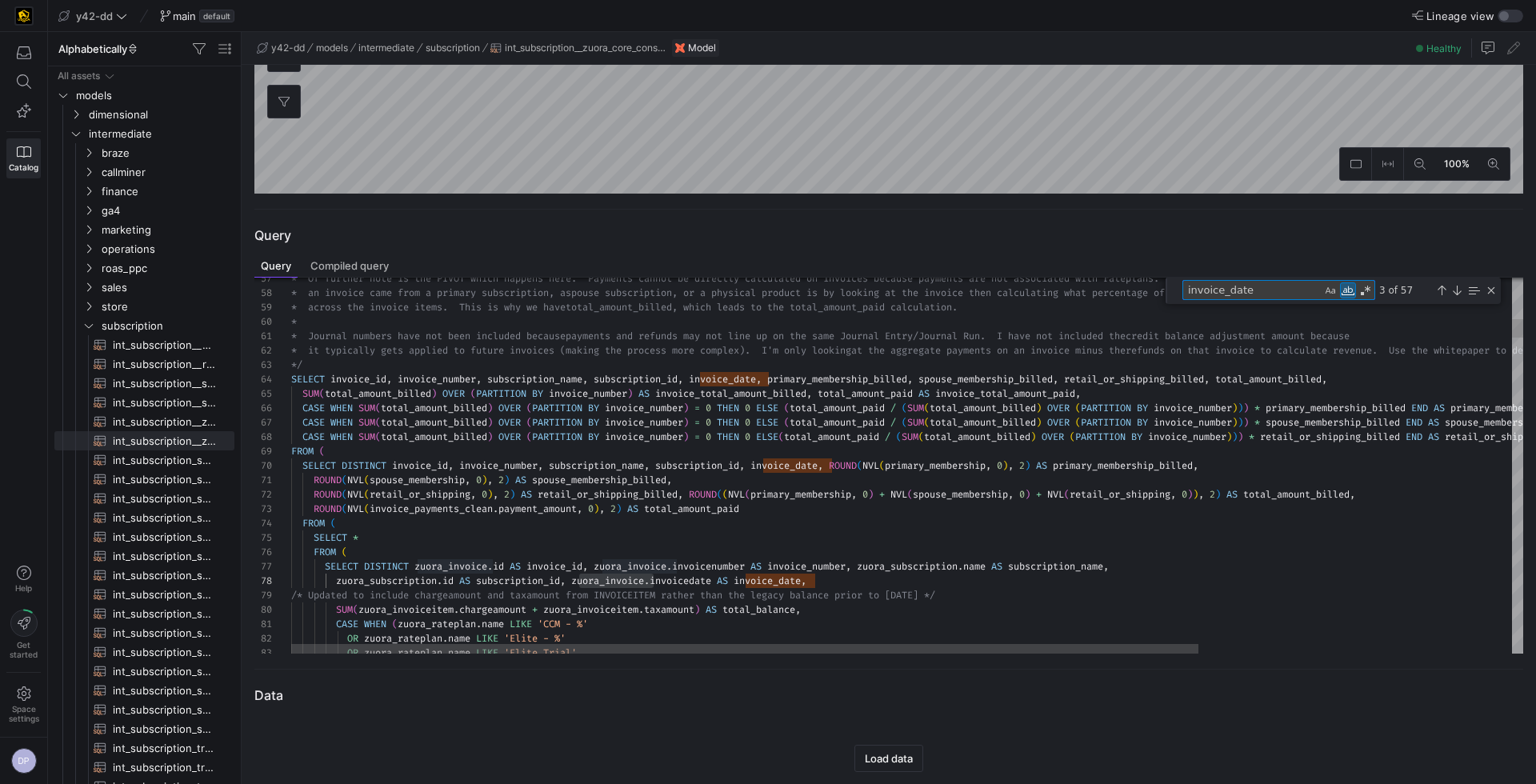
click at [1183, 291] on textarea "invoice_date" at bounding box center [1253, 289] width 138 height 19
paste textarea "zuora_invoic"
type textarea "zuora_invoice"
click at [1454, 291] on div "Next Match (Enter)" at bounding box center [1456, 289] width 13 height 13
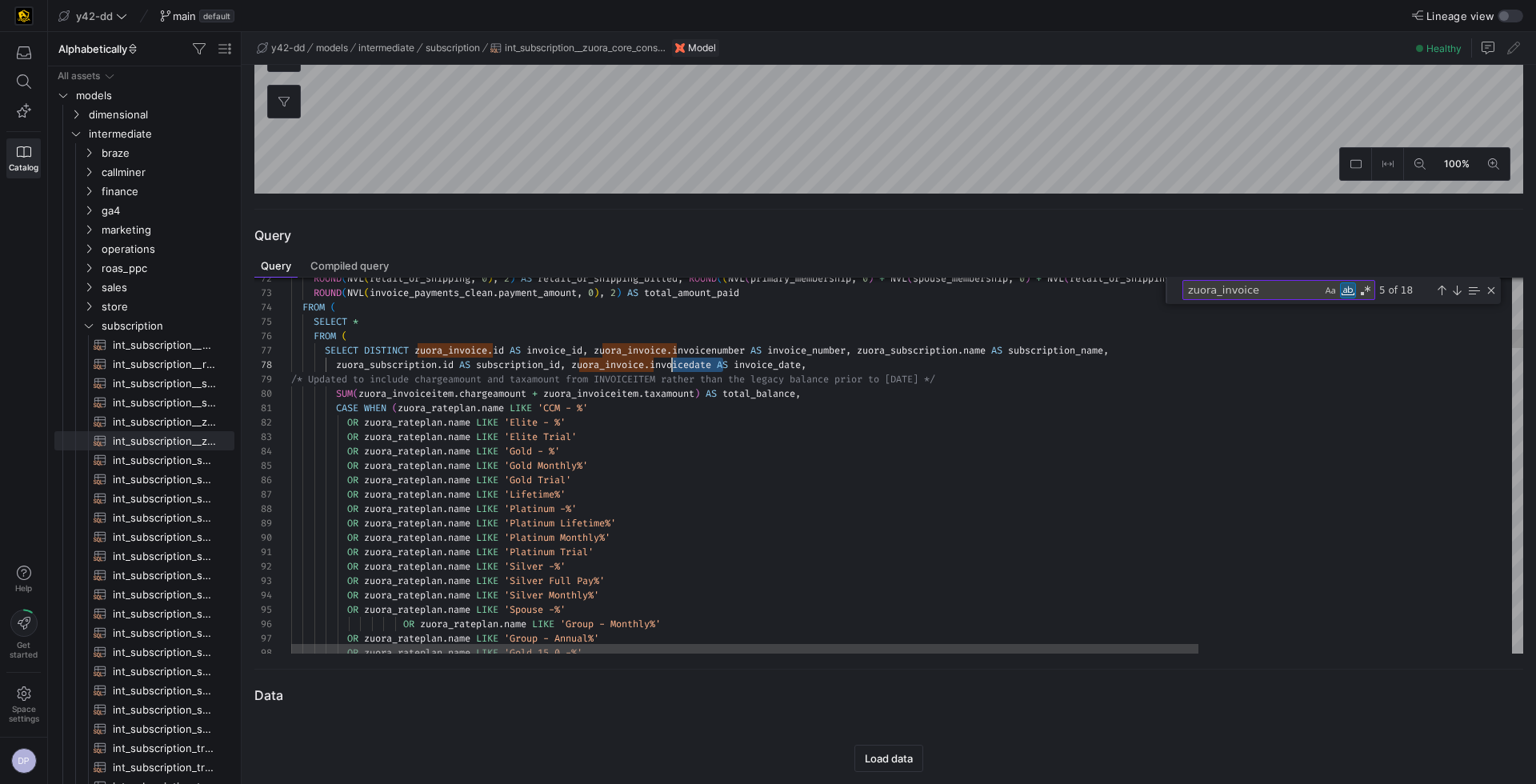
scroll to position [86, 368]
drag, startPoint x: 721, startPoint y: 367, endPoint x: 658, endPoint y: 367, distance: 63.0
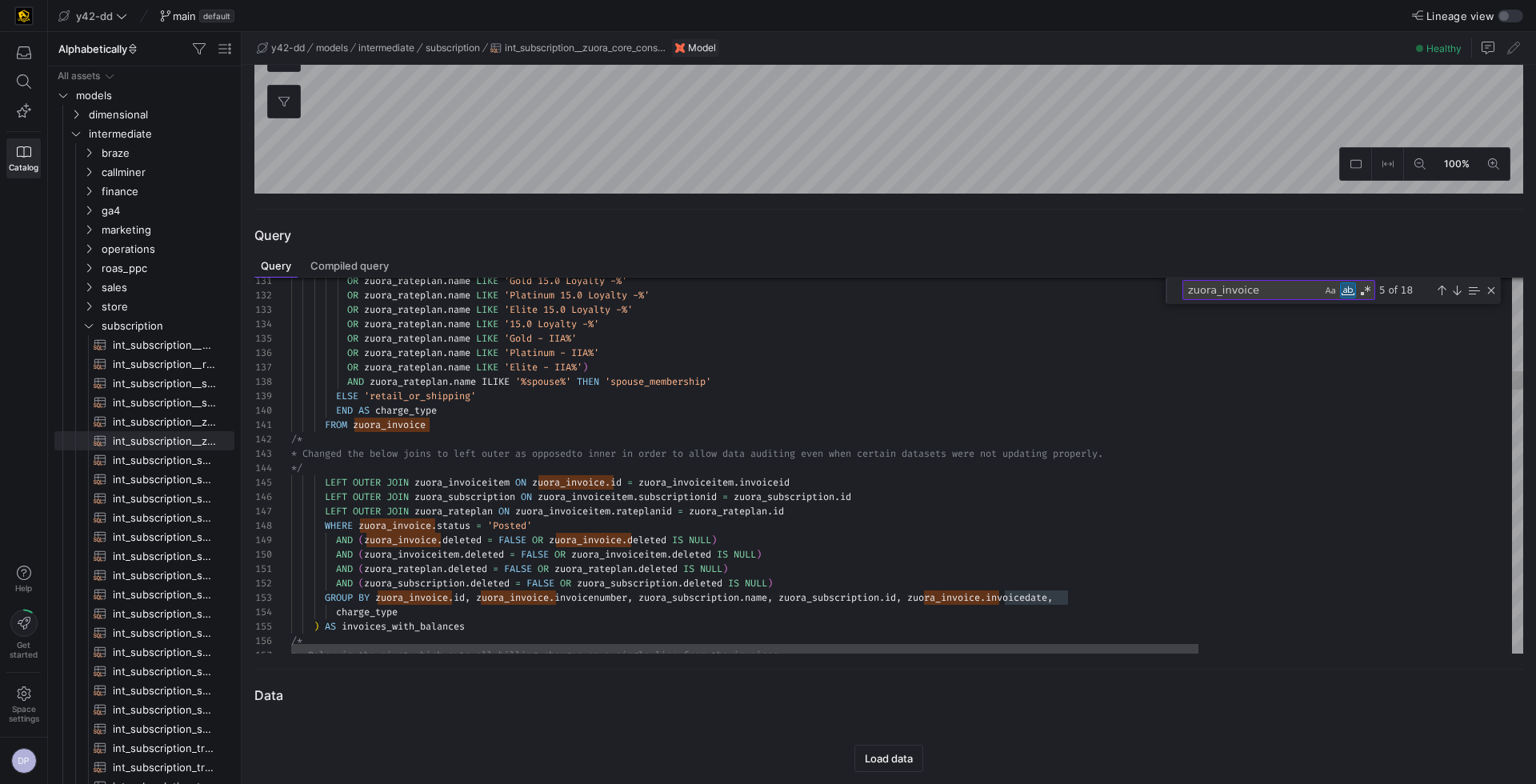
scroll to position [0, 110]
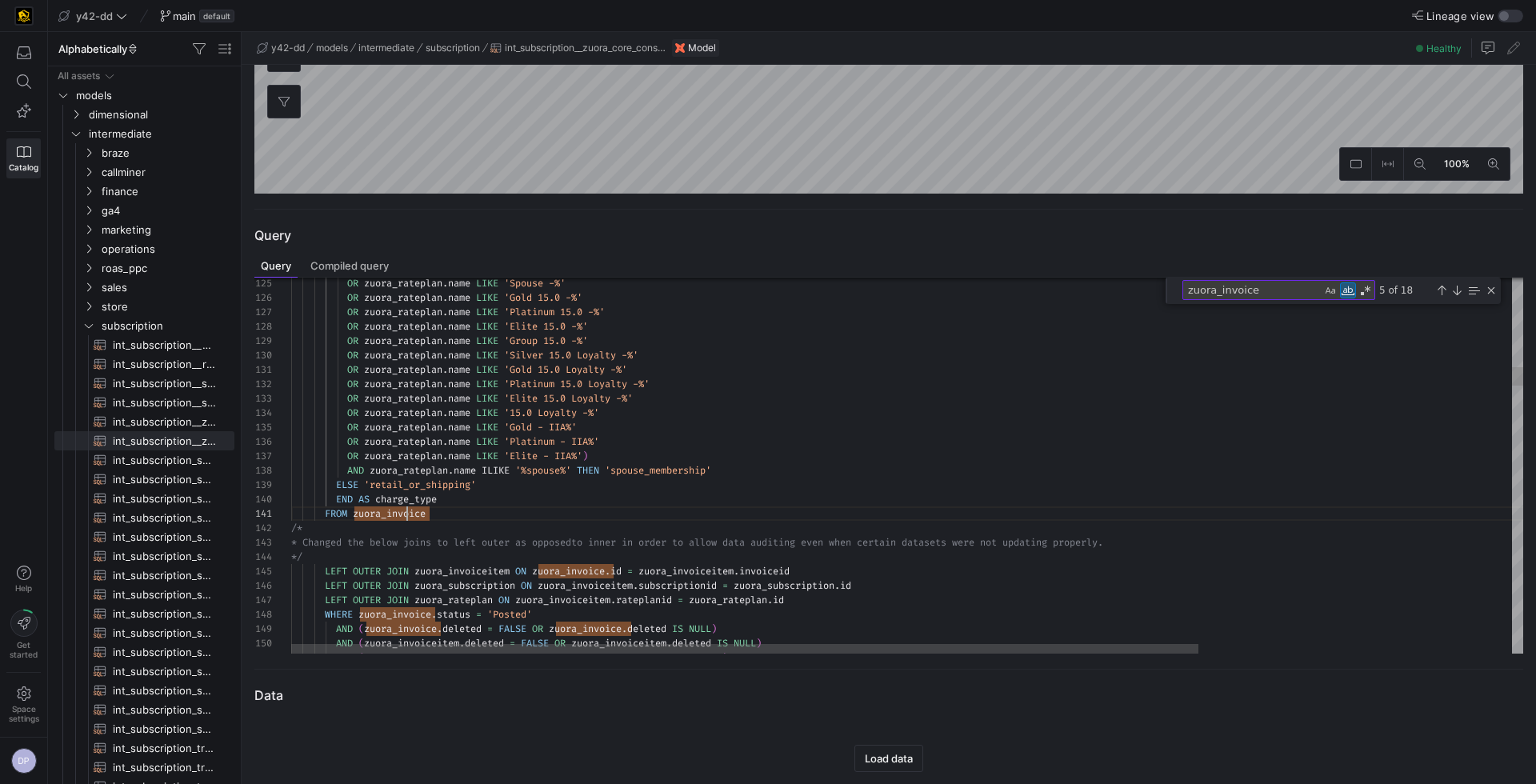
click at [1460, 288] on div "Next Match (Enter)" at bounding box center [1456, 289] width 13 height 13
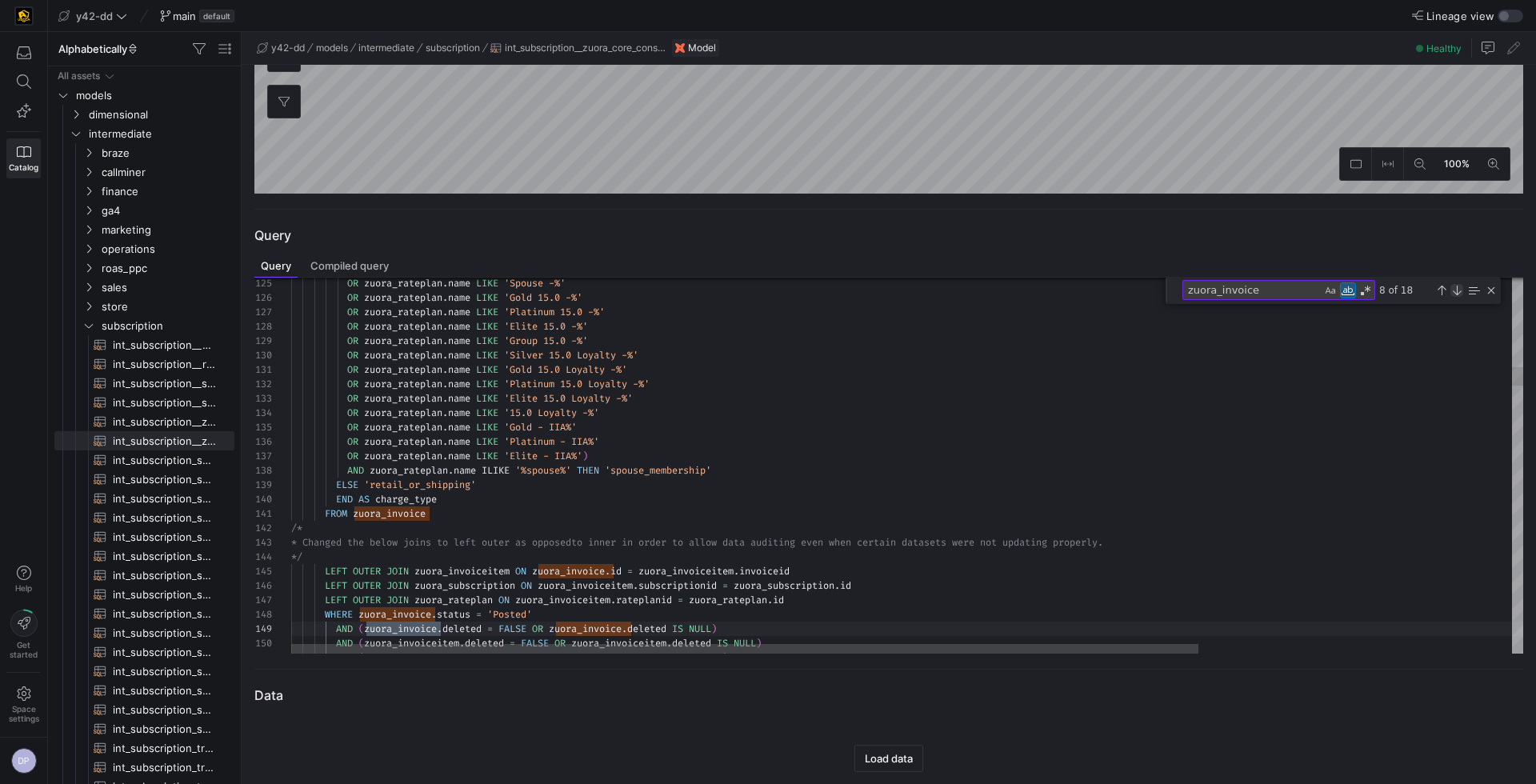
click at [1460, 288] on div "Next Match (Enter)" at bounding box center [1456, 289] width 13 height 13
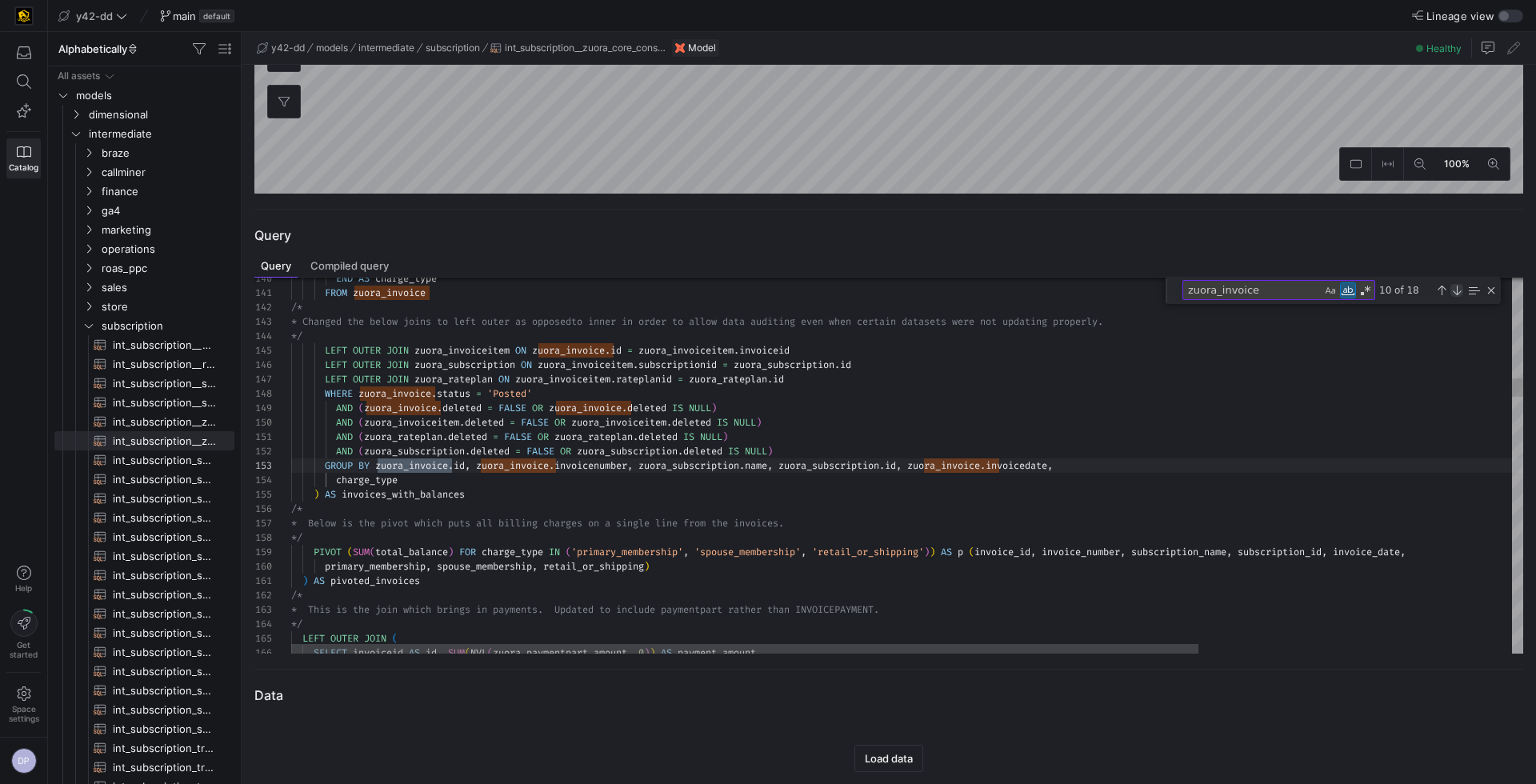
scroll to position [0, 161]
click at [1460, 288] on div "Next Match (Enter)" at bounding box center [1456, 289] width 13 height 13
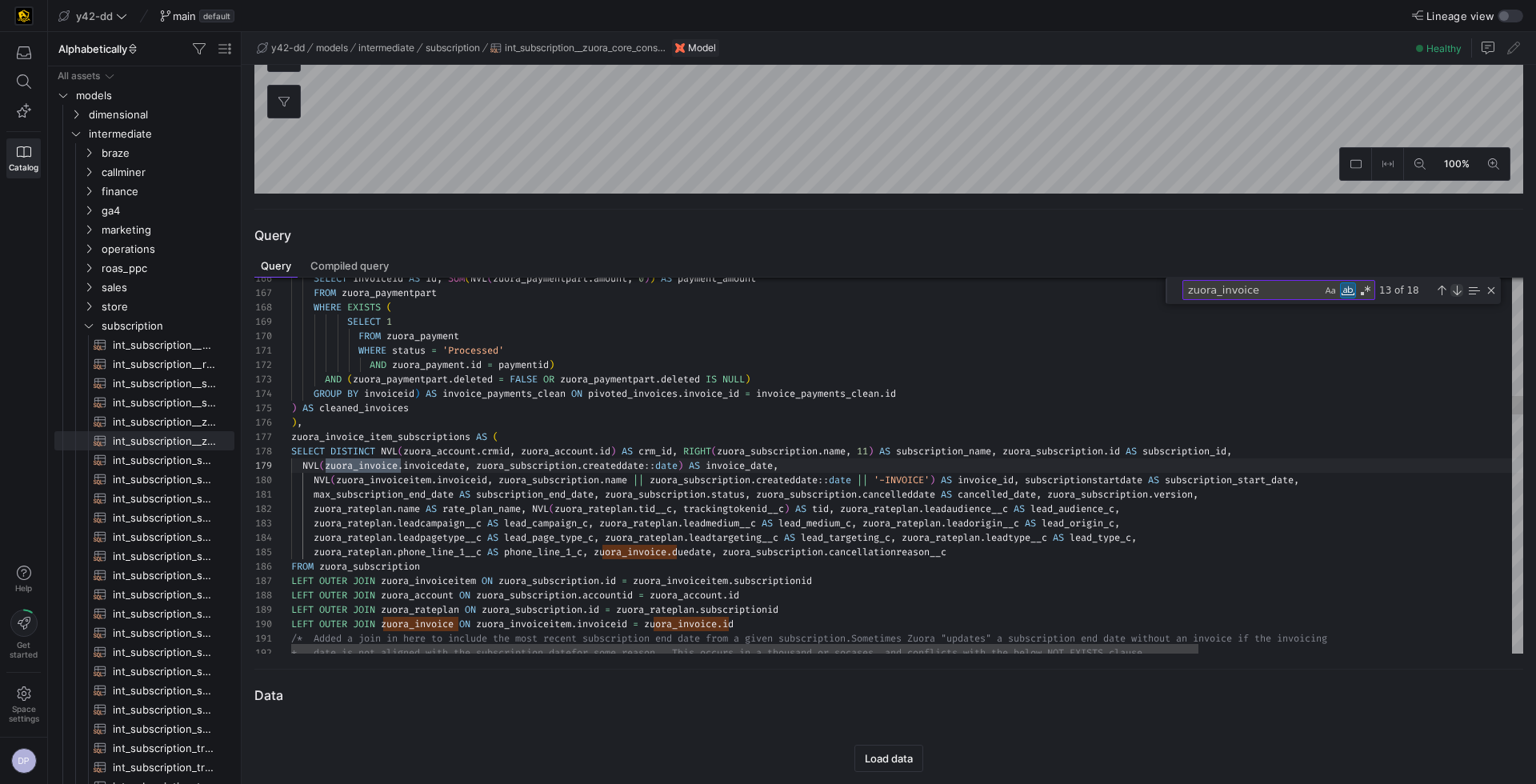
click at [1457, 288] on div "Next Match (Enter)" at bounding box center [1456, 289] width 13 height 13
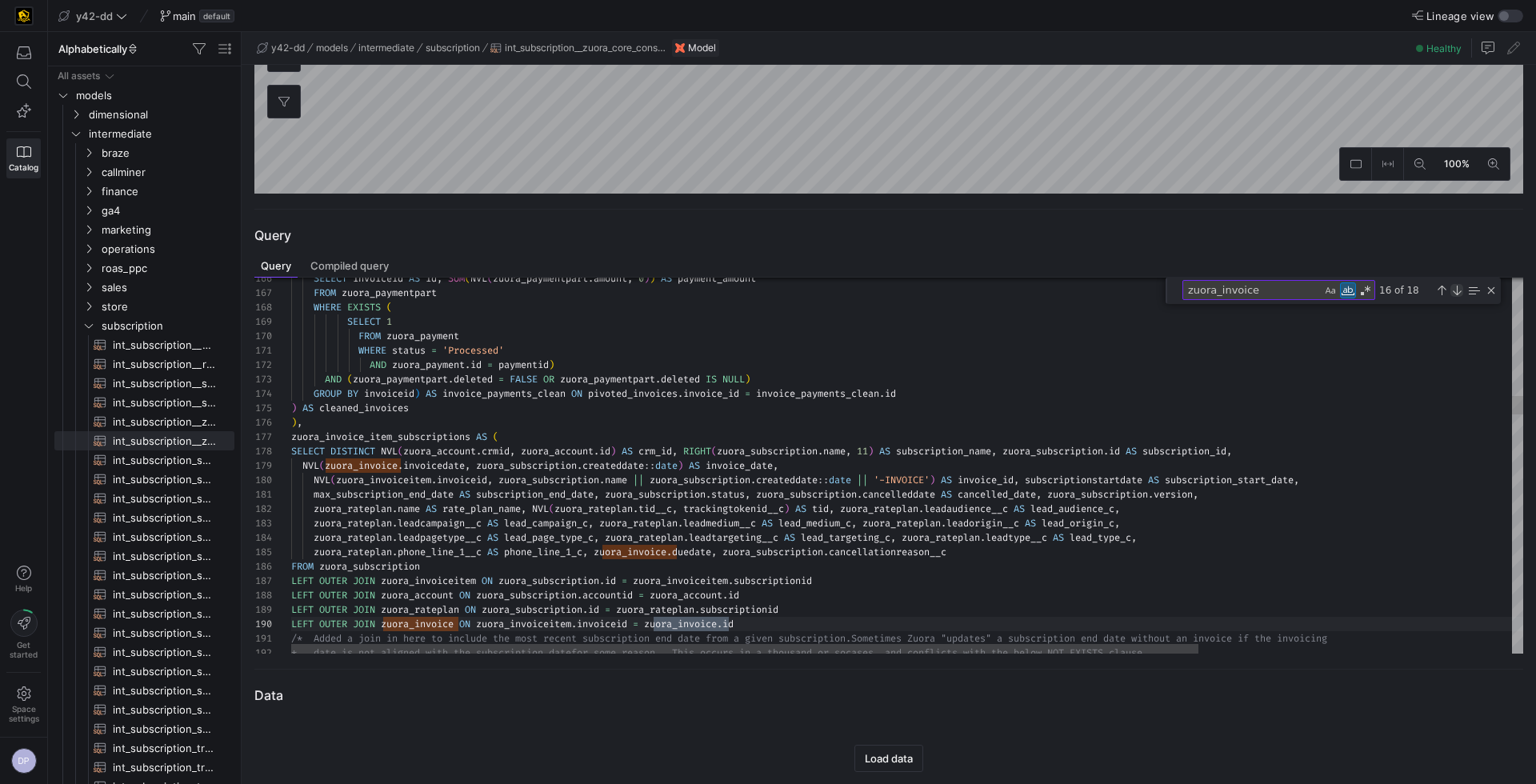
scroll to position [0, 115]
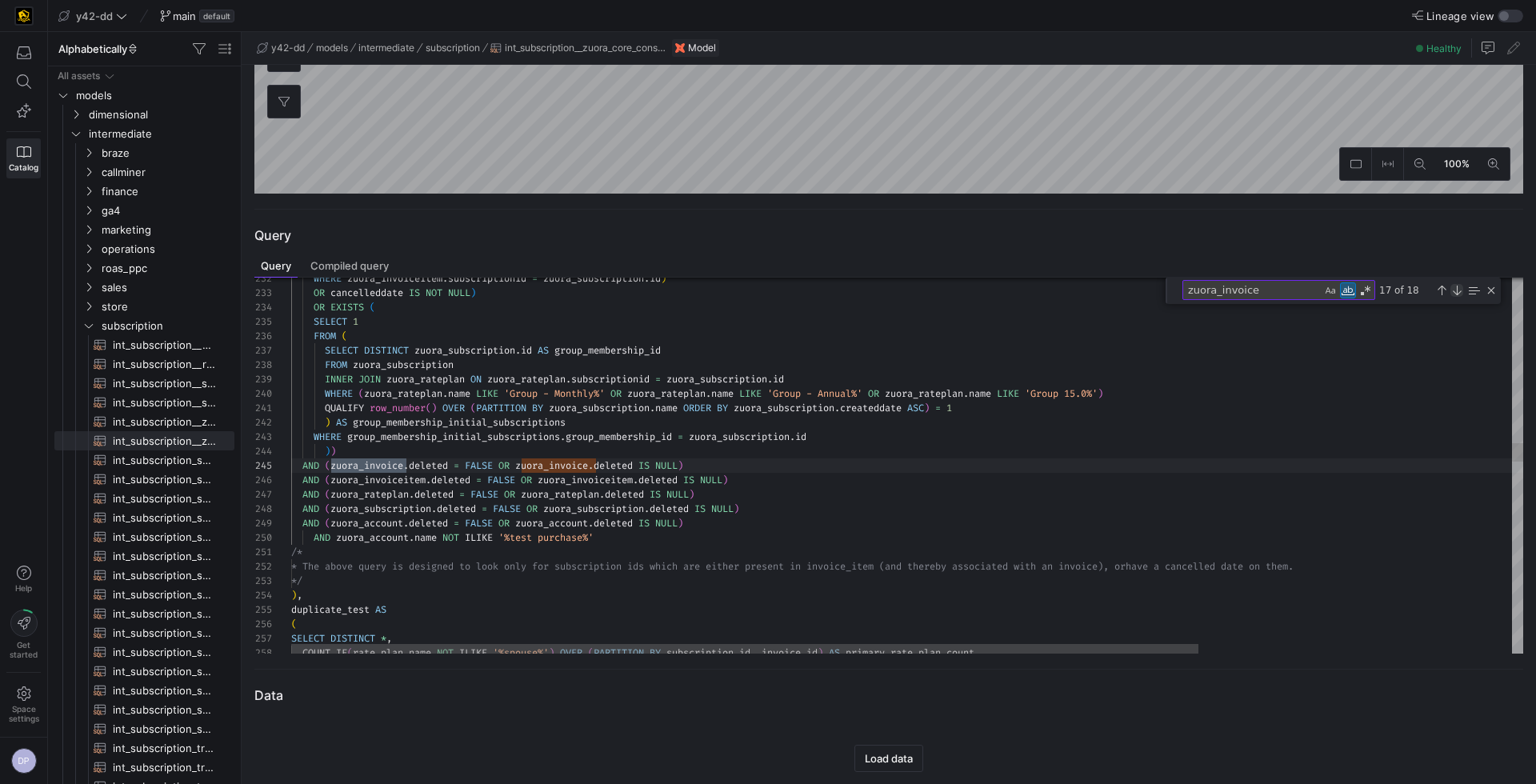
click at [1457, 288] on div "Next Match (Enter)" at bounding box center [1456, 289] width 13 height 13
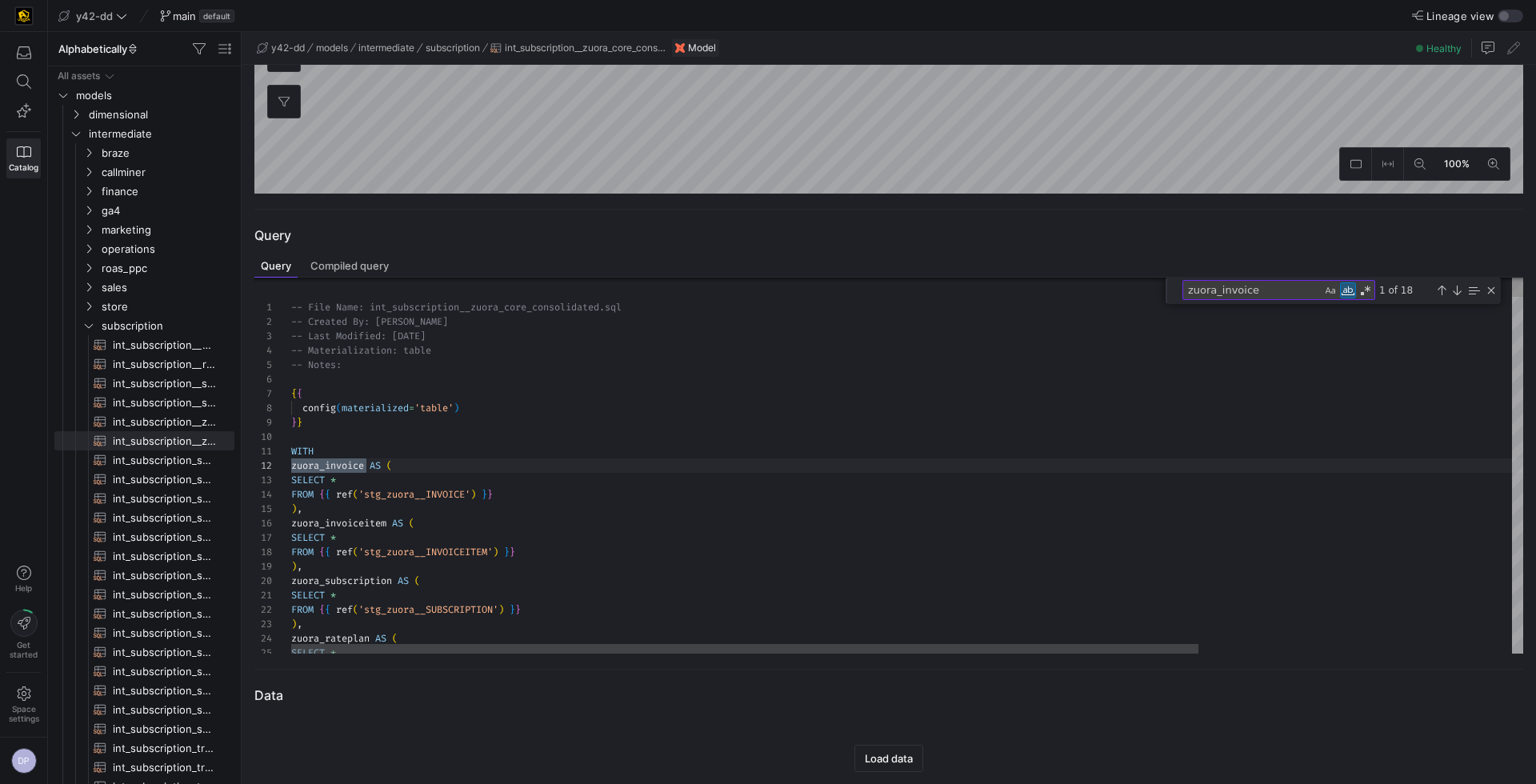
scroll to position [42, 161]
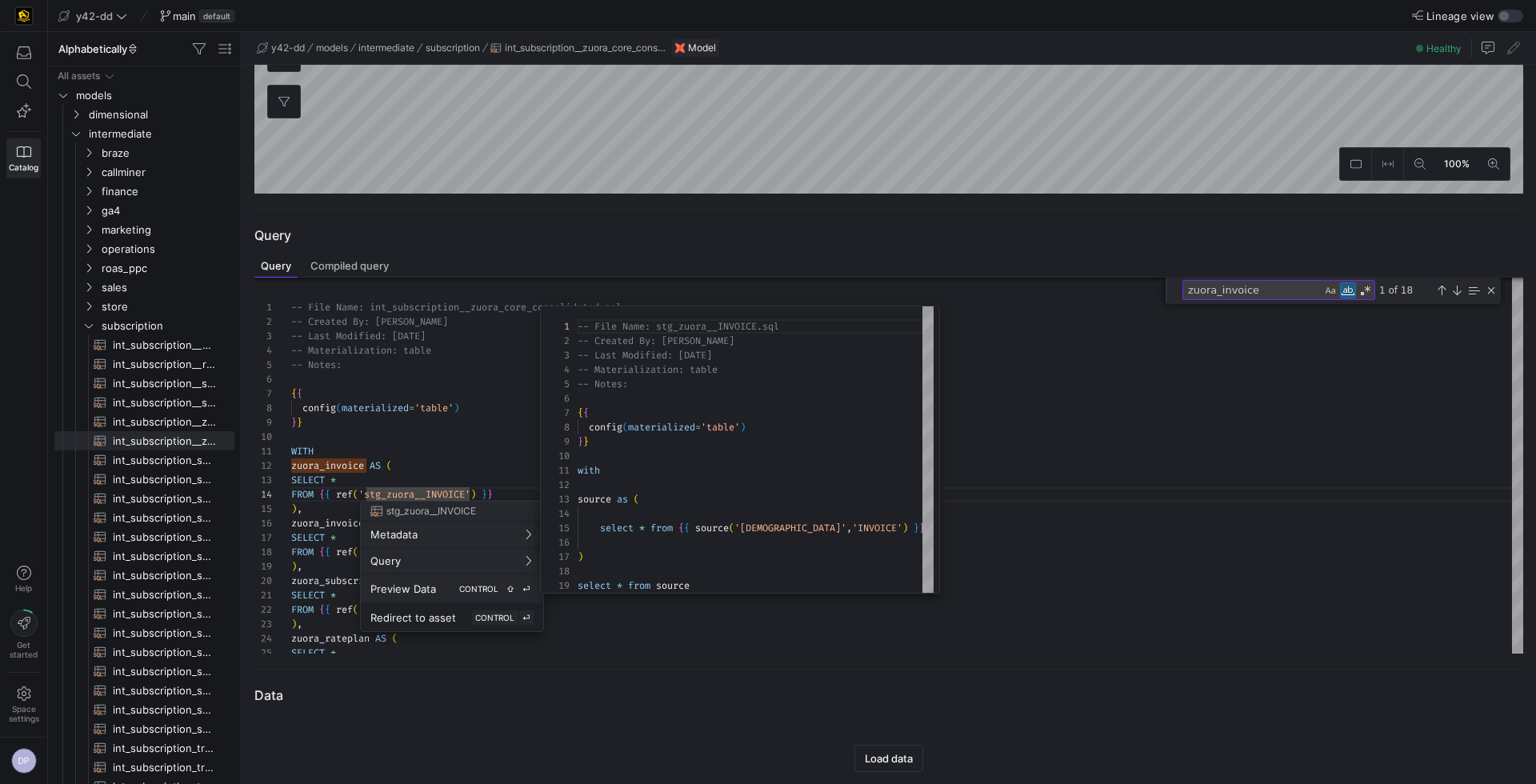
scroll to position [144, 0]
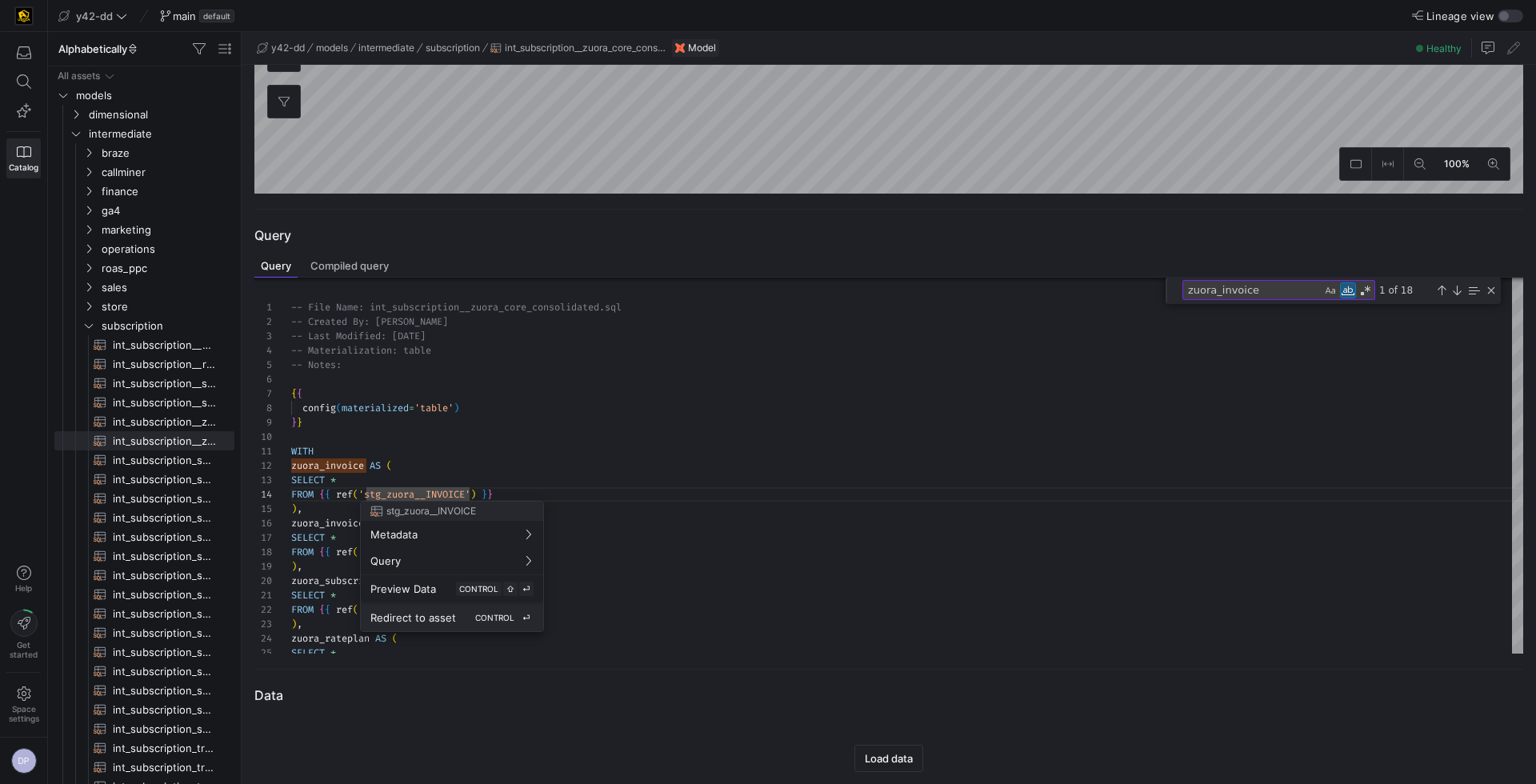
click at [417, 619] on span "Redirect to asset" at bounding box center [413, 617] width 86 height 13
type textarea "-- File Name: stg_zuora__INVOICE.sql -- Created By: [PERSON_NAME] -- Last Modif…"
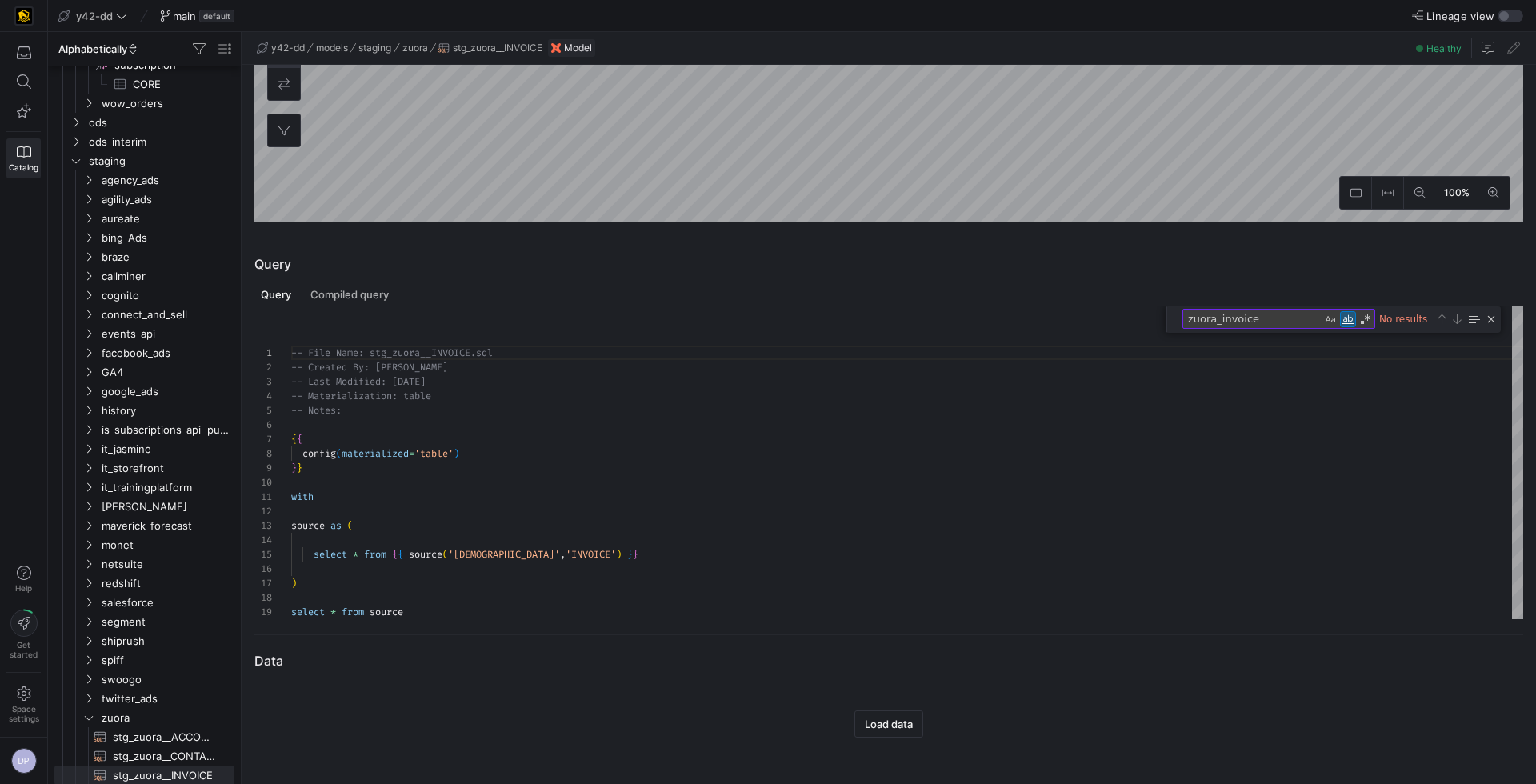
scroll to position [416, 0]
drag, startPoint x: 1298, startPoint y: 319, endPoint x: 1161, endPoint y: 323, distance: 137.1
click at [1161, 322] on div "1 2 3 4 5 6 7 8 9 10 11 12 13 14 15 16 17 18 19 -- File Name: stg_zuora__INVOIC…" at bounding box center [888, 463] width 1268 height 313
type textarea "invoic"
type textarea "with source as ( select * from {{ source('zuora','INVOICE') }} ) select * from …"
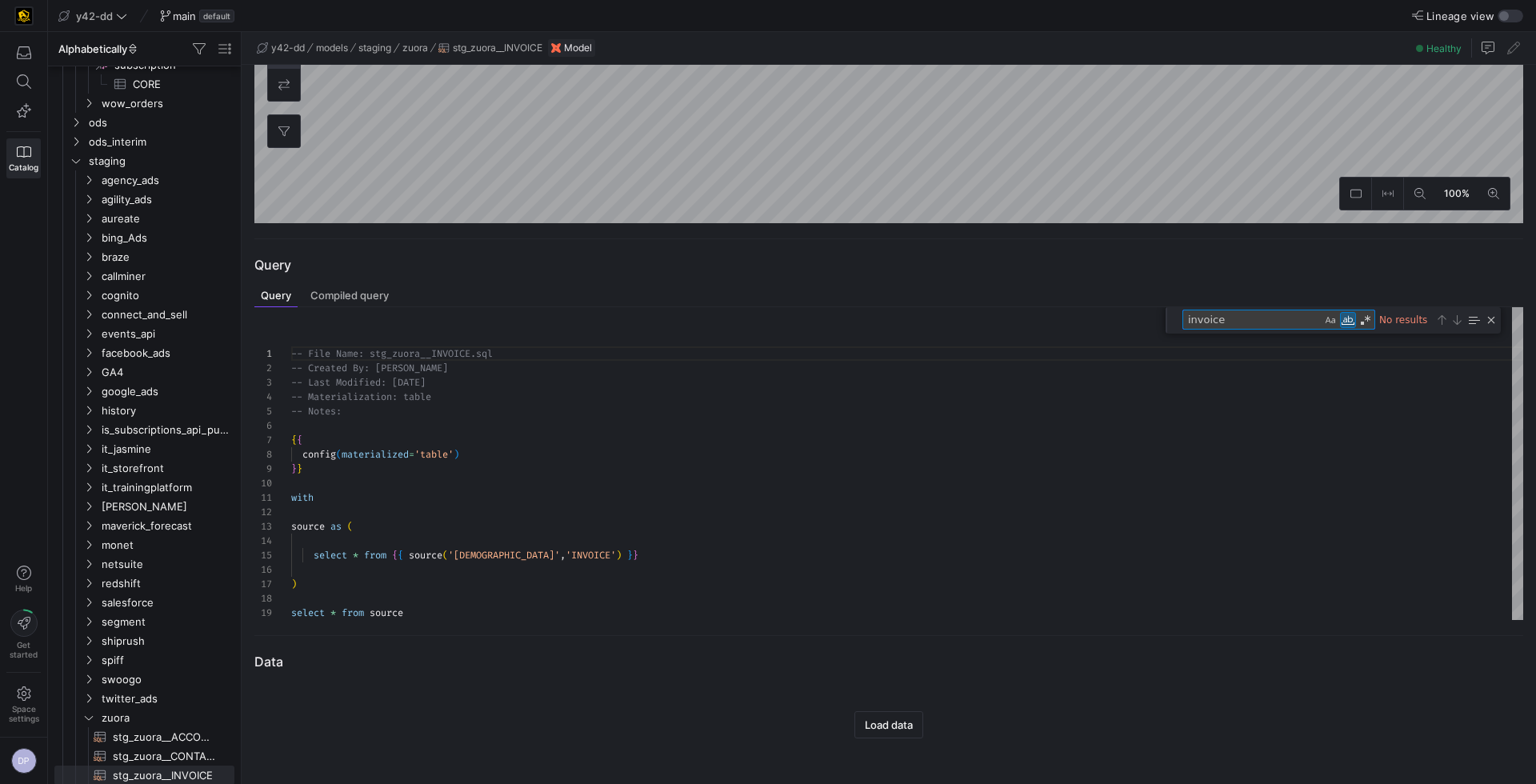
scroll to position [115, 254]
type textarea "invoice"
click at [746, 535] on div "-- File Name: stg_zuora__INVOICE.sql -- Created By: [PERSON_NAME] -- Last Modif…" at bounding box center [907, 463] width 1232 height 313
click at [523, 553] on div at bounding box center [768, 392] width 1536 height 784
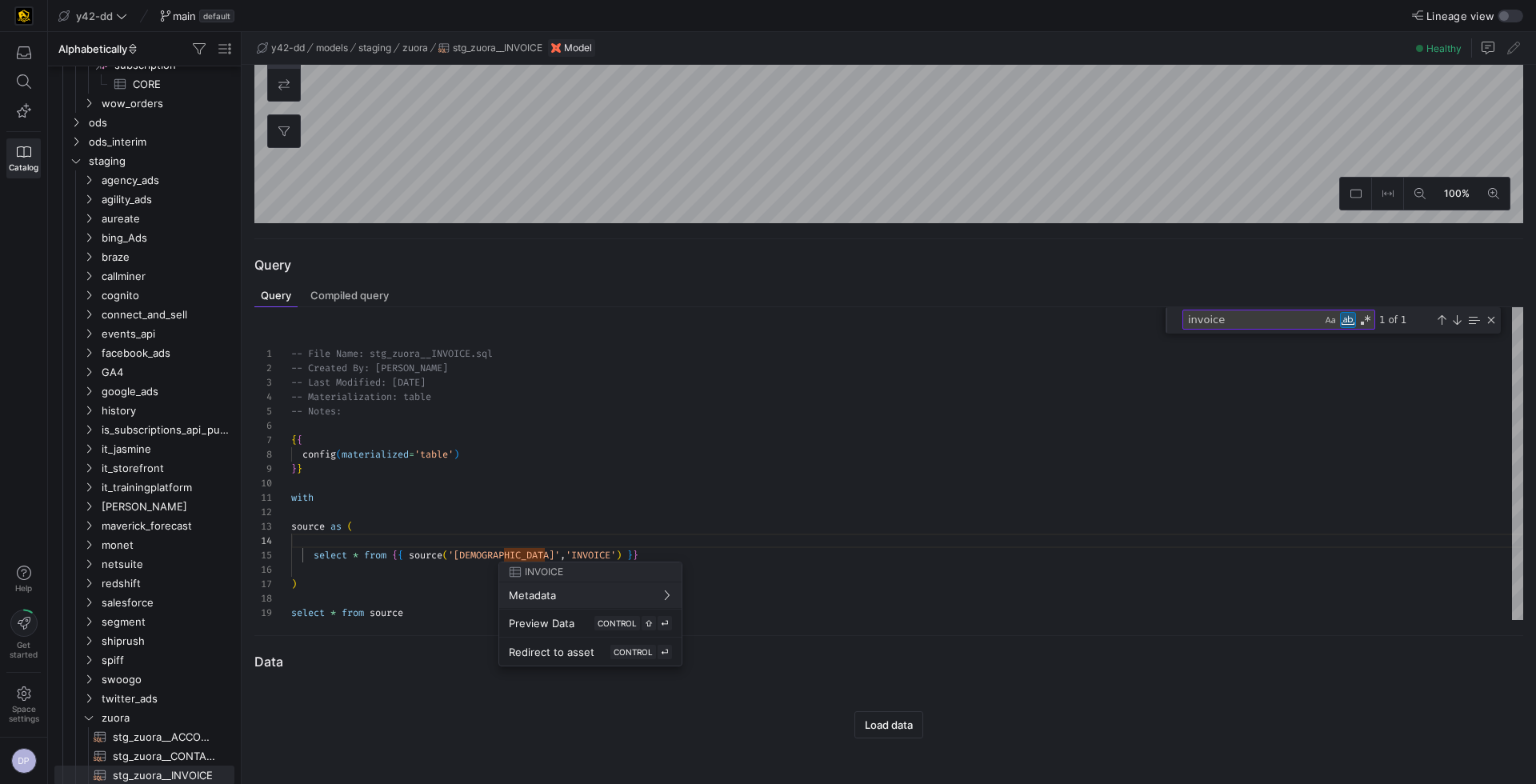
click at [529, 554] on div at bounding box center [768, 392] width 1536 height 784
click at [527, 558] on div "-- File Name: stg_zuora__INVOICE.sql -- Created By: [PERSON_NAME] -- Last Modif…" at bounding box center [907, 463] width 1232 height 313
click at [577, 650] on span "Redirect to asset" at bounding box center [551, 651] width 86 height 13
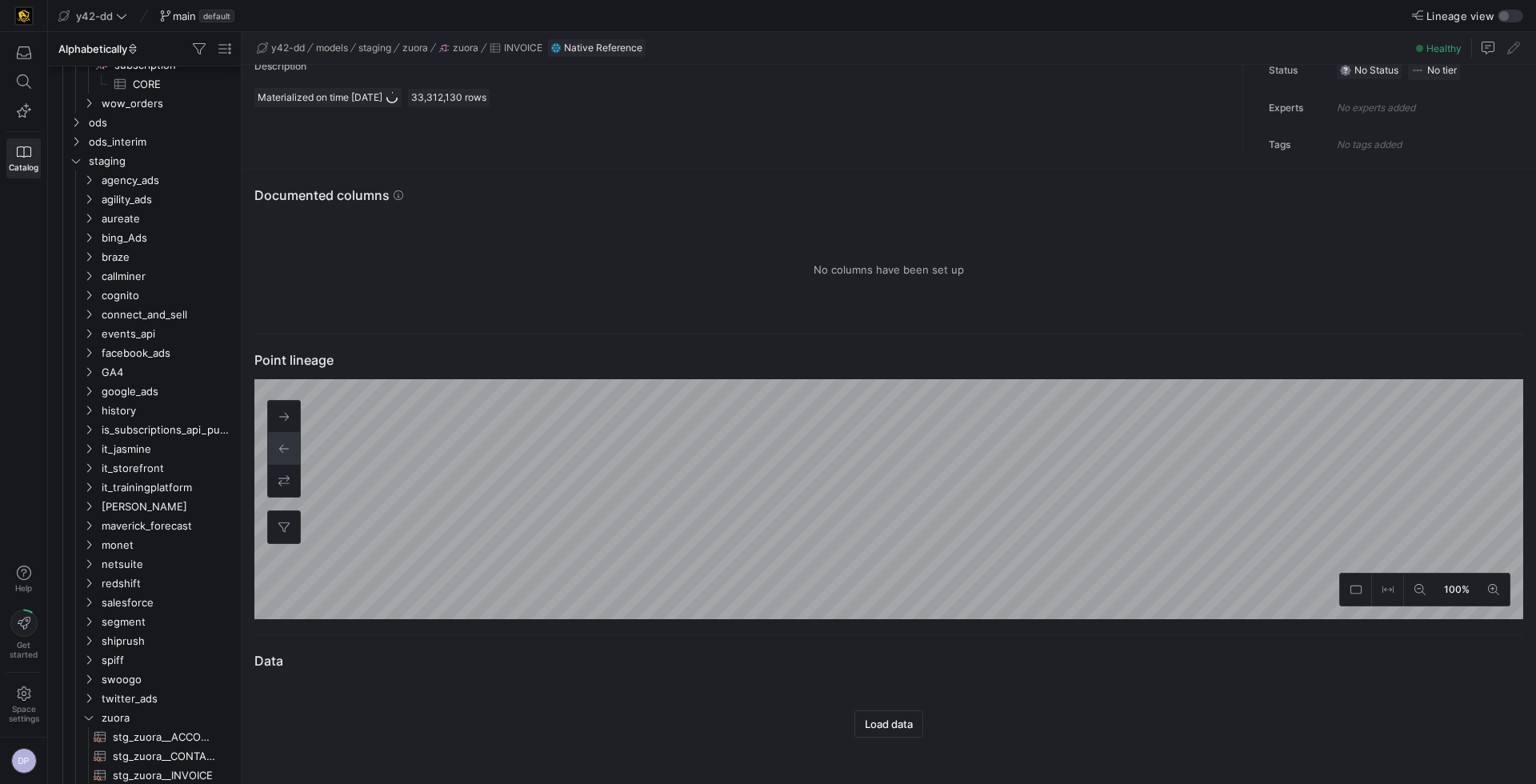
scroll to position [1604, 0]
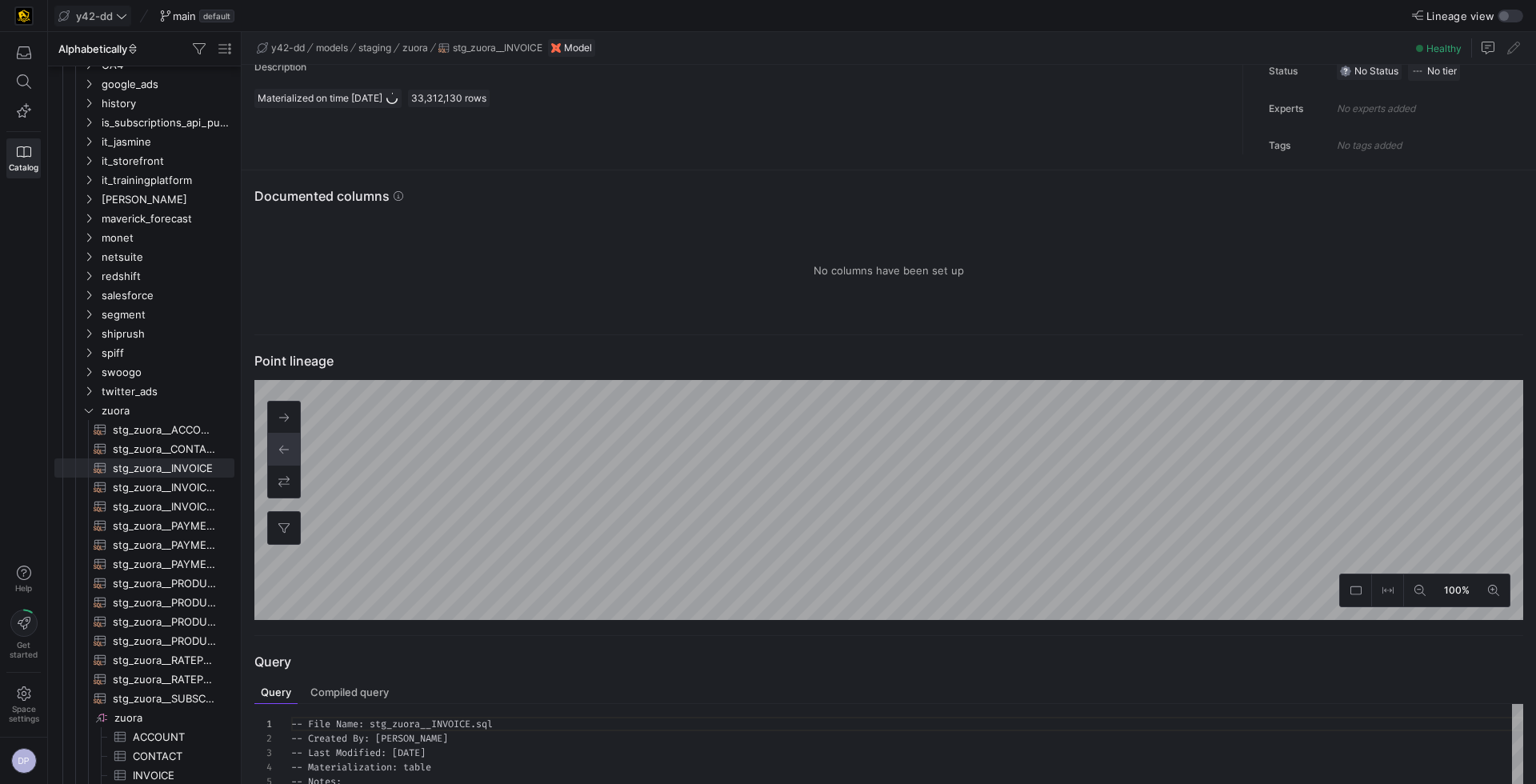
scroll to position [144, 0]
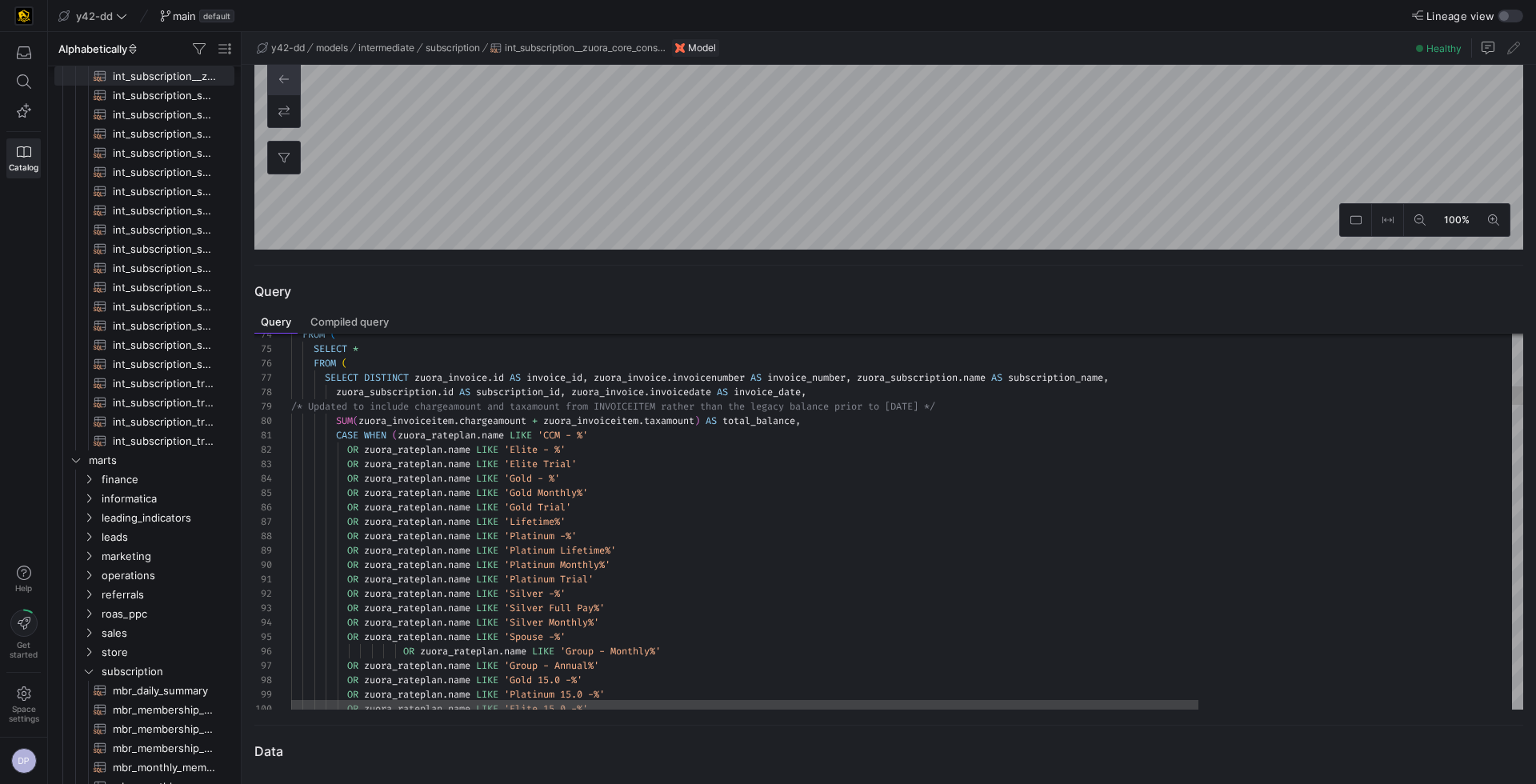
scroll to position [101, 524]
type textarea "can be tied directly to a tangible invoice, and avoids the multiple useless tra…"
type textarea "i"
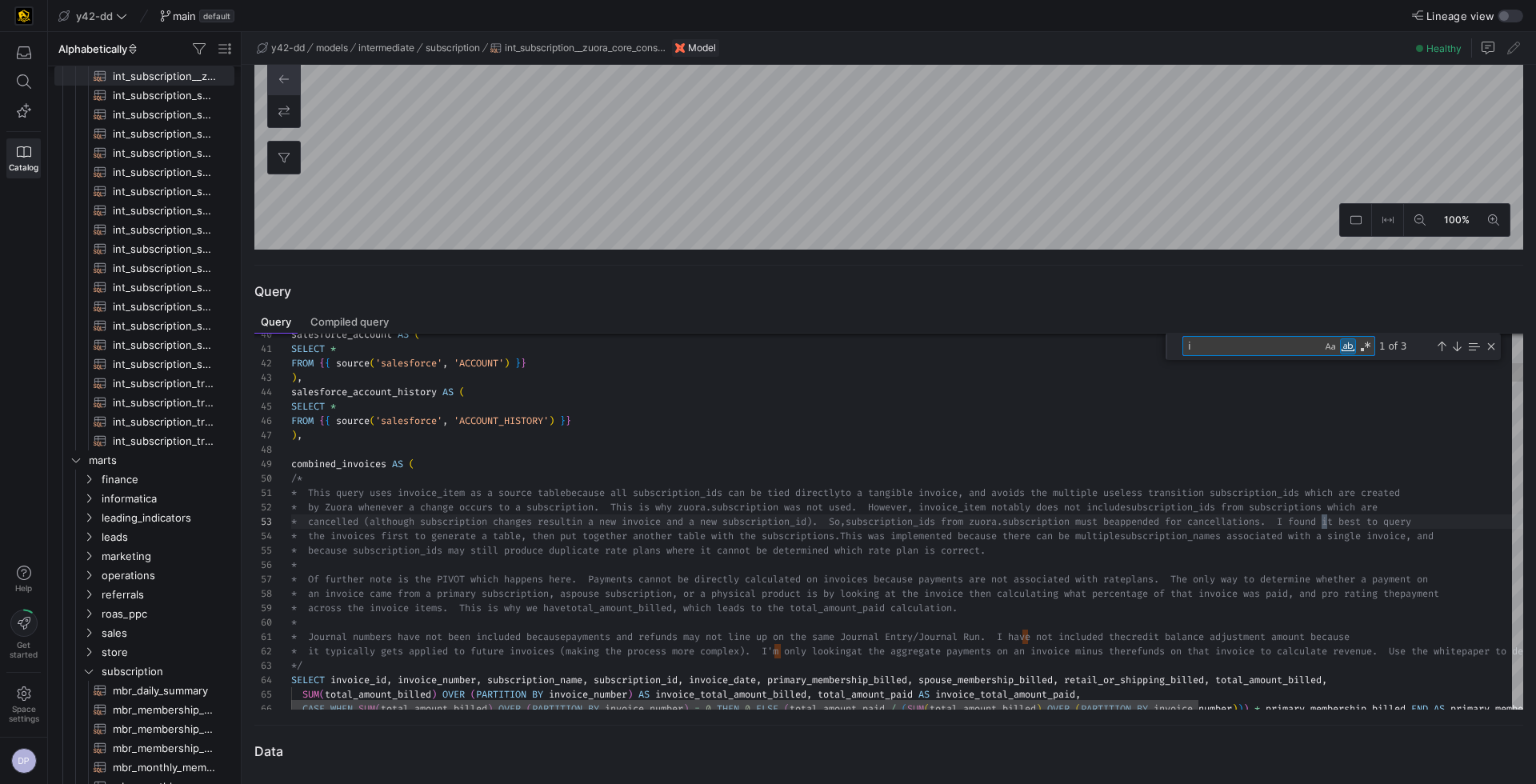
type textarea "FROM zuora_invoice /* * Changed the below joins to left outer as opposed to inn…"
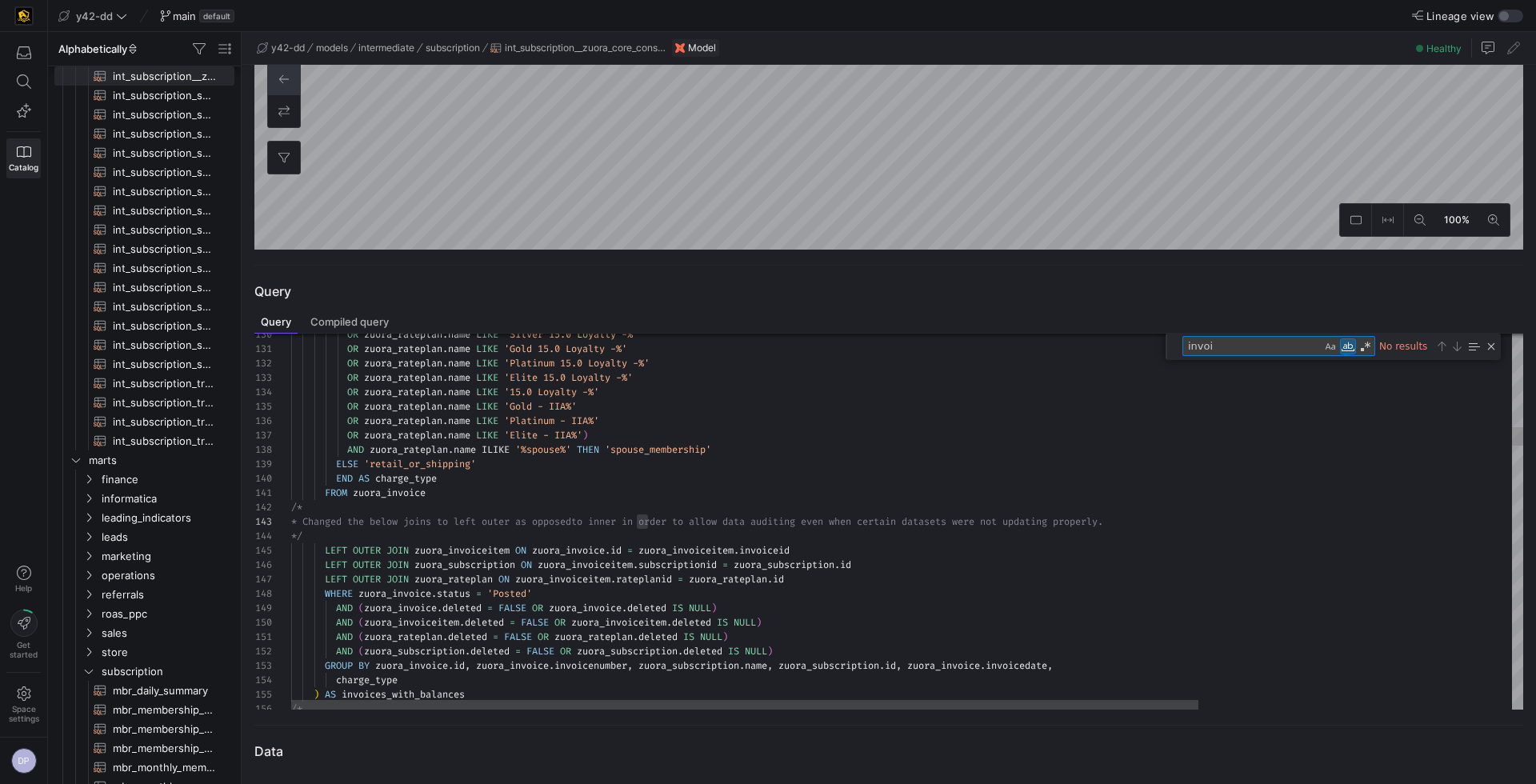
type textarea "invoic"
type textarea "ayments_clean ON pivoted_invoices.invoice_id = [URL][DOMAIN_NAME] ) AS cleaned_…"
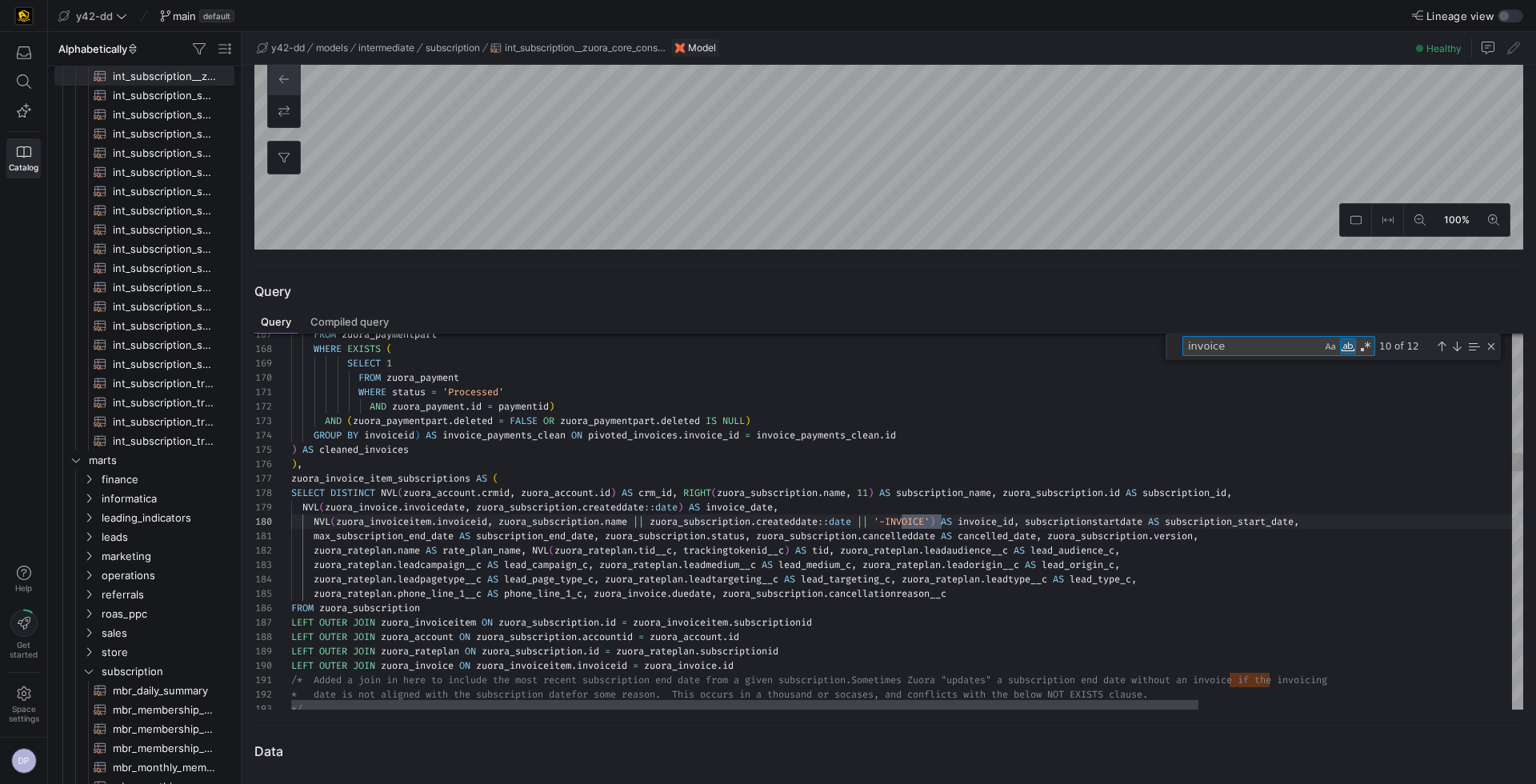
scroll to position [101, 650]
type textarea "invoice_dat"
type textarea "OR zuora_subscription.deleted IS NULL) GROUP BY [URL][DOMAIN_NAME], zuora_invoi…"
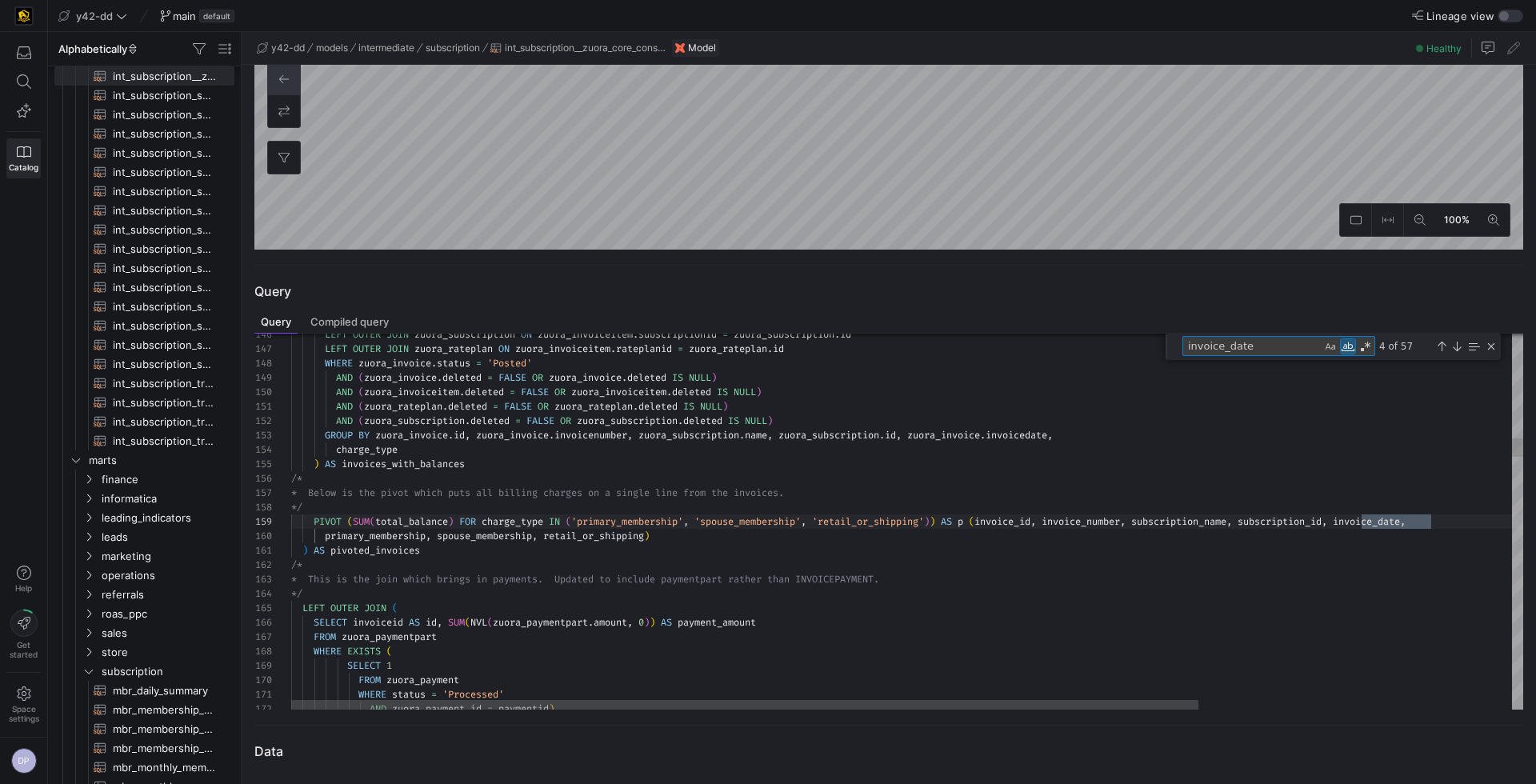
scroll to position [129, 1140]
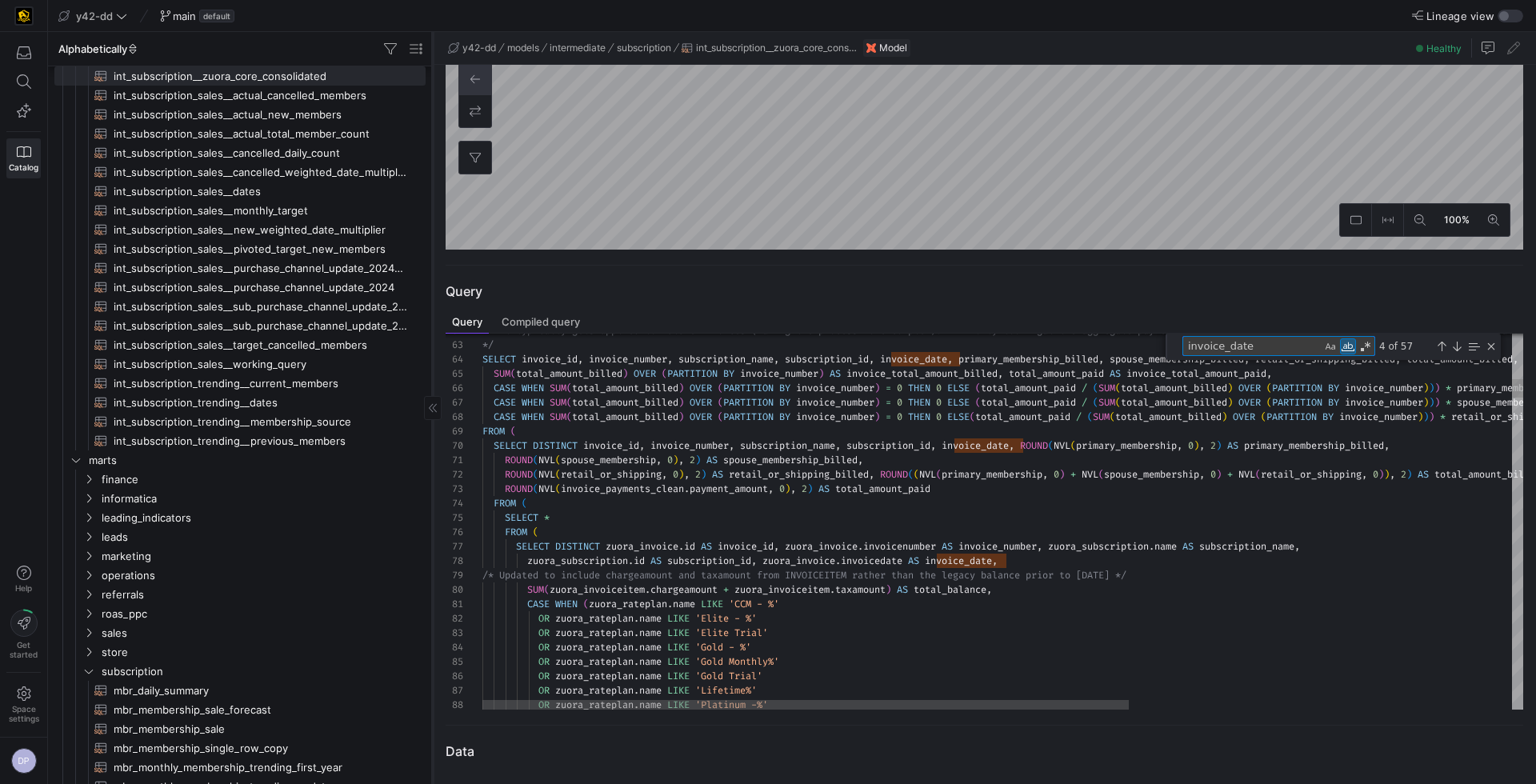
type textarea "invoice_date"
click at [696, 214] on as-split "Alphabetically Drag here to set row groups Drag here to set column labels Group…" at bounding box center [792, 407] width 1488 height 751
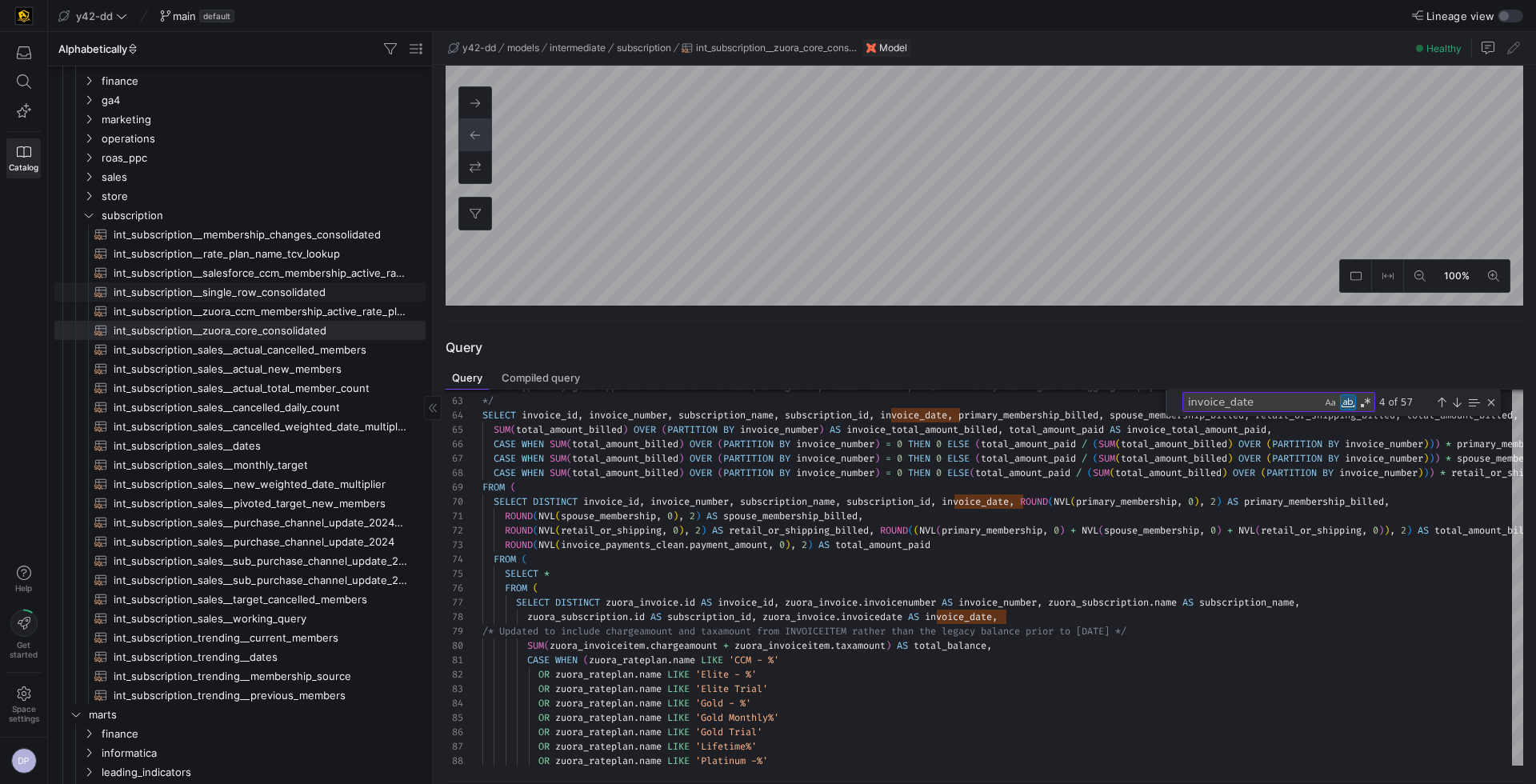
scroll to position [0, 0]
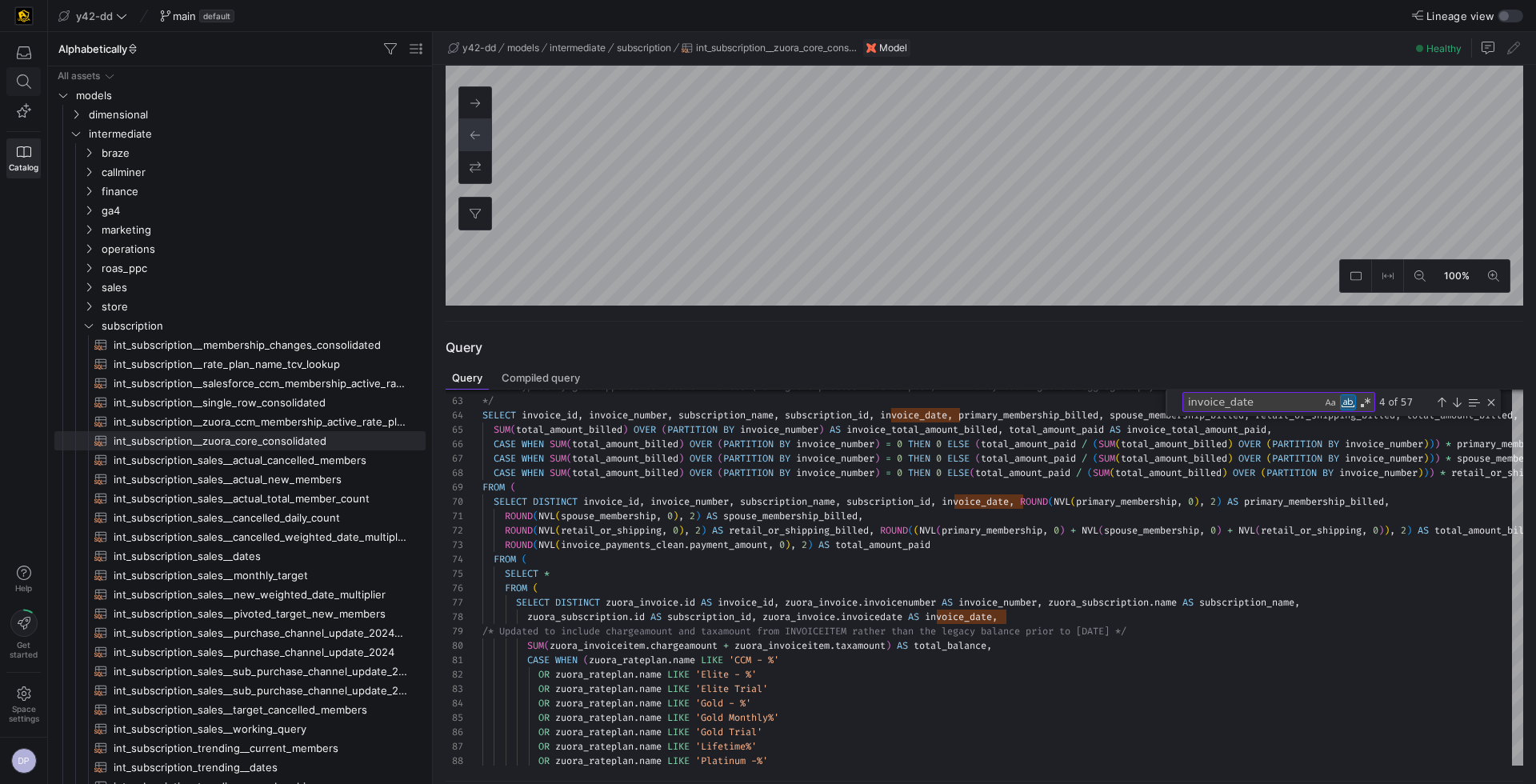
click at [30, 82] on icon at bounding box center [24, 81] width 15 height 15
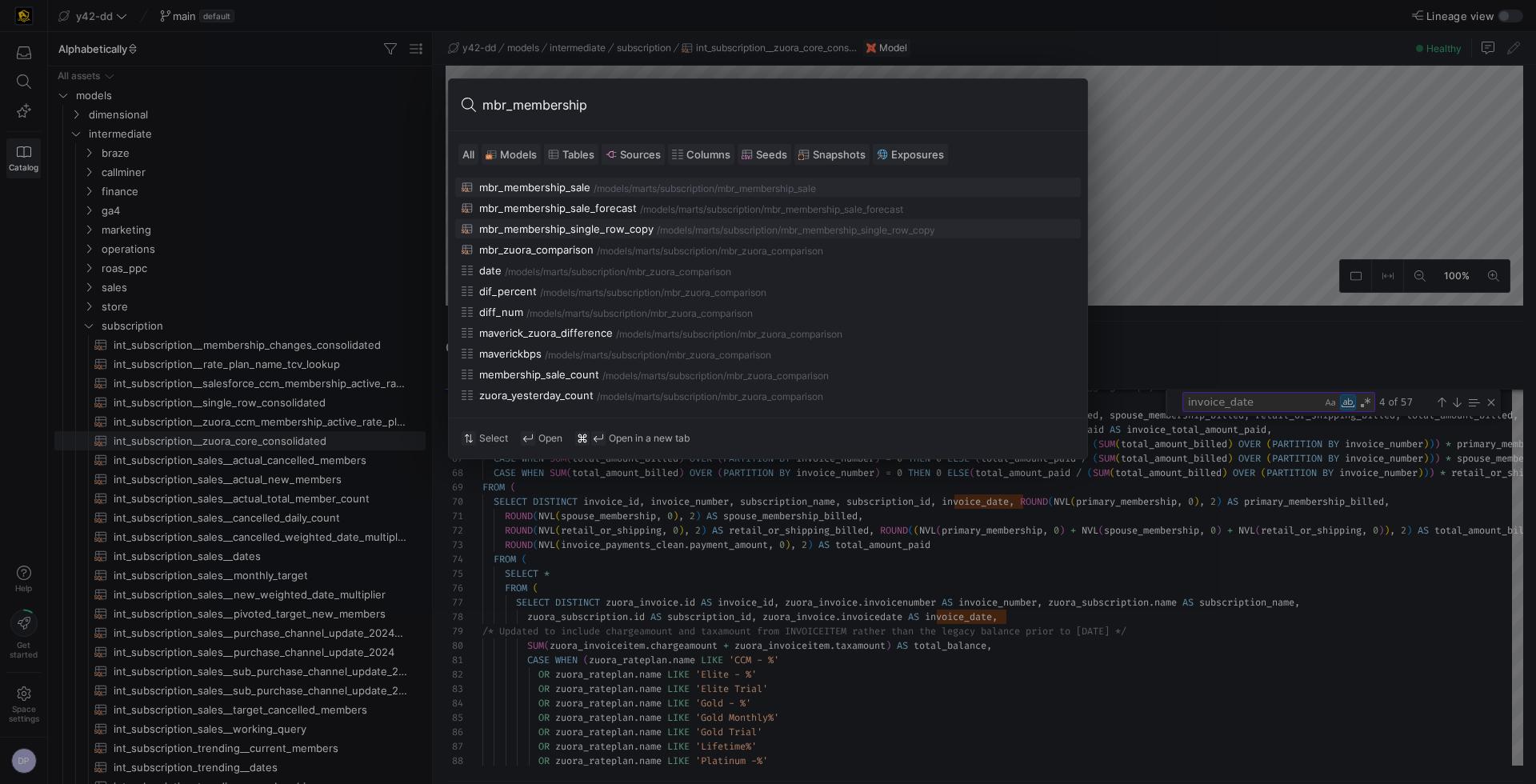
type input "mbr_membership"
click at [595, 219] on button "mbr_membership_single_row_copy /models/ marts/subscription /mbr_membership_sing…" at bounding box center [768, 228] width 625 height 19
type textarea "-- File Name: mbr_membership_single_row_copy.sql -- Created By: [PERSON_NAME] -…"
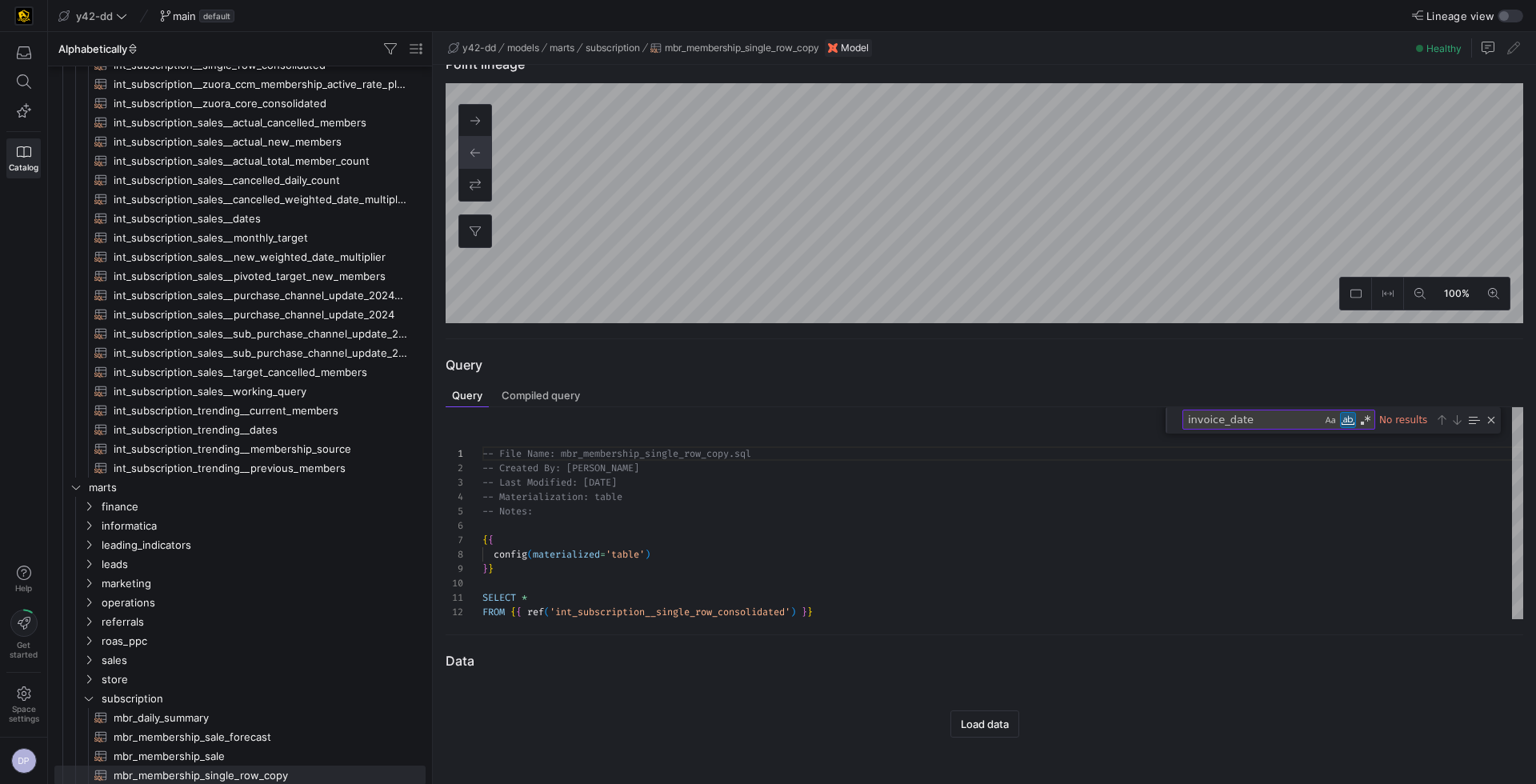
scroll to position [315, 0]
drag, startPoint x: 1259, startPoint y: 421, endPoint x: 1168, endPoint y: 420, distance: 91.0
click at [1168, 420] on div "invoice_date invoice_date No results" at bounding box center [1333, 421] width 335 height 27
type textarea "z"
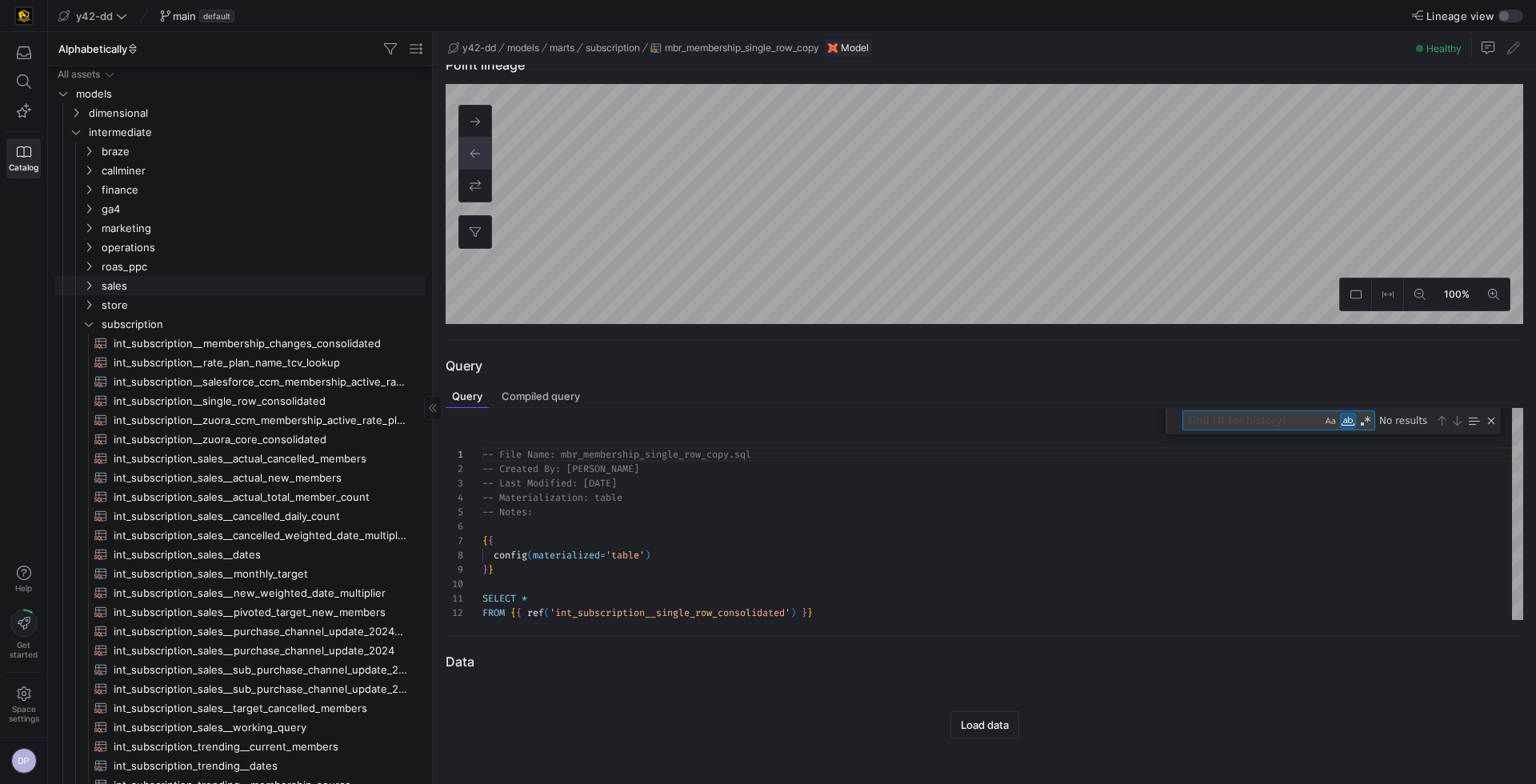
scroll to position [0, 0]
click at [15, 77] on span at bounding box center [24, 81] width 20 height 15
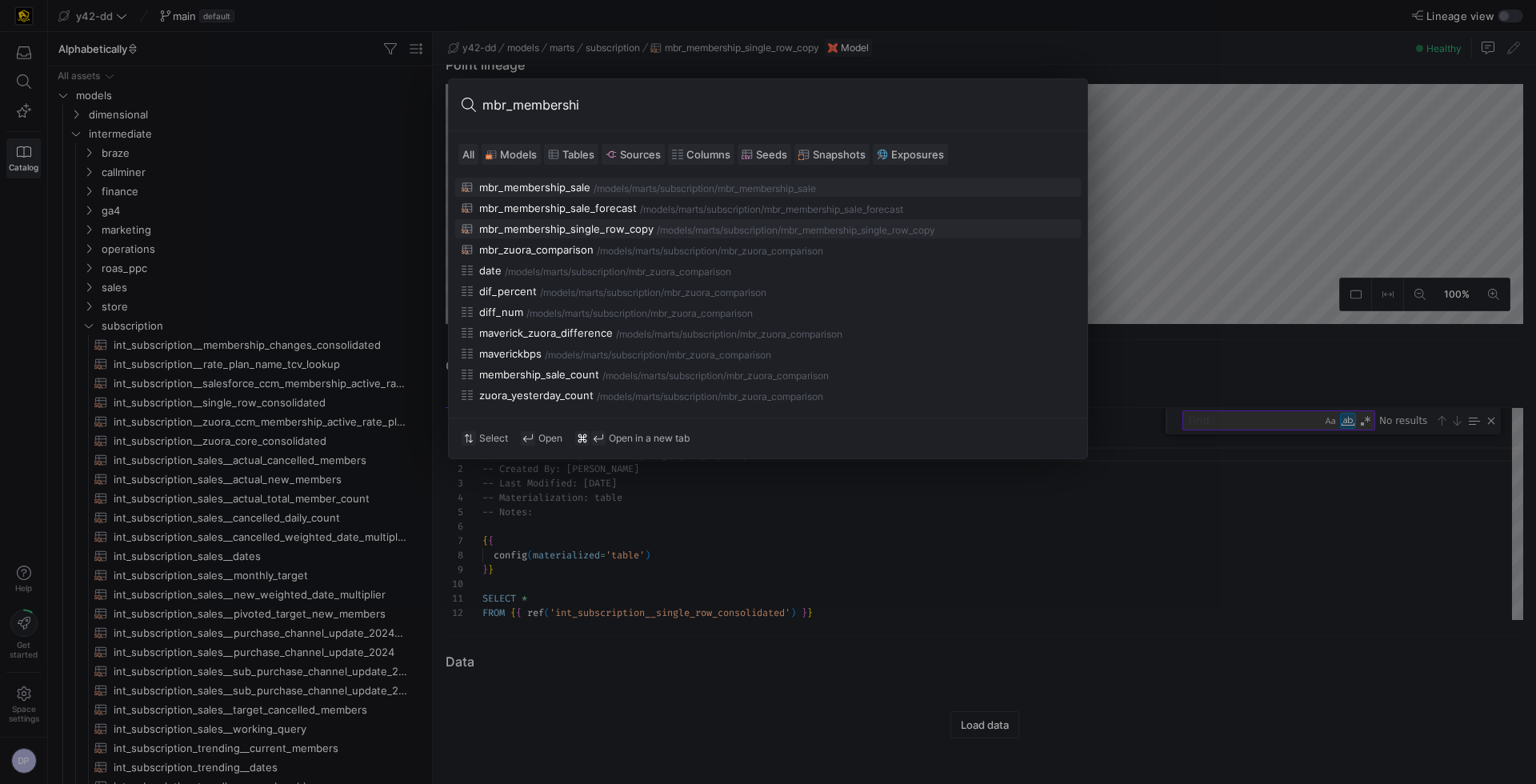
type input "mbr_membershi"
click at [567, 229] on div "mbr_membership_single_row_copy" at bounding box center [566, 228] width 175 height 13
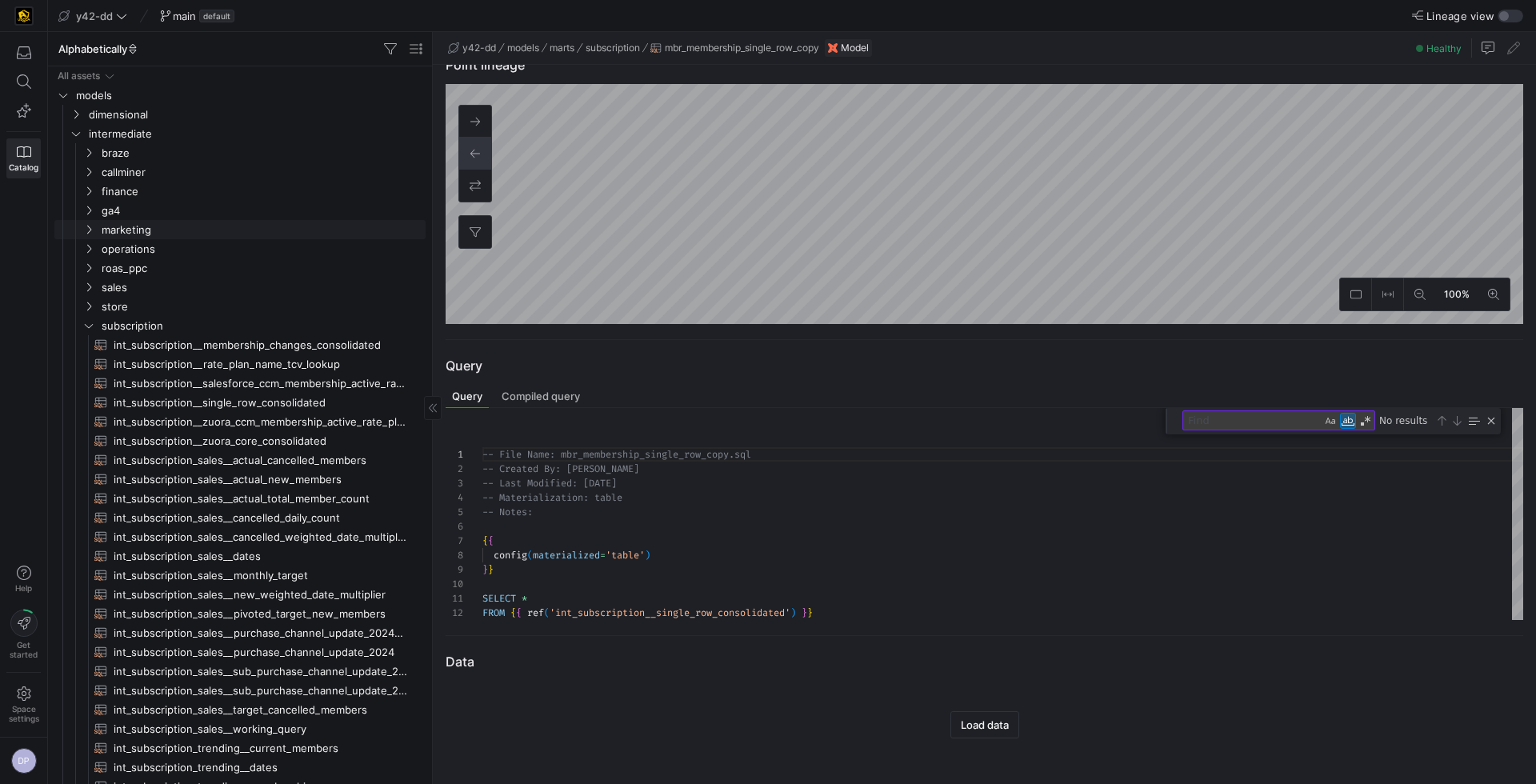
click at [387, 221] on as-split "Alphabetically Drag here to set row groups Drag here to set column labels Group…" at bounding box center [792, 407] width 1488 height 751
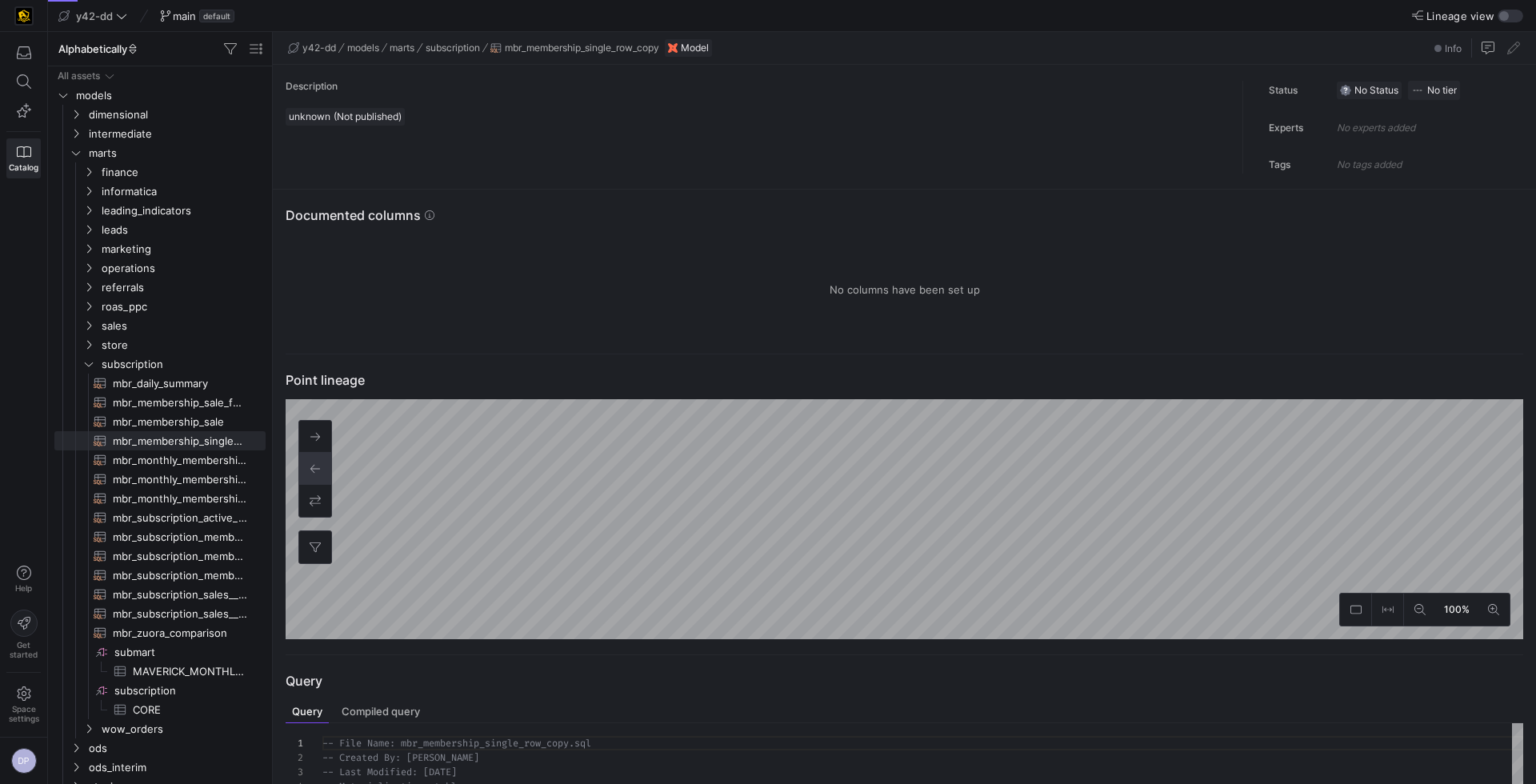
scroll to position [144, 0]
